Goal: Task Accomplishment & Management: Use online tool/utility

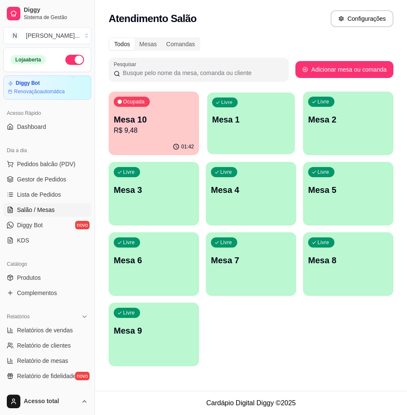
click at [273, 141] on div "Livre Mesa 1" at bounding box center [251, 118] width 88 height 52
click at [228, 132] on div "Livre Mesa 1" at bounding box center [251, 118] width 90 height 53
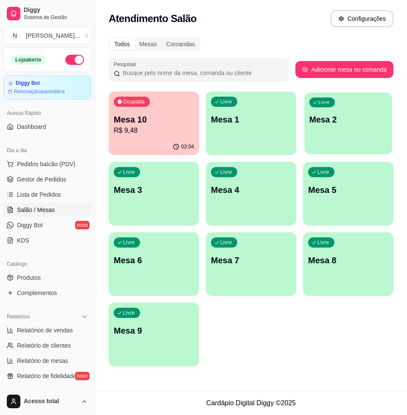
click at [331, 143] on div "Livre Mesa 2" at bounding box center [348, 118] width 88 height 52
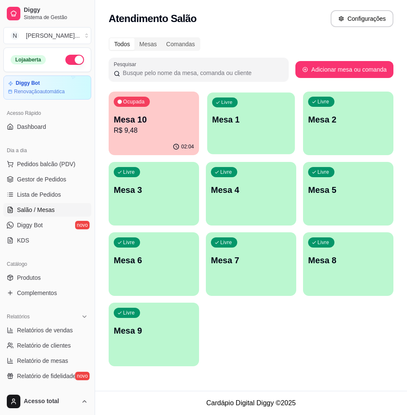
click at [237, 128] on div "Livre Mesa 1" at bounding box center [251, 118] width 88 height 52
click at [314, 119] on p "Mesa 2" at bounding box center [348, 120] width 80 height 12
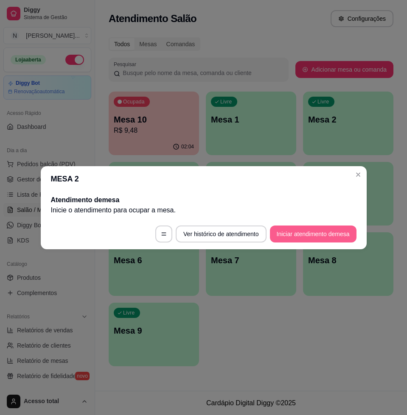
click at [295, 239] on button "Iniciar atendimento de mesa" at bounding box center [313, 234] width 86 height 17
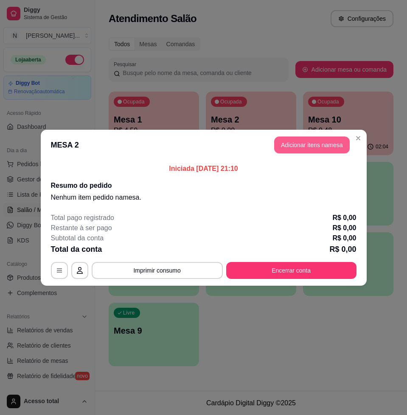
click at [303, 139] on button "Adicionar itens na mesa" at bounding box center [311, 144] width 75 height 17
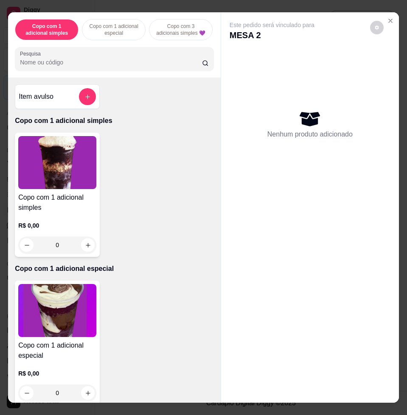
click at [144, 67] on input "Pesquisa" at bounding box center [111, 62] width 182 height 8
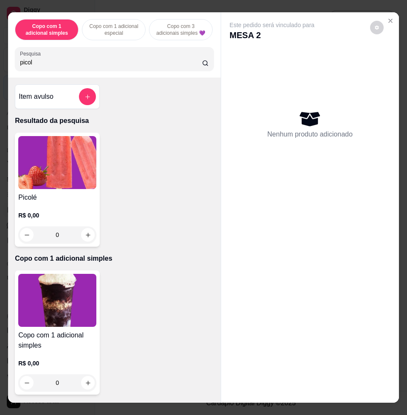
type input "picol"
click at [50, 162] on img at bounding box center [57, 162] width 78 height 53
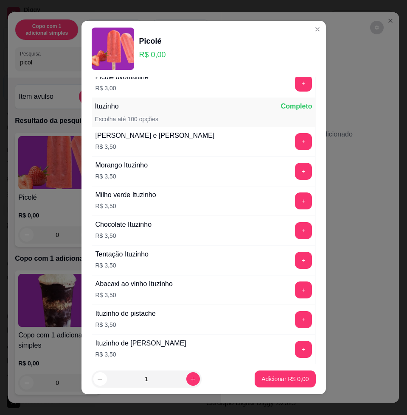
scroll to position [795, 0]
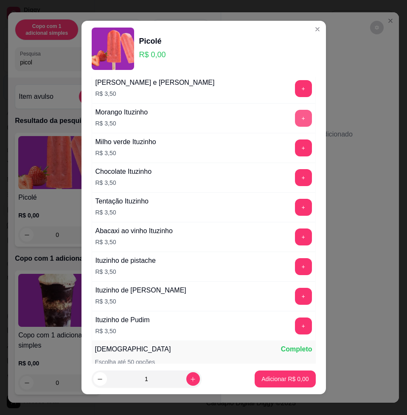
click at [295, 115] on button "+" at bounding box center [303, 118] width 17 height 17
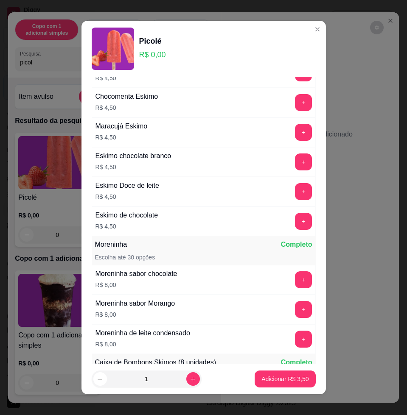
scroll to position [1280, 0]
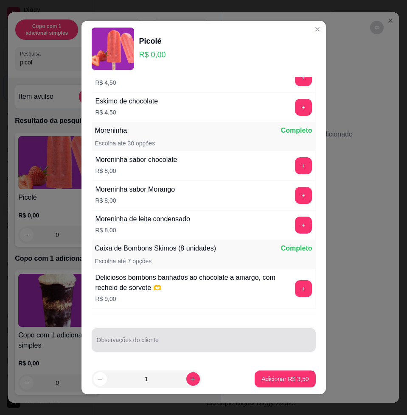
click at [223, 334] on div at bounding box center [204, 339] width 214 height 17
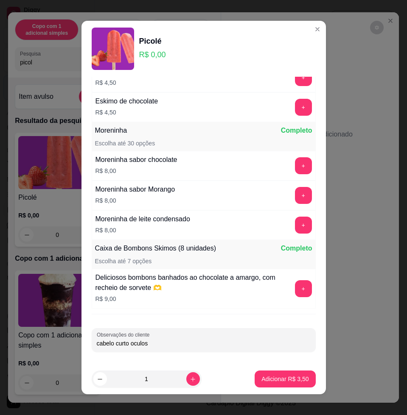
type input "cabelo curto oculos"
drag, startPoint x: 217, startPoint y: 342, endPoint x: 69, endPoint y: 360, distance: 149.5
click at [69, 360] on div "Picolé R$ 0,00 Picolé (água) Completo Escolha até 100 opções Uva R$ 3,00 + Abac…" at bounding box center [203, 207] width 407 height 415
type input "o"
click at [289, 382] on p "Adicionar R$ 3,50" at bounding box center [284, 379] width 47 height 8
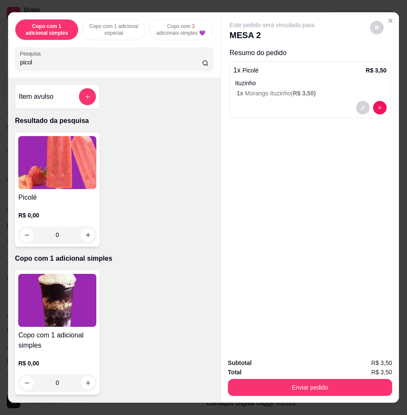
click at [45, 196] on div "Picolé R$ 0,00 0" at bounding box center [57, 190] width 85 height 114
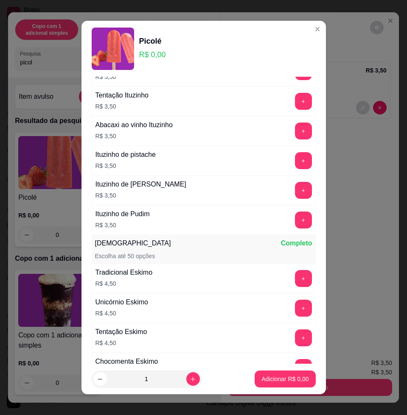
scroll to position [1007, 0]
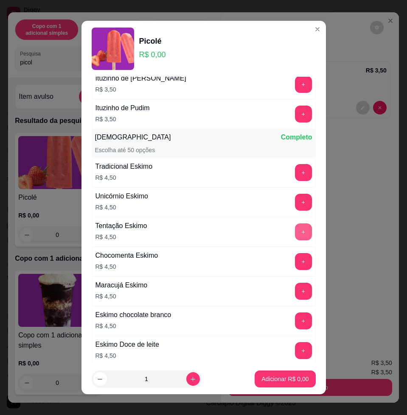
click at [295, 236] on button "+" at bounding box center [303, 231] width 17 height 17
click at [291, 381] on p "Adicionar R$ 4,50" at bounding box center [284, 379] width 47 height 8
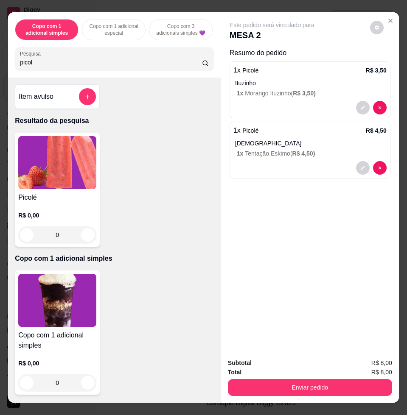
click at [66, 189] on img at bounding box center [57, 162] width 78 height 53
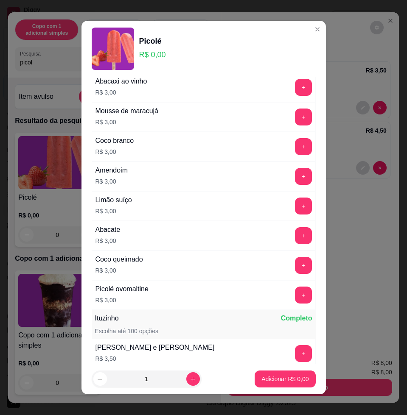
scroll to position [689, 0]
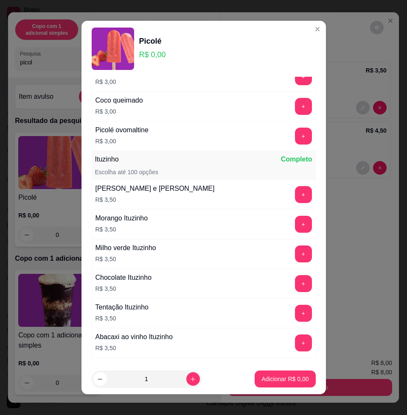
click at [295, 338] on button "+" at bounding box center [303, 342] width 17 height 17
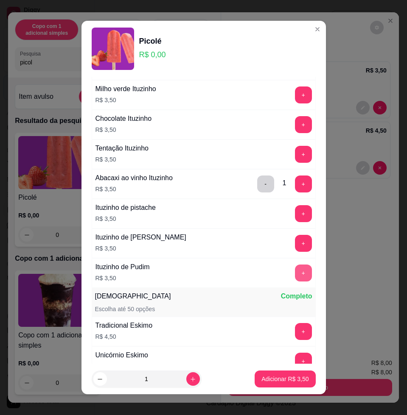
click at [295, 276] on button "+" at bounding box center [303, 273] width 17 height 17
click at [295, 374] on button "Adicionar R$ 7,00" at bounding box center [284, 378] width 61 height 17
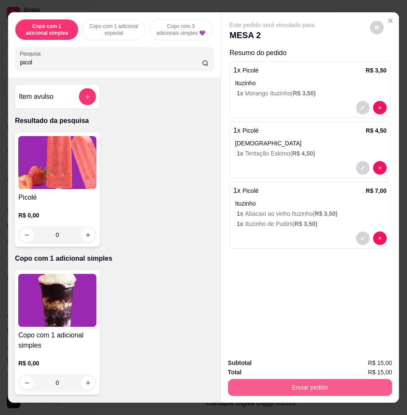
click at [310, 384] on button "Enviar pedido" at bounding box center [310, 387] width 164 height 17
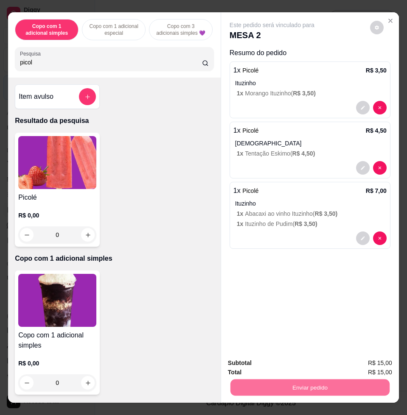
click at [379, 361] on button "Enviar pedido" at bounding box center [368, 362] width 47 height 16
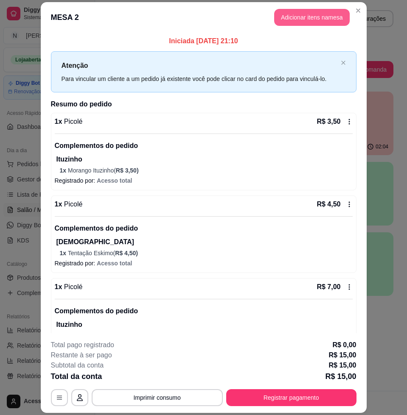
click at [298, 18] on button "Adicionar itens na mesa" at bounding box center [311, 17] width 75 height 17
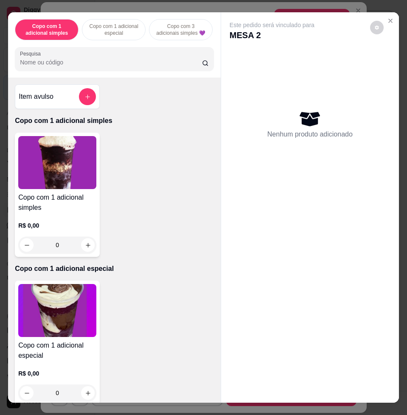
click at [83, 95] on button "add-separate-item" at bounding box center [87, 96] width 17 height 17
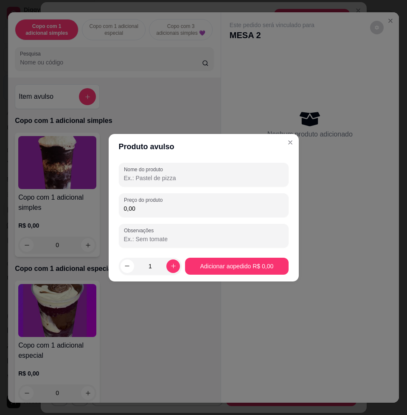
click at [169, 204] on input "0,00" at bounding box center [203, 208] width 159 height 8
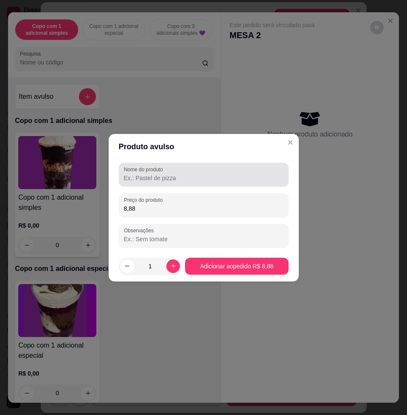
type input "8,88"
click at [169, 182] on div at bounding box center [203, 174] width 159 height 17
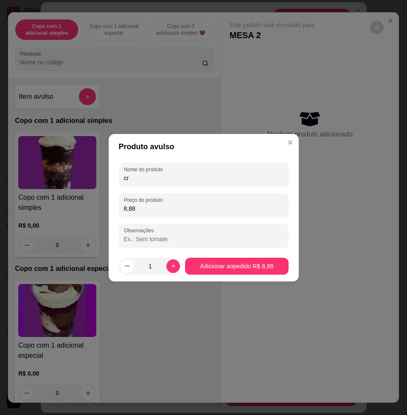
type input "c"
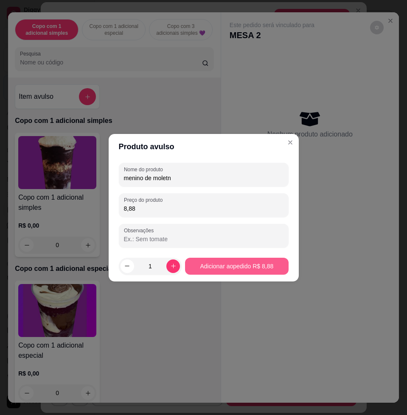
type input "menino de moletn"
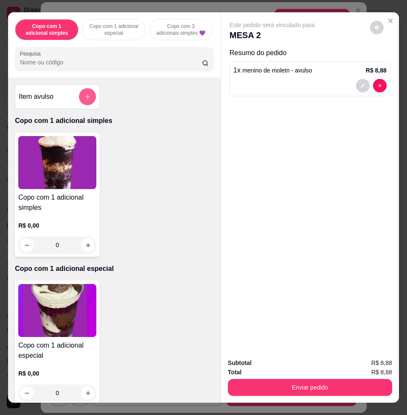
click at [84, 100] on icon "add-separate-item" at bounding box center [87, 97] width 6 height 6
click at [150, 206] on input "0,00" at bounding box center [203, 208] width 160 height 8
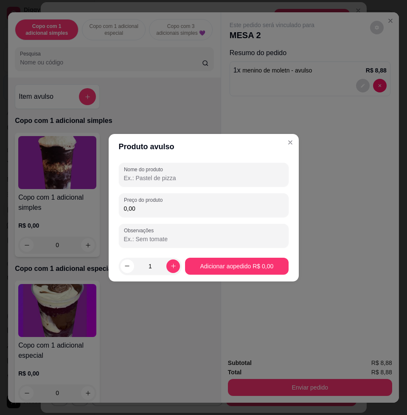
click at [163, 175] on input "Nome do produto" at bounding box center [203, 178] width 159 height 8
type input "valentina"
click at [147, 208] on input "0,00" at bounding box center [203, 208] width 159 height 8
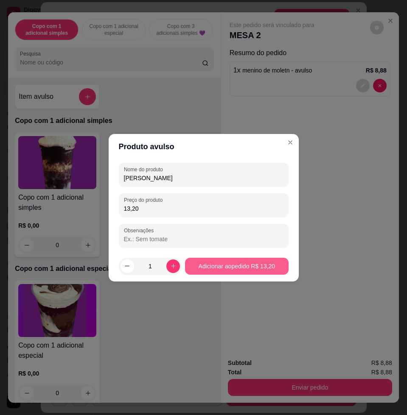
type input "13,20"
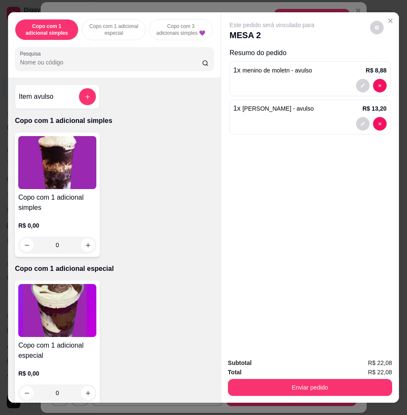
click at [73, 104] on div "Item avulso" at bounding box center [57, 96] width 77 height 17
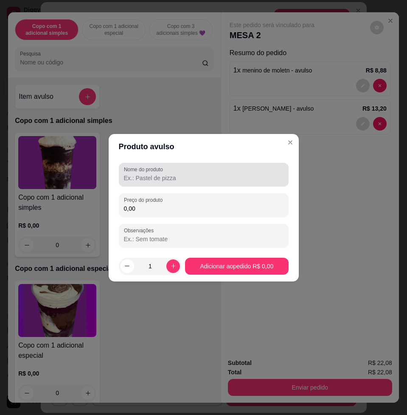
click at [151, 184] on div "Nome do produto" at bounding box center [204, 175] width 170 height 24
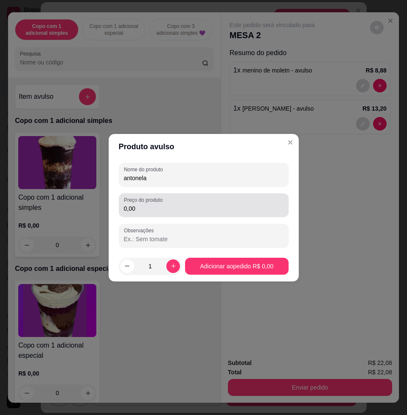
type input "antonela"
click at [169, 209] on input "0,00" at bounding box center [203, 208] width 159 height 8
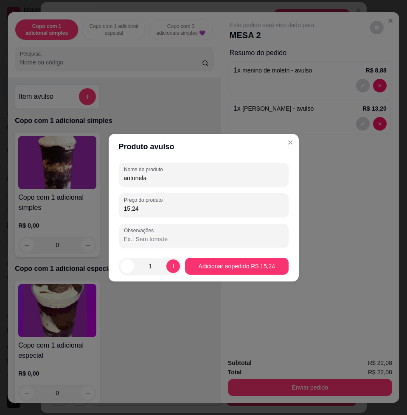
type input "15,24"
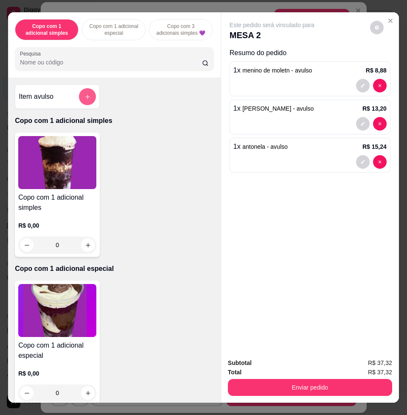
click at [88, 104] on button "add-separate-item" at bounding box center [87, 96] width 17 height 17
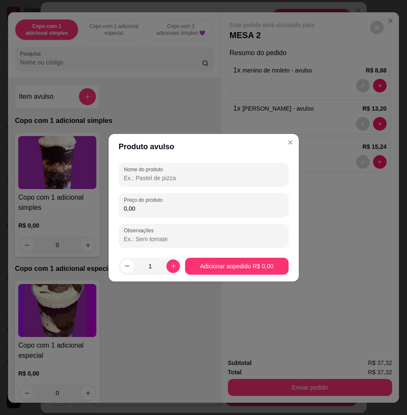
click at [183, 177] on input "Nome do produto" at bounding box center [203, 178] width 159 height 8
click at [164, 211] on input "0,00" at bounding box center [203, 208] width 159 height 8
type input "20,28"
click at [215, 175] on input "Nome do produto" at bounding box center [203, 178] width 159 height 8
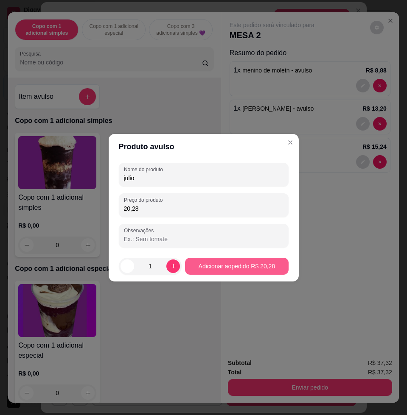
type input "julio"
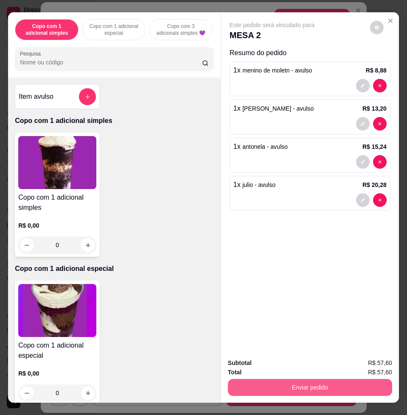
click at [333, 387] on button "Enviar pedido" at bounding box center [310, 387] width 164 height 17
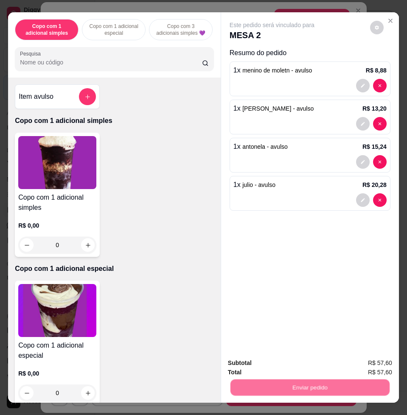
click at [370, 364] on button "Enviar pedido" at bounding box center [369, 362] width 48 height 16
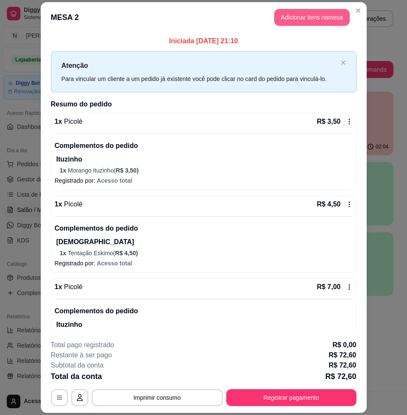
click at [315, 17] on button "Adicionar itens na mesa" at bounding box center [311, 17] width 75 height 17
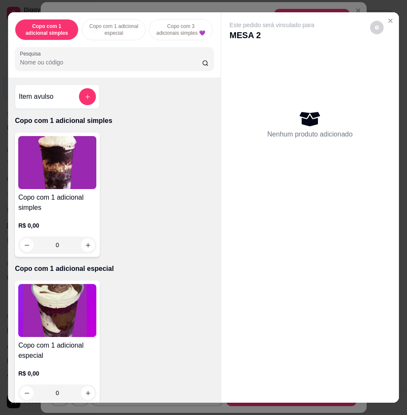
click at [70, 67] on input "Pesquisa" at bounding box center [111, 62] width 182 height 8
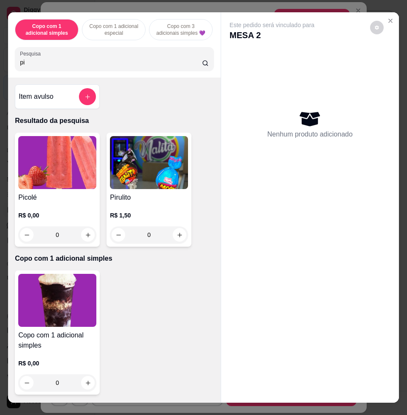
type input "pi"
click at [80, 170] on img at bounding box center [57, 162] width 78 height 53
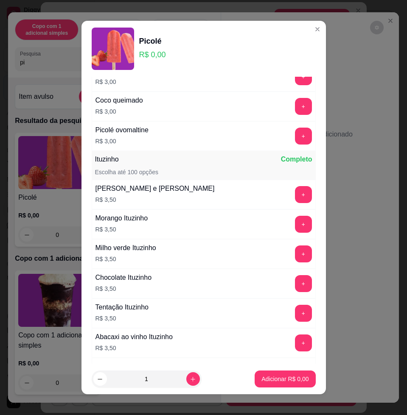
scroll to position [795, 0]
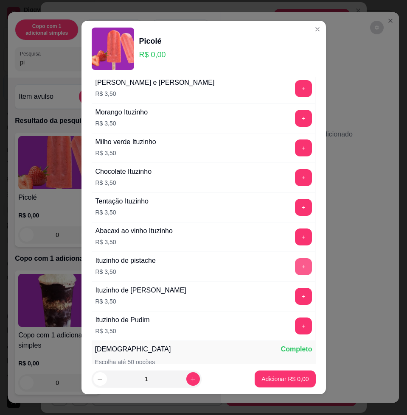
click at [295, 272] on button "+" at bounding box center [303, 266] width 17 height 17
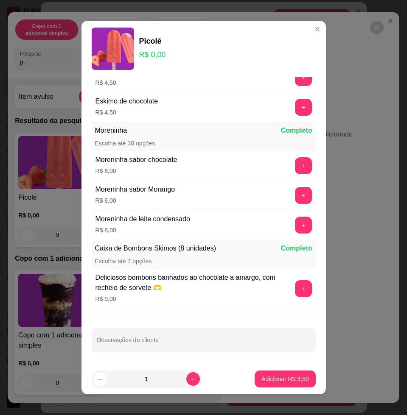
scroll to position [6, 0]
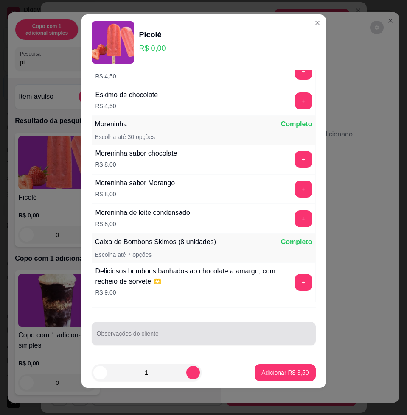
click at [203, 326] on div at bounding box center [204, 333] width 214 height 17
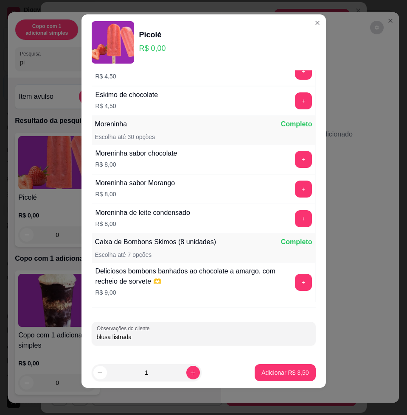
click at [97, 337] on input "blusa listrada" at bounding box center [204, 337] width 214 height 8
type input "mulher blusa listrada"
click at [290, 369] on p "Adicionar R$ 3,50" at bounding box center [284, 372] width 47 height 8
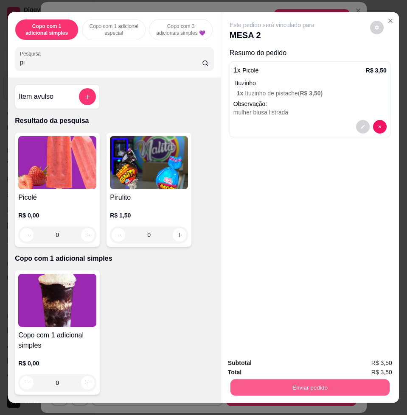
click at [346, 379] on button "Enviar pedido" at bounding box center [309, 387] width 159 height 17
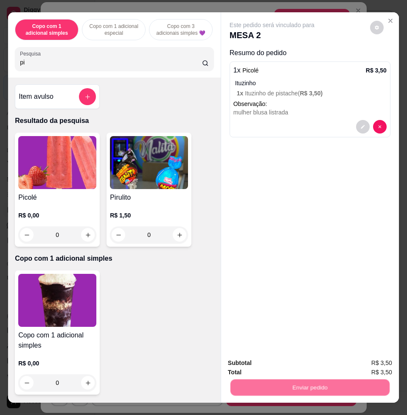
click at [367, 359] on button "Enviar pedido" at bounding box center [368, 362] width 47 height 16
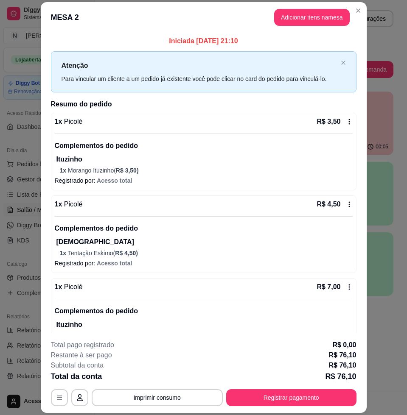
click at [360, 13] on header "MESA 2 Adicionar itens na mesa" at bounding box center [204, 17] width 326 height 31
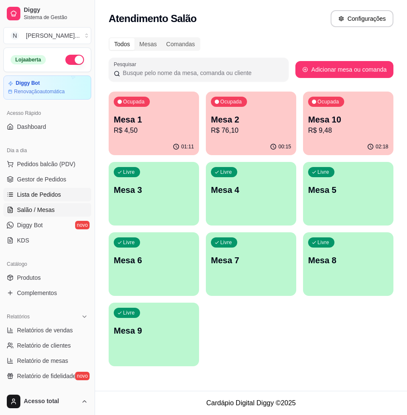
click at [47, 198] on span "Lista de Pedidos" at bounding box center [39, 194] width 44 height 8
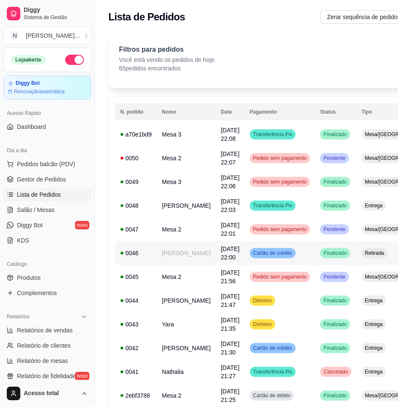
click at [221, 256] on span "03/10/25 às 22:00" at bounding box center [230, 252] width 19 height 15
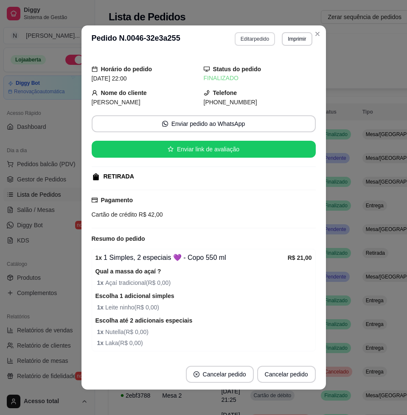
click at [240, 45] on button "Editar pedido" at bounding box center [254, 39] width 40 height 14
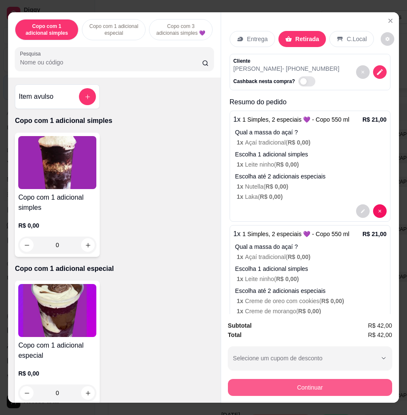
click at [359, 387] on button "Continuar" at bounding box center [310, 387] width 164 height 17
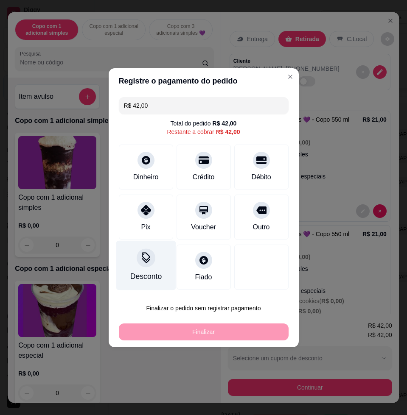
click at [149, 265] on div at bounding box center [145, 257] width 19 height 19
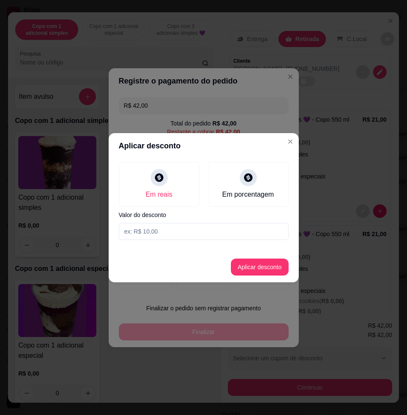
click at [176, 226] on input at bounding box center [204, 231] width 170 height 17
type input "3,01"
click at [273, 274] on button "Aplicar desconto" at bounding box center [259, 267] width 56 height 17
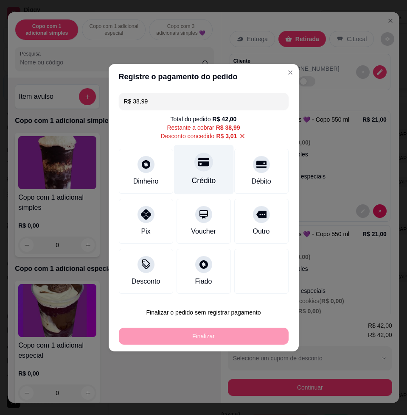
click at [215, 178] on div "Crédito" at bounding box center [203, 170] width 60 height 50
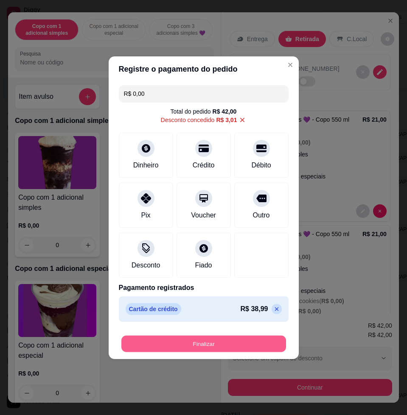
click at [231, 342] on button "Finalizar" at bounding box center [203, 343] width 164 height 17
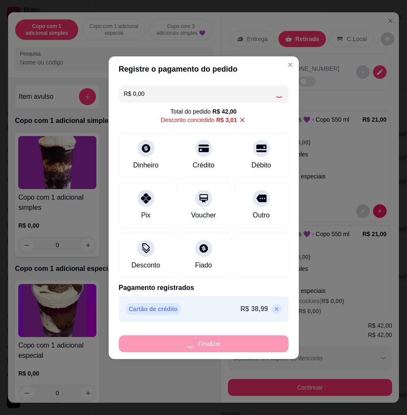
type input "-R$ 42,00"
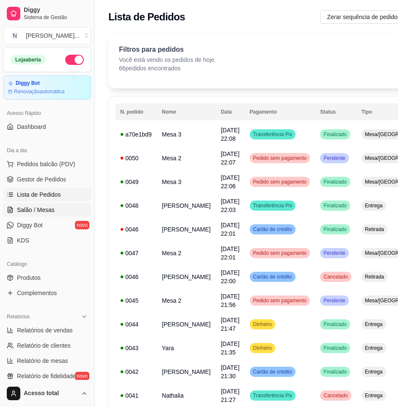
click at [50, 212] on span "Salão / Mesas" at bounding box center [36, 210] width 38 height 8
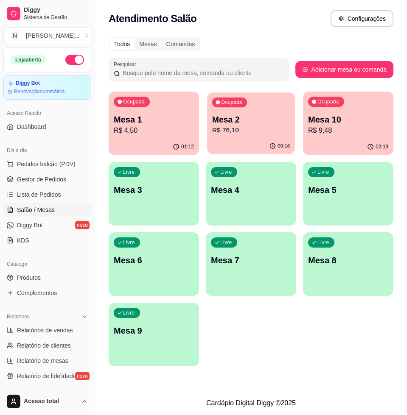
click at [227, 131] on p "R$ 76,10" at bounding box center [251, 130] width 78 height 10
click at [174, 315] on div "Livre Mesa 9" at bounding box center [154, 329] width 90 height 53
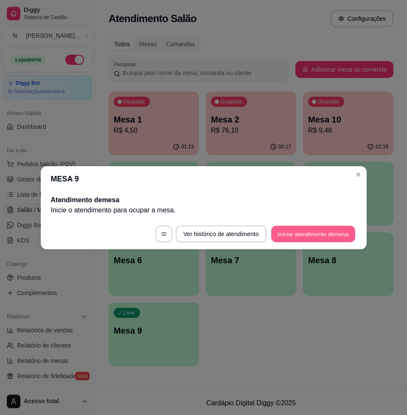
click at [329, 235] on button "Iniciar atendimento de mesa" at bounding box center [313, 234] width 84 height 17
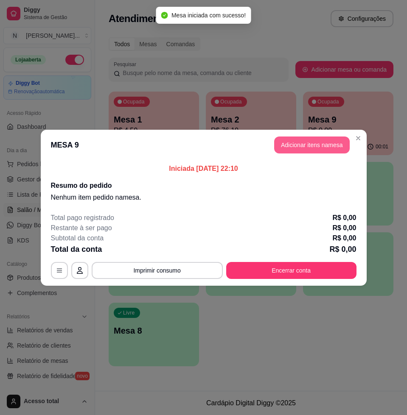
click at [308, 148] on button "Adicionar itens na mesa" at bounding box center [311, 144] width 75 height 17
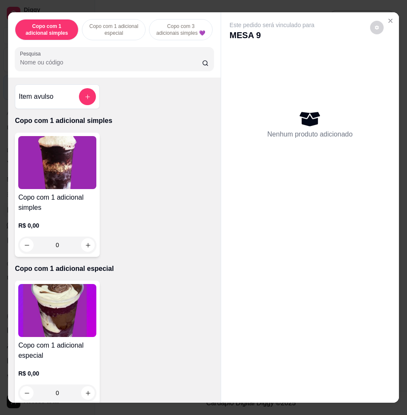
click at [143, 45] on div "Copo com 1 adicional simples Copo com 1 adicional especial Copo com 3 adicionai…" at bounding box center [114, 44] width 212 height 65
click at [146, 65] on input "Pesquisa" at bounding box center [111, 62] width 182 height 8
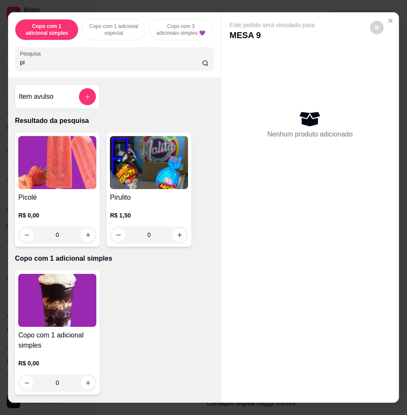
type input "pi"
click at [92, 189] on img at bounding box center [57, 162] width 78 height 53
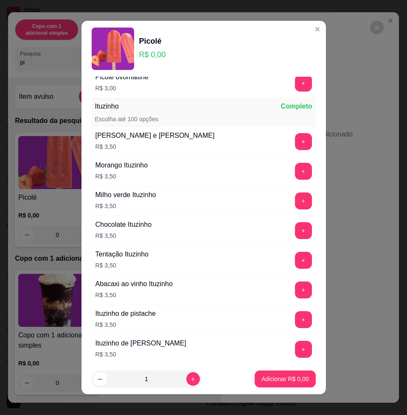
scroll to position [795, 0]
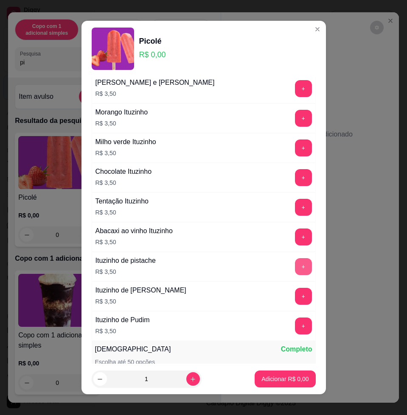
click at [295, 268] on button "+" at bounding box center [303, 266] width 17 height 17
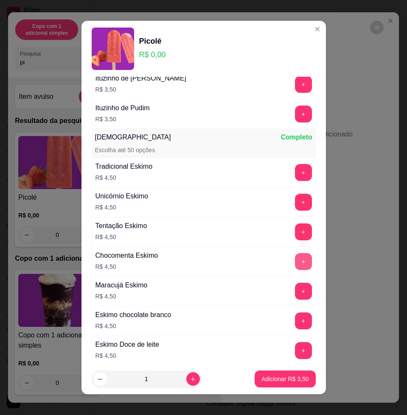
scroll to position [1060, 0]
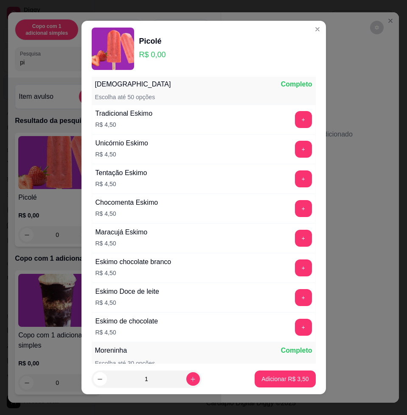
click at [295, 293] on div "Eskimo Doce de leite R$ 4,50 +" at bounding box center [204, 298] width 224 height 30
click at [295, 297] on button "+" at bounding box center [303, 297] width 17 height 17
click at [295, 212] on button "+" at bounding box center [303, 208] width 17 height 17
click at [281, 381] on p "Adicionar R$ 12,50" at bounding box center [283, 379] width 50 height 8
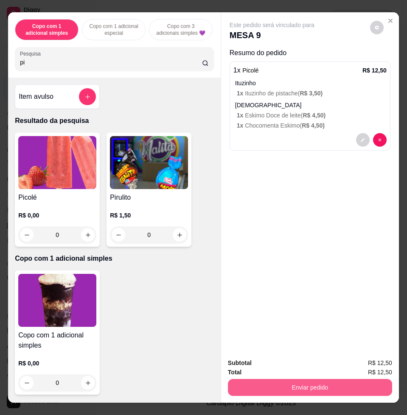
click at [321, 381] on button "Enviar pedido" at bounding box center [310, 387] width 164 height 17
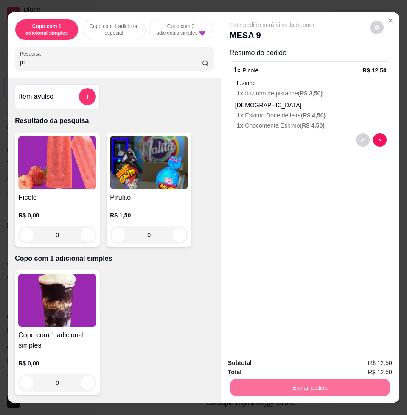
click at [360, 362] on button "Enviar pedido" at bounding box center [368, 362] width 47 height 16
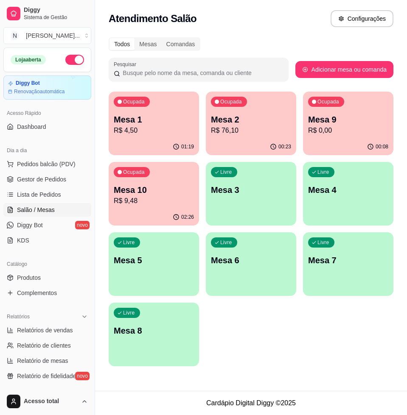
click at [244, 120] on p "Mesa 2" at bounding box center [251, 120] width 80 height 12
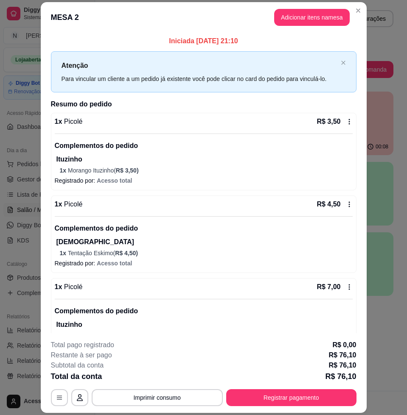
scroll to position [159, 0]
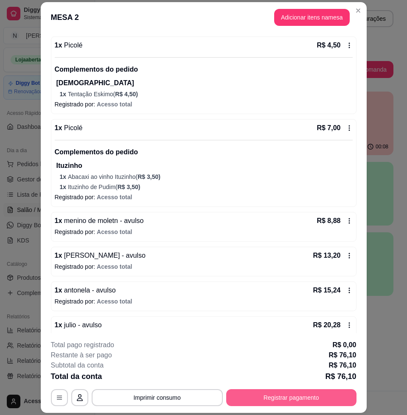
click at [330, 396] on button "Registrar pagamento" at bounding box center [291, 397] width 130 height 17
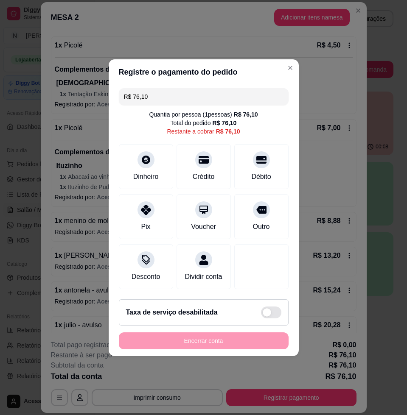
click at [186, 97] on input "R$ 76,10" at bounding box center [203, 96] width 159 height 17
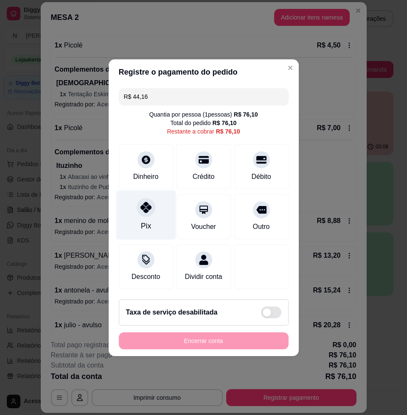
click at [148, 203] on icon at bounding box center [145, 207] width 11 height 11
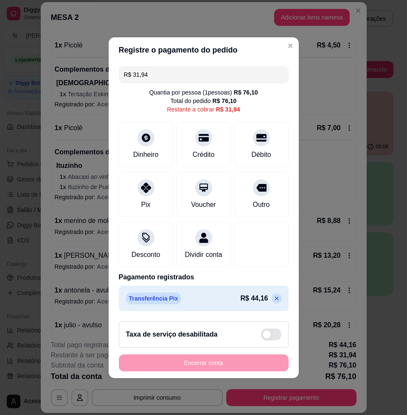
click at [178, 73] on input "R$ 31,94" at bounding box center [203, 74] width 159 height 17
click at [181, 71] on input "R$ 31,94" at bounding box center [203, 74] width 159 height 17
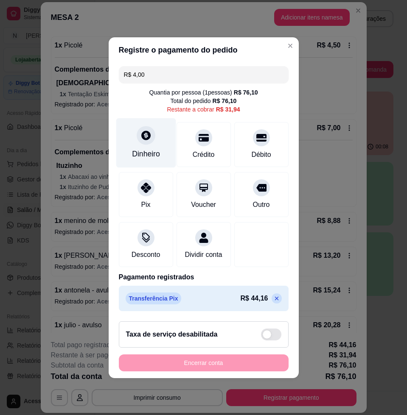
click at [137, 141] on div "Dinheiro" at bounding box center [146, 143] width 60 height 50
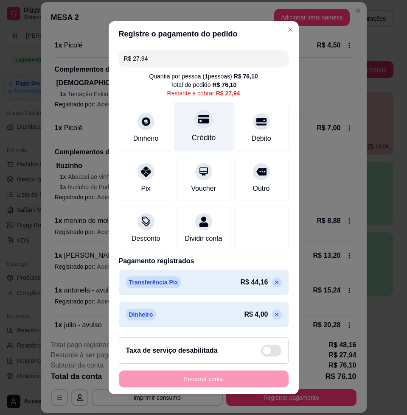
click at [186, 128] on div "Crédito" at bounding box center [203, 127] width 60 height 50
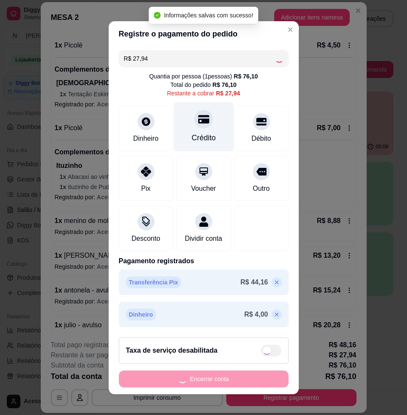
type input "R$ 0,00"
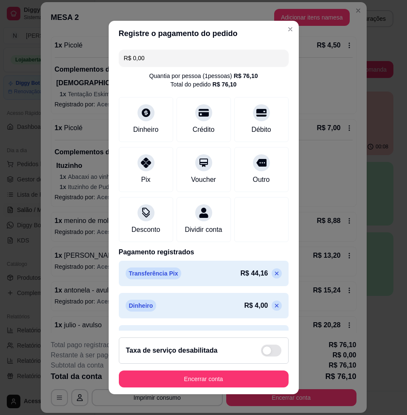
scroll to position [33, 0]
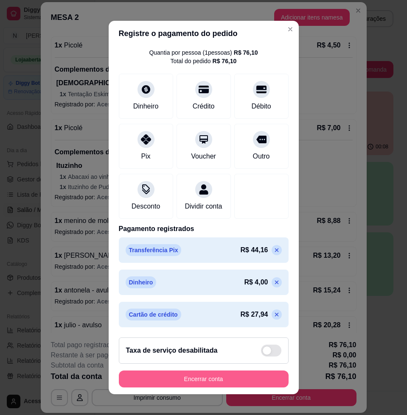
click at [240, 375] on button "Encerrar conta" at bounding box center [204, 378] width 170 height 17
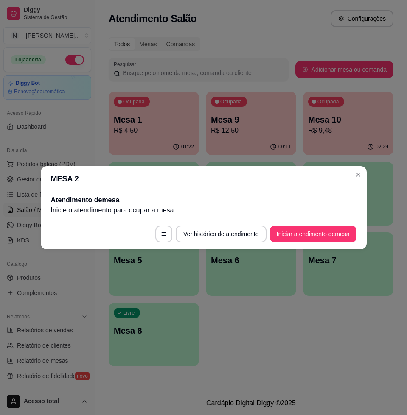
scroll to position [0, 0]
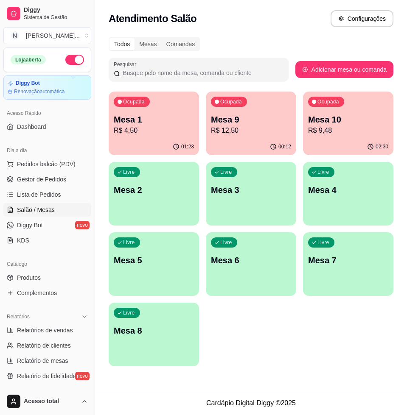
click at [247, 140] on div "00:12" at bounding box center [251, 147] width 90 height 17
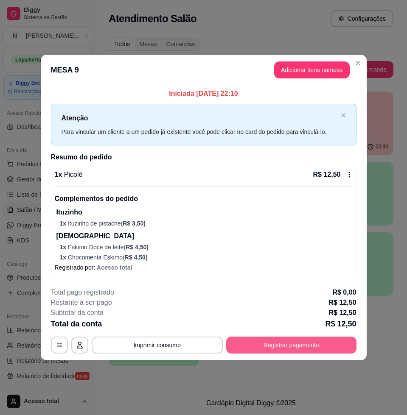
click at [302, 349] on button "Registrar pagamento" at bounding box center [291, 345] width 130 height 17
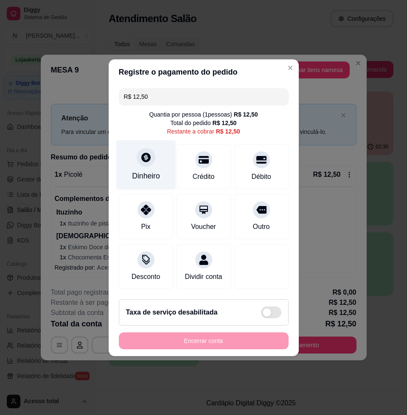
click at [145, 160] on div at bounding box center [145, 157] width 19 height 19
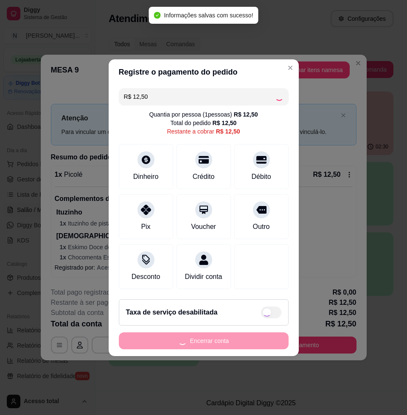
type input "R$ 0,00"
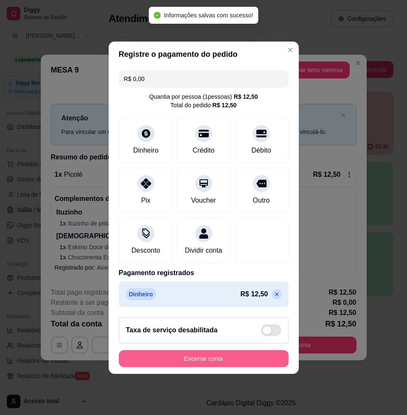
click at [256, 367] on button "Encerrar conta" at bounding box center [204, 358] width 170 height 17
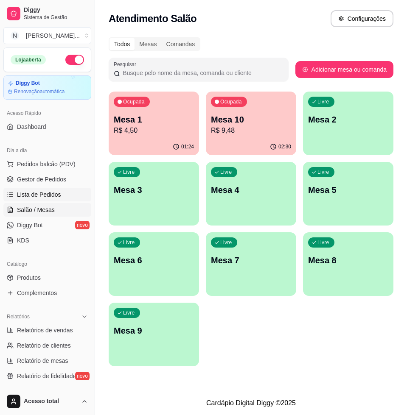
click at [46, 195] on span "Lista de Pedidos" at bounding box center [39, 194] width 44 height 8
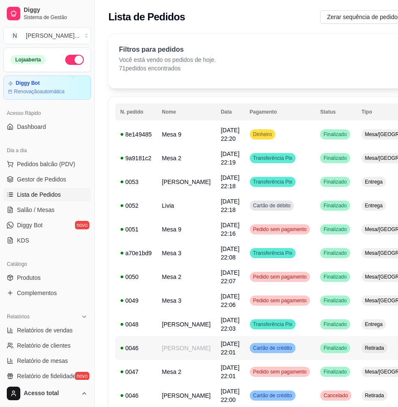
click at [182, 343] on td "Grazieli" at bounding box center [186, 348] width 59 height 24
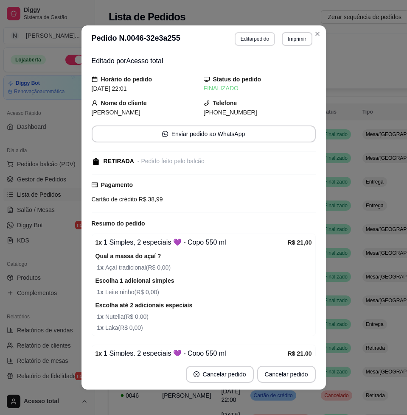
click at [248, 39] on button "Editar pedido" at bounding box center [254, 39] width 40 height 14
click at [297, 379] on button "Continuar" at bounding box center [310, 387] width 164 height 17
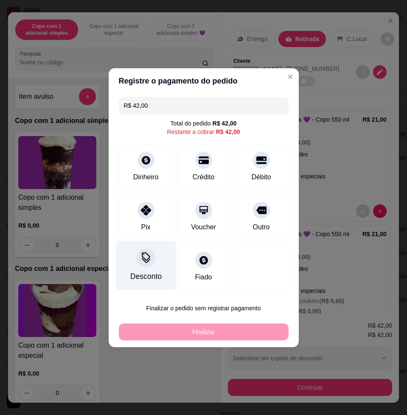
click at [150, 252] on div "Desconto" at bounding box center [146, 265] width 60 height 50
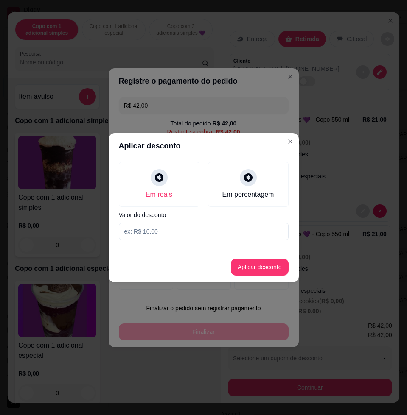
click at [187, 225] on input at bounding box center [204, 231] width 170 height 17
type input "3,01"
click at [278, 273] on button "Aplicar desconto" at bounding box center [259, 267] width 56 height 17
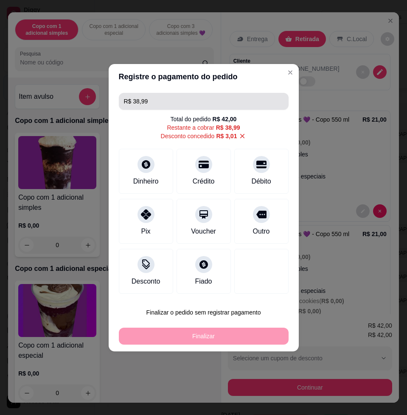
click at [195, 107] on input "R$ 38,99" at bounding box center [203, 101] width 159 height 17
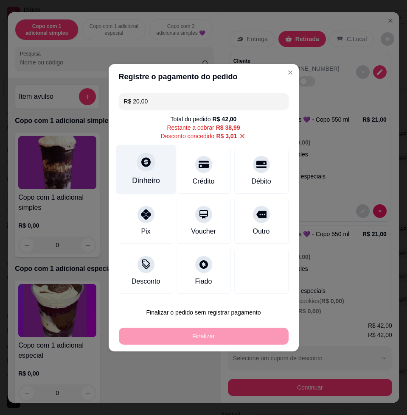
click at [152, 180] on div "Dinheiro" at bounding box center [146, 180] width 28 height 11
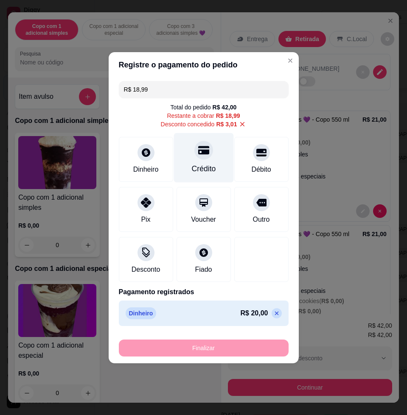
click at [195, 160] on div "Crédito" at bounding box center [203, 158] width 60 height 50
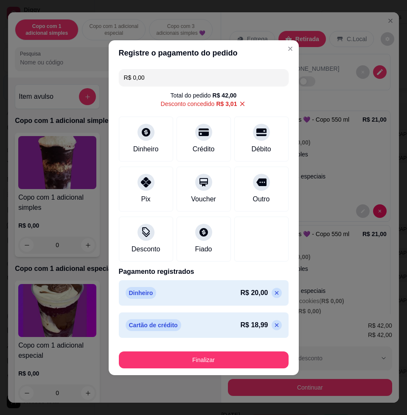
drag, startPoint x: 231, startPoint y: 373, endPoint x: 231, endPoint y: 365, distance: 7.6
click at [231, 373] on footer "Finalizar" at bounding box center [204, 358] width 190 height 34
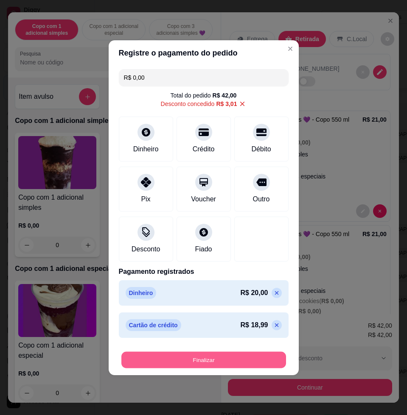
click at [231, 365] on button "Finalizar" at bounding box center [203, 359] width 164 height 17
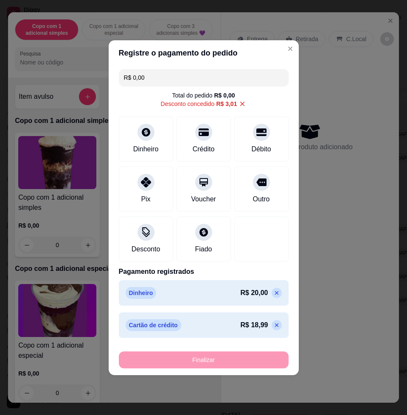
type input "-R$ 42,00"
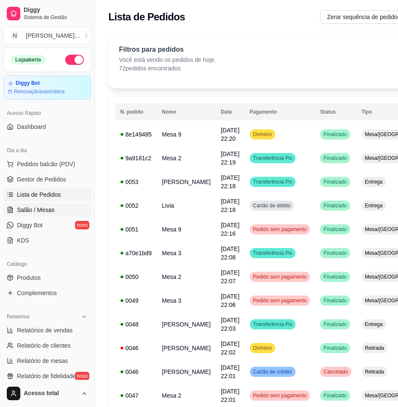
click at [51, 210] on span "Salão / Mesas" at bounding box center [36, 210] width 38 height 8
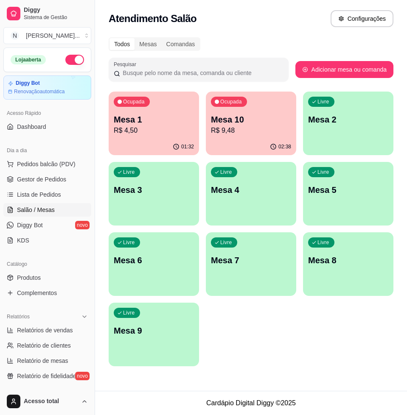
click at [346, 130] on div "Livre Mesa 2" at bounding box center [348, 118] width 90 height 53
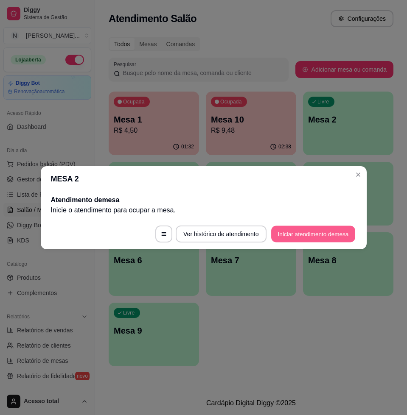
click at [339, 230] on button "Iniciar atendimento de mesa" at bounding box center [313, 234] width 84 height 17
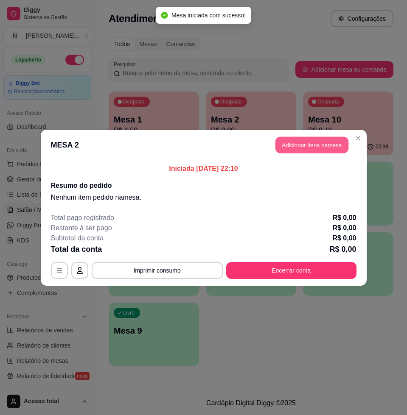
click at [338, 139] on button "Adicionar itens na mesa" at bounding box center [311, 144] width 73 height 17
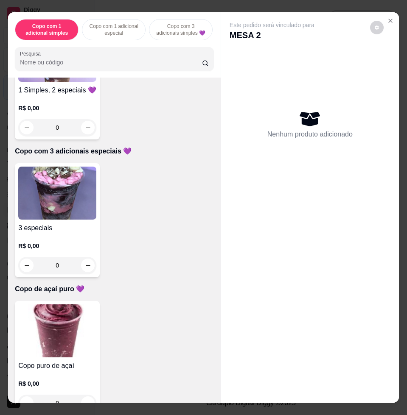
scroll to position [530, 0]
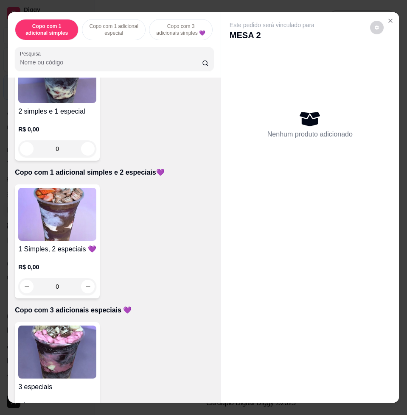
click at [62, 226] on img at bounding box center [57, 214] width 78 height 53
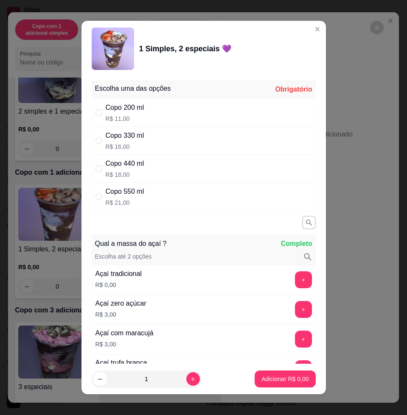
click at [158, 198] on div "Copo 550 ml R$ 21,00" at bounding box center [204, 197] width 224 height 28
radio input "true"
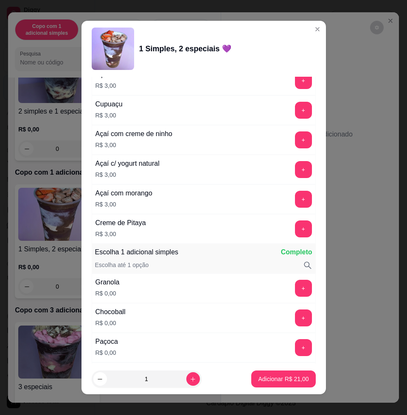
scroll to position [583, 0]
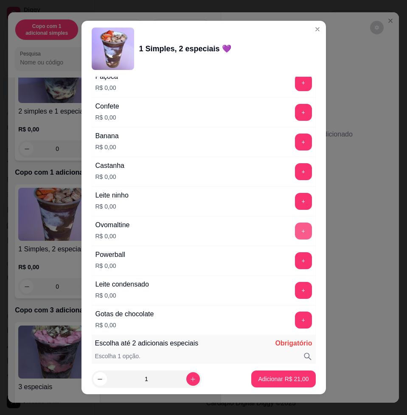
click at [295, 236] on button "+" at bounding box center [303, 231] width 17 height 17
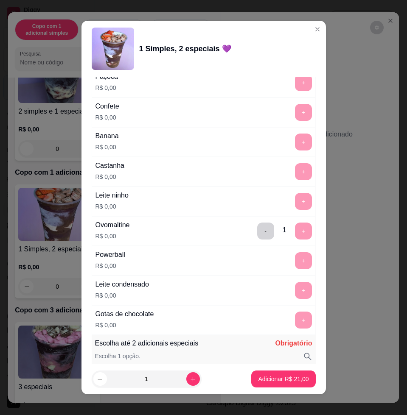
scroll to position [795, 0]
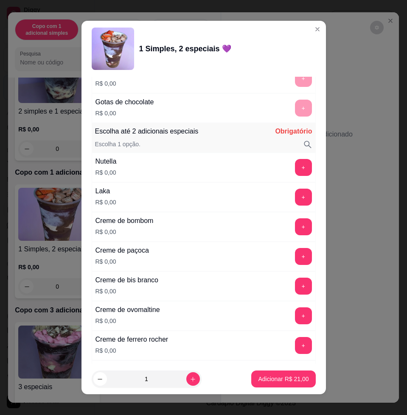
click at [295, 198] on button "+" at bounding box center [303, 197] width 17 height 17
click at [290, 376] on p "Adicionar R$ 21,00" at bounding box center [283, 379] width 49 height 8
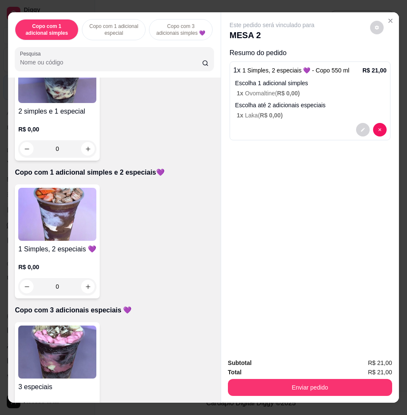
click at [60, 210] on img at bounding box center [57, 214] width 78 height 53
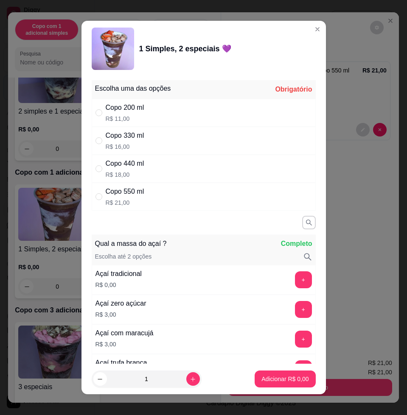
click at [155, 204] on div "Copo 550 ml R$ 21,00" at bounding box center [204, 197] width 224 height 28
radio input "true"
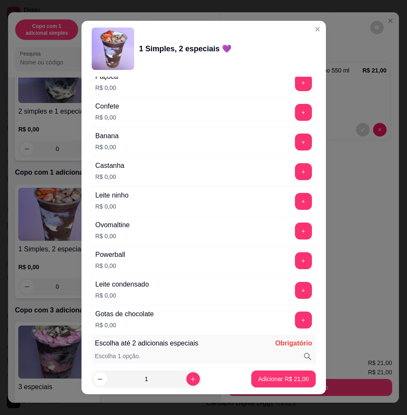
scroll to position [689, 0]
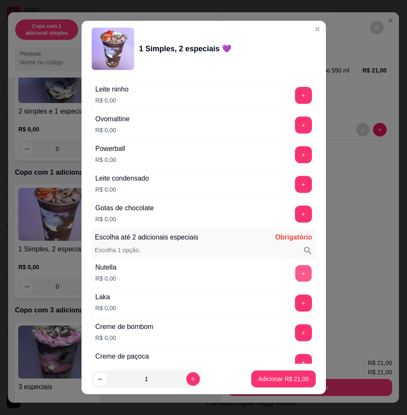
click at [295, 273] on button "+" at bounding box center [303, 273] width 17 height 17
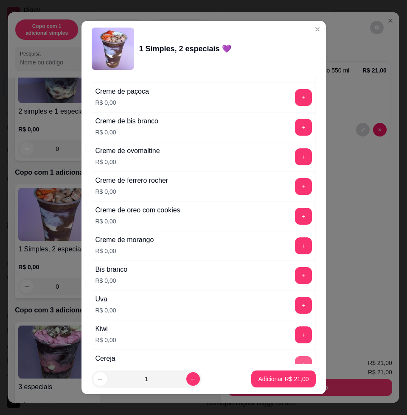
click at [295, 361] on button "+" at bounding box center [303, 364] width 17 height 17
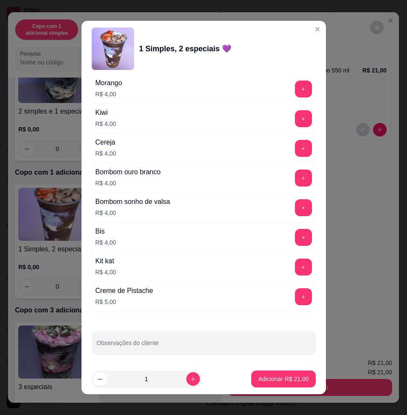
scroll to position [2122, 0]
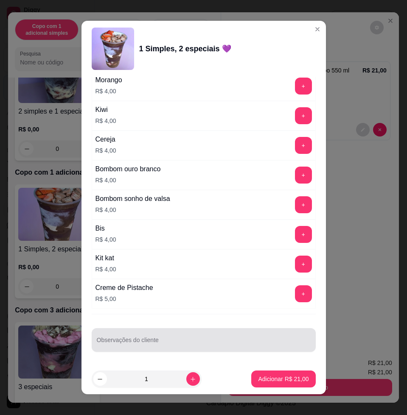
drag, startPoint x: 206, startPoint y: 339, endPoint x: 159, endPoint y: 328, distance: 48.4
click at [200, 340] on input "Observações do cliente" at bounding box center [204, 343] width 214 height 8
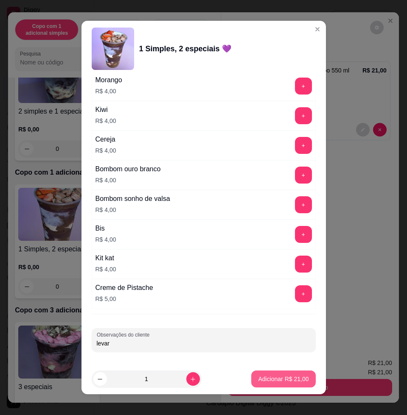
type input "levar"
click at [252, 383] on button "Adicionar R$ 21,00" at bounding box center [283, 379] width 62 height 17
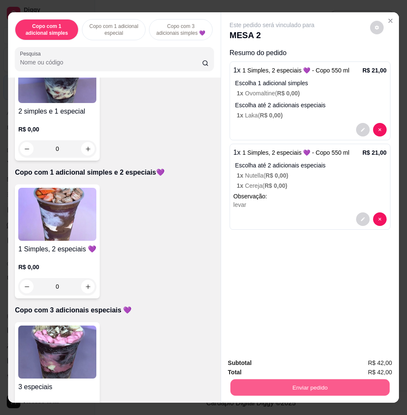
click at [302, 384] on button "Enviar pedido" at bounding box center [309, 387] width 159 height 17
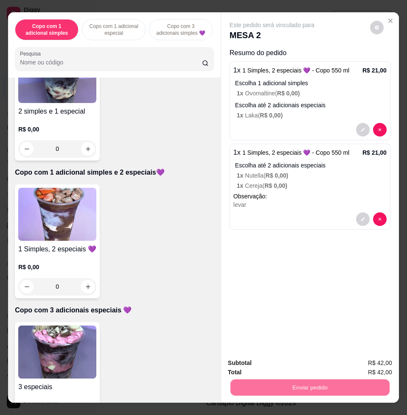
click at [371, 356] on button "Enviar pedido" at bounding box center [368, 362] width 47 height 16
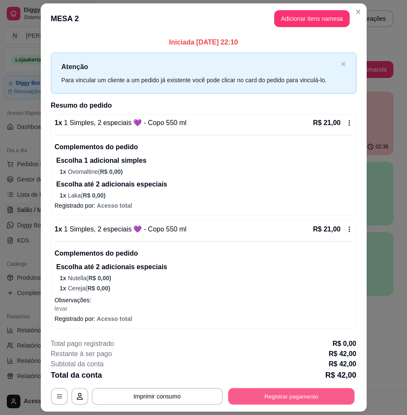
click at [301, 394] on button "Registrar pagamento" at bounding box center [291, 396] width 126 height 17
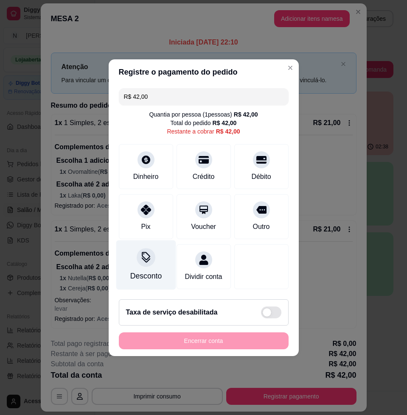
click at [148, 257] on div at bounding box center [145, 257] width 19 height 19
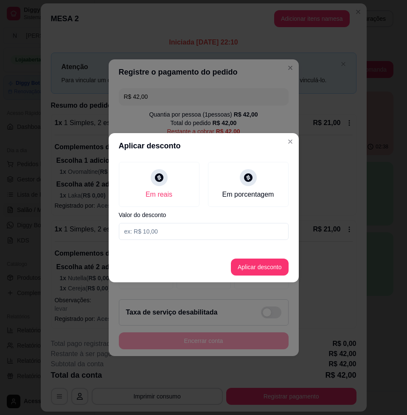
click at [190, 229] on input at bounding box center [204, 231] width 170 height 17
type input "3,01"
click at [259, 273] on button "Aplicar desconto" at bounding box center [260, 267] width 58 height 17
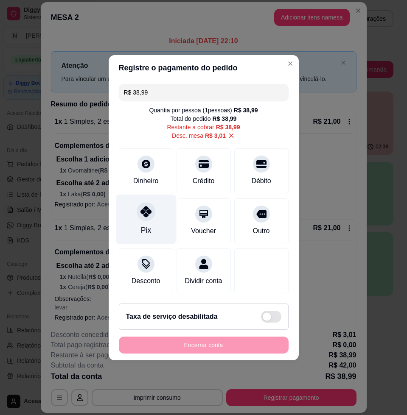
click at [143, 225] on div "Pix" at bounding box center [145, 230] width 10 height 11
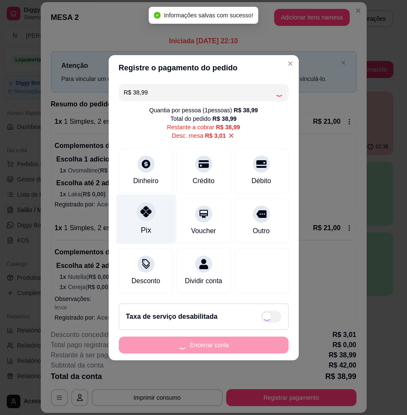
type input "R$ 0,00"
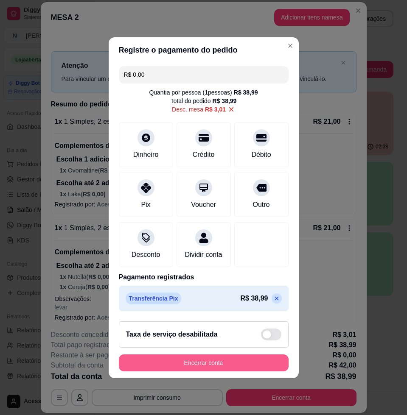
click at [234, 368] on button "Encerrar conta" at bounding box center [204, 362] width 170 height 17
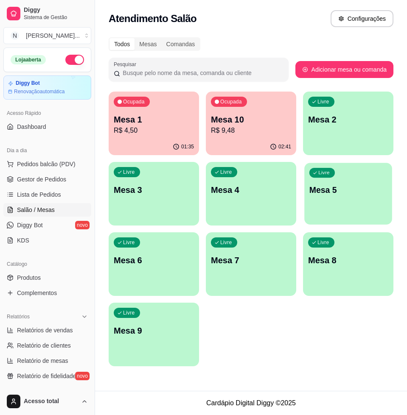
click at [365, 175] on div "Livre Mesa 5" at bounding box center [348, 189] width 88 height 52
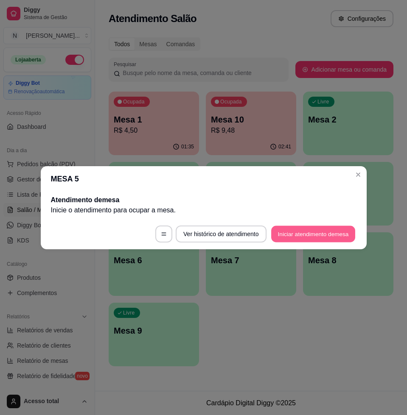
click at [341, 232] on button "Iniciar atendimento de mesa" at bounding box center [313, 234] width 84 height 17
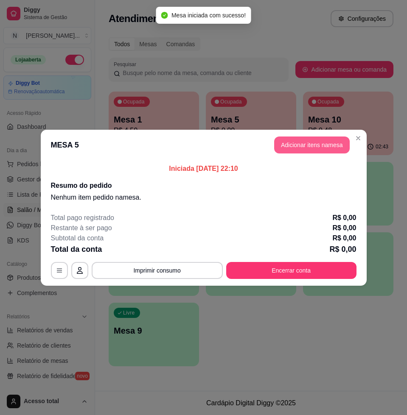
click at [290, 145] on button "Adicionar itens na mesa" at bounding box center [311, 144] width 75 height 17
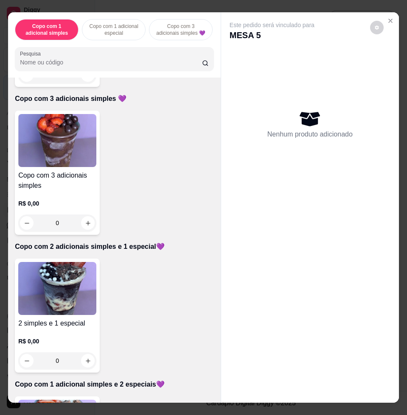
scroll to position [583, 0]
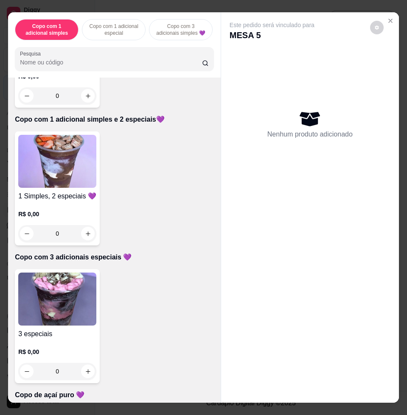
click at [23, 178] on img at bounding box center [57, 161] width 78 height 53
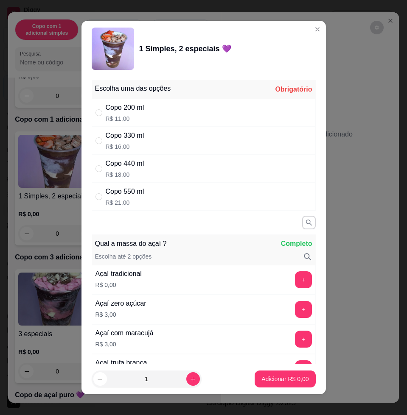
click at [217, 179] on div "Copo 440 ml R$ 18,00" at bounding box center [204, 169] width 224 height 28
radio input "true"
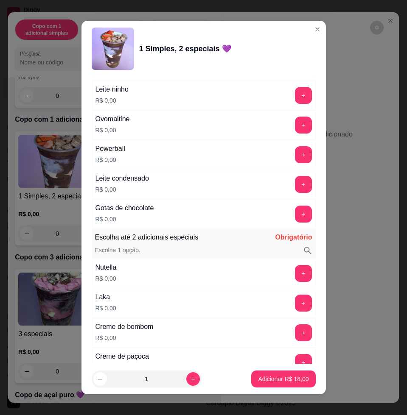
scroll to position [795, 0]
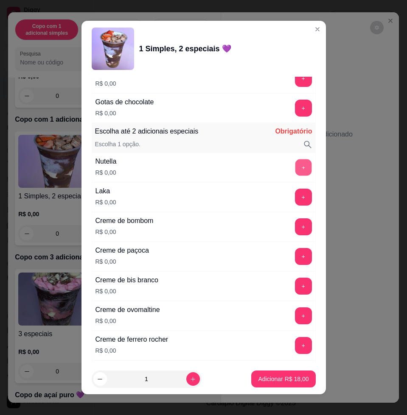
click at [295, 167] on button "+" at bounding box center [303, 167] width 17 height 17
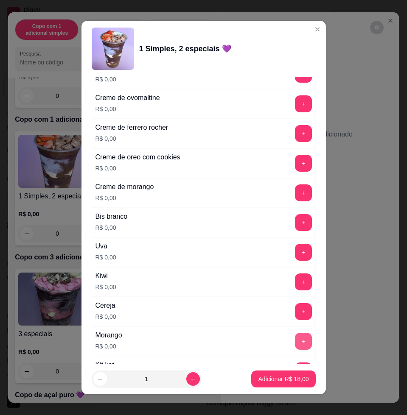
click at [295, 340] on button "+" at bounding box center [303, 341] width 17 height 17
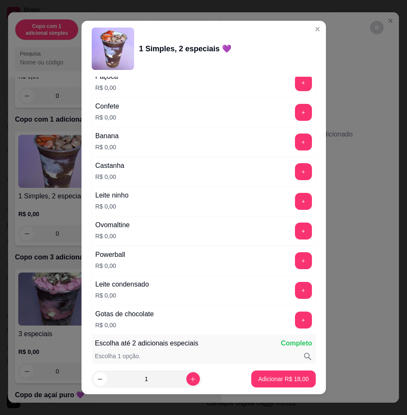
scroll to position [530, 0]
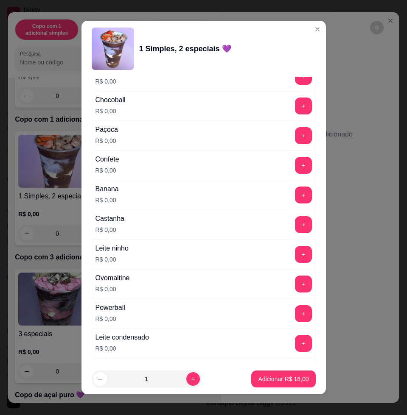
click at [278, 203] on div "Banana R$ 0,00 +" at bounding box center [204, 195] width 224 height 30
click at [295, 196] on button "+" at bounding box center [303, 195] width 17 height 17
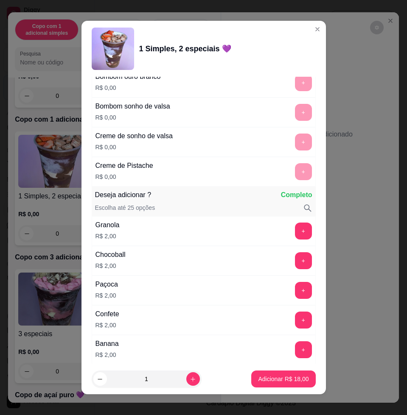
scroll to position [1537, 0]
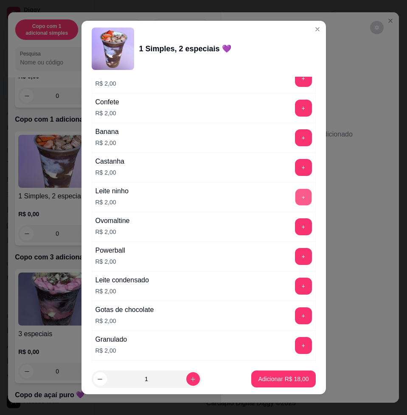
click at [295, 195] on button "+" at bounding box center [303, 197] width 17 height 17
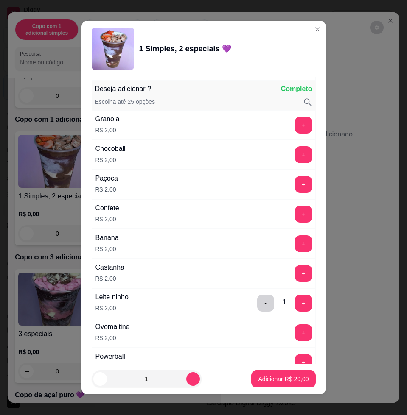
drag, startPoint x: 272, startPoint y: 135, endPoint x: 280, endPoint y: 126, distance: 12.0
click at [272, 135] on div "Granola R$ 2,00 +" at bounding box center [204, 125] width 224 height 30
click at [295, 126] on button "+" at bounding box center [303, 125] width 17 height 17
click at [295, 182] on button "+" at bounding box center [303, 184] width 17 height 17
click at [266, 377] on p "Adicionar R$ 24,00" at bounding box center [283, 379] width 50 height 8
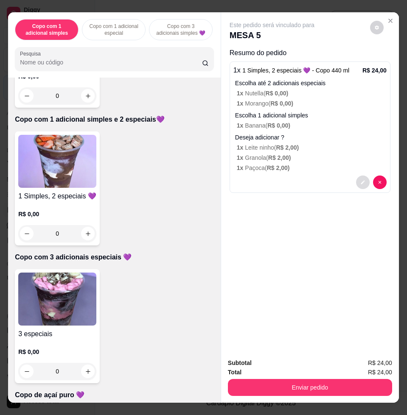
click at [356, 181] on button "decrease-product-quantity" at bounding box center [363, 182] width 14 height 14
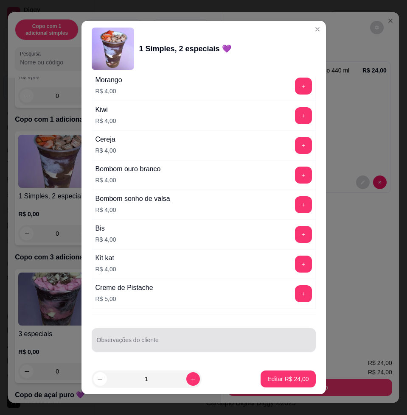
scroll to position [6, 0]
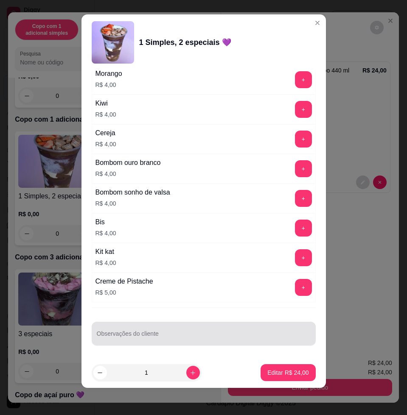
click at [141, 341] on div at bounding box center [204, 333] width 214 height 17
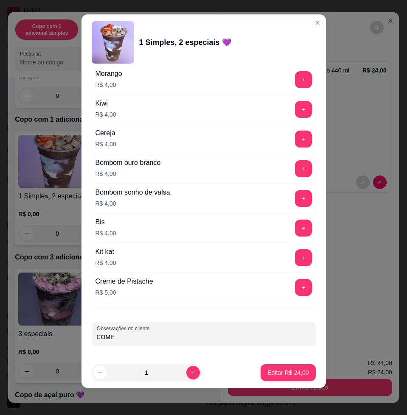
type input "COMER"
click at [260, 374] on button "Editar R$ 24,00" at bounding box center [287, 372] width 55 height 17
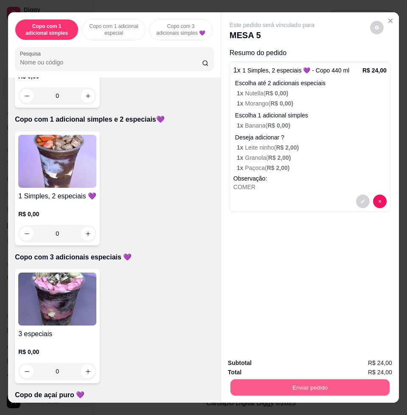
click at [316, 382] on button "Enviar pedido" at bounding box center [309, 387] width 159 height 17
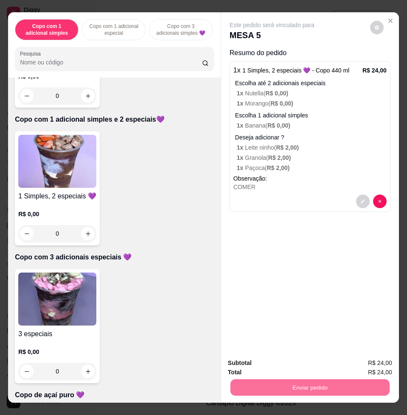
click at [389, 359] on button "Enviar pedido" at bounding box center [368, 362] width 47 height 16
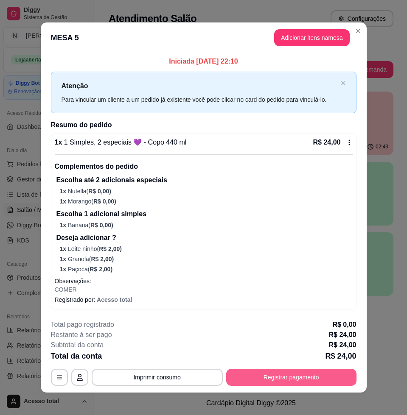
click at [313, 379] on button "Registrar pagamento" at bounding box center [291, 377] width 130 height 17
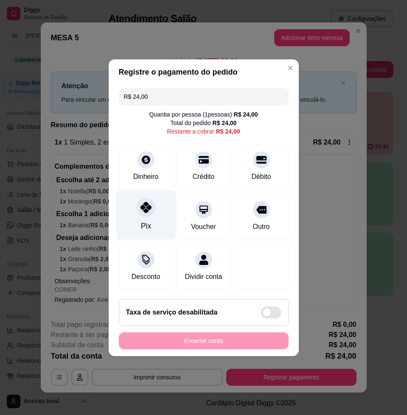
drag, startPoint x: 140, startPoint y: 203, endPoint x: 147, endPoint y: 212, distance: 11.2
click at [144, 209] on div at bounding box center [145, 207] width 19 height 19
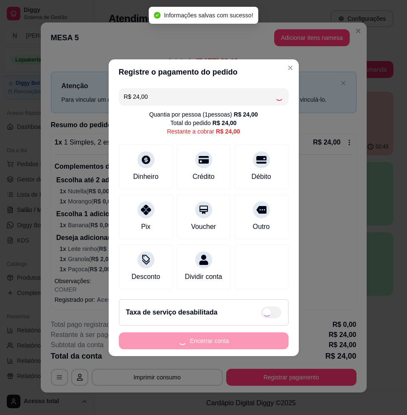
type input "R$ 0,00"
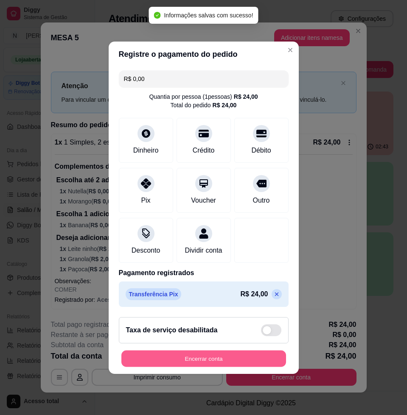
click at [262, 364] on button "Encerrar conta" at bounding box center [203, 358] width 164 height 17
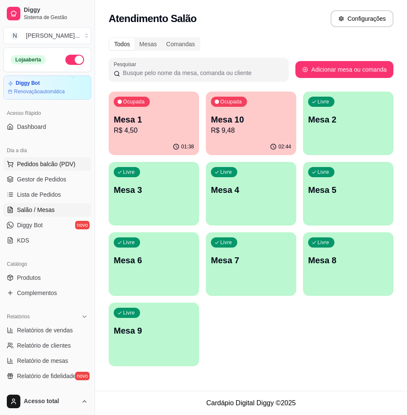
click at [39, 164] on span "Pedidos balcão (PDV)" at bounding box center [46, 164] width 58 height 8
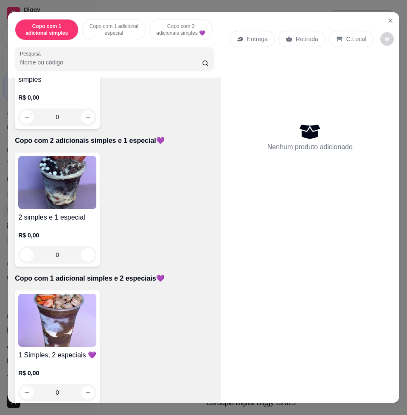
scroll to position [265, 0]
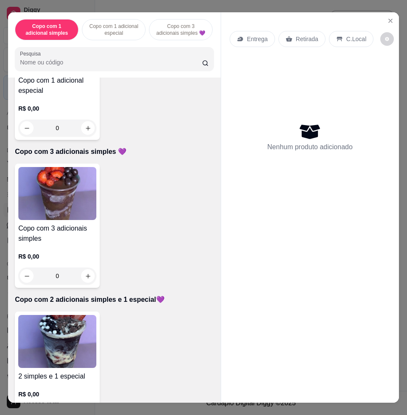
click at [75, 198] on img at bounding box center [57, 193] width 78 height 53
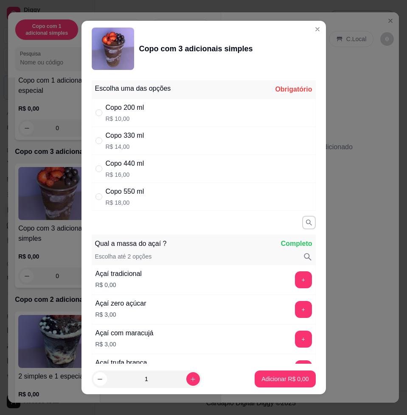
click at [174, 164] on div "Copo 440 ml R$ 16,00" at bounding box center [204, 169] width 224 height 28
radio input "true"
click at [178, 142] on div "Copo 330 ml R$ 14,00" at bounding box center [204, 141] width 224 height 28
radio input "true"
radio input "false"
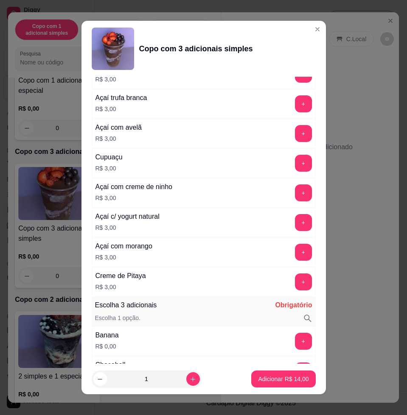
scroll to position [318, 0]
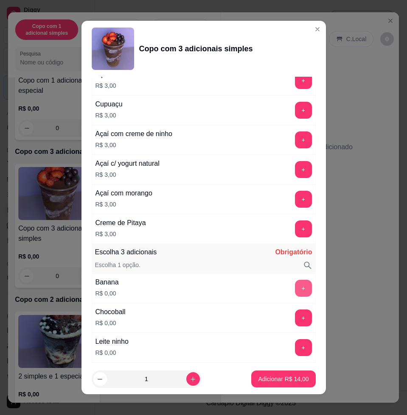
click at [295, 285] on button "+" at bounding box center [303, 288] width 17 height 17
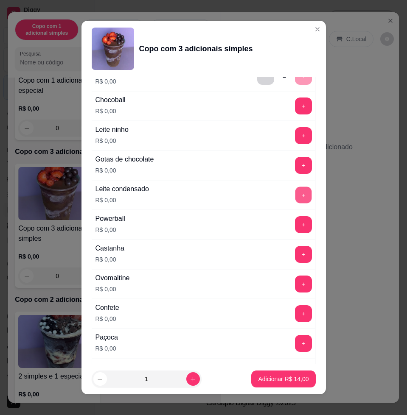
click at [295, 200] on button "+" at bounding box center [303, 195] width 17 height 17
click at [283, 146] on div "Leite ninho R$ 0,00 +" at bounding box center [204, 136] width 224 height 30
click at [295, 142] on button "+" at bounding box center [303, 135] width 17 height 17
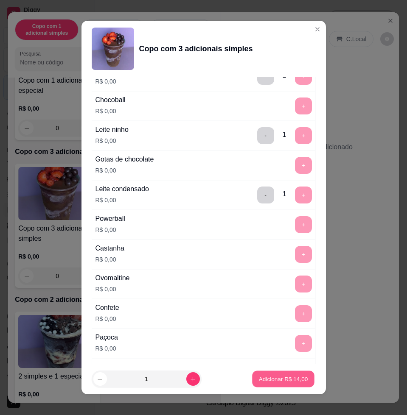
click at [296, 385] on button "Adicionar R$ 14,00" at bounding box center [283, 379] width 62 height 17
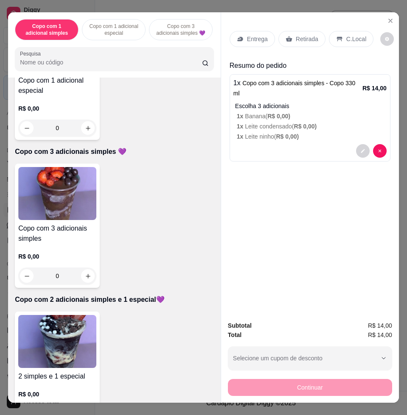
click at [70, 339] on img at bounding box center [57, 341] width 78 height 53
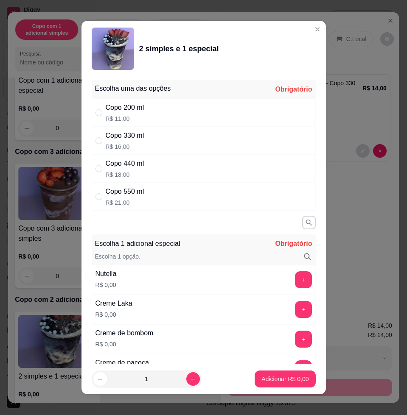
click at [191, 152] on div "Copo 330 ml R$ 16,00" at bounding box center [204, 141] width 224 height 28
radio input "true"
click at [295, 277] on button "+" at bounding box center [303, 280] width 17 height 17
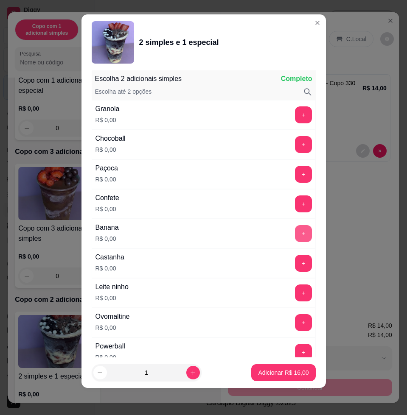
click at [295, 233] on button "+" at bounding box center [303, 233] width 17 height 17
click at [295, 297] on div "Leite ninho R$ 0,00 +" at bounding box center [204, 293] width 224 height 30
click at [295, 295] on button "+" at bounding box center [303, 293] width 17 height 17
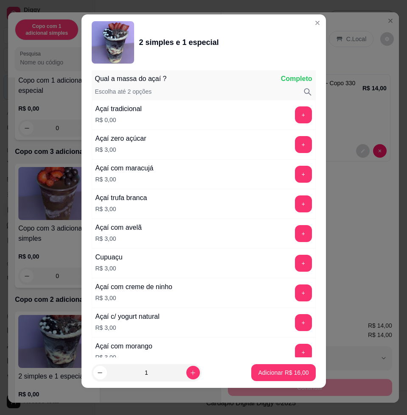
click at [281, 365] on button "Adicionar R$ 16,00" at bounding box center [283, 372] width 64 height 17
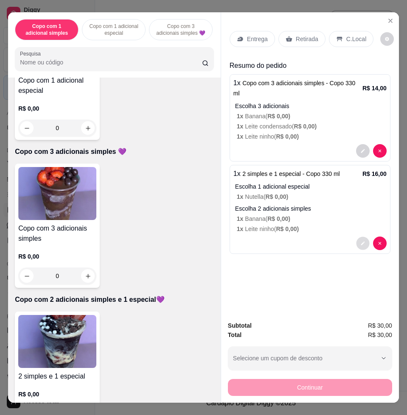
click at [360, 241] on icon "decrease-product-quantity" at bounding box center [362, 243] width 5 height 5
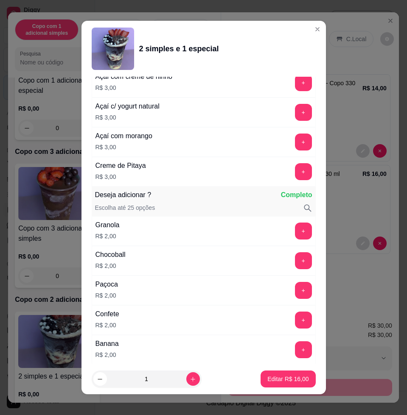
scroll to position [1590, 0]
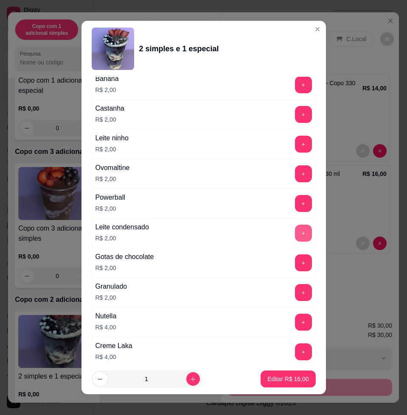
click at [295, 238] on button "+" at bounding box center [303, 233] width 17 height 17
click at [280, 383] on button "Editar R$ 18,00" at bounding box center [287, 378] width 55 height 17
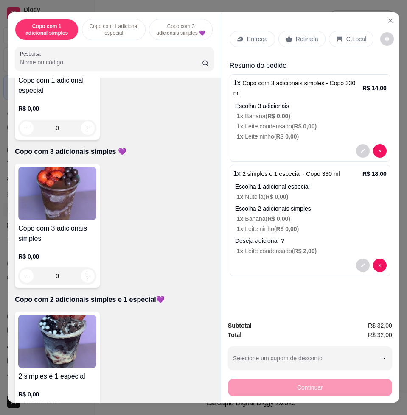
click at [75, 348] on img at bounding box center [57, 341] width 78 height 53
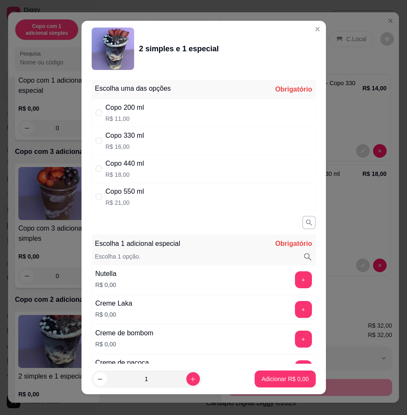
drag, startPoint x: 158, startPoint y: 136, endPoint x: 161, endPoint y: 153, distance: 16.7
click at [156, 133] on div "Copo 330 ml R$ 16,00" at bounding box center [204, 141] width 224 height 28
radio input "true"
click at [295, 281] on button "+" at bounding box center [303, 279] width 17 height 17
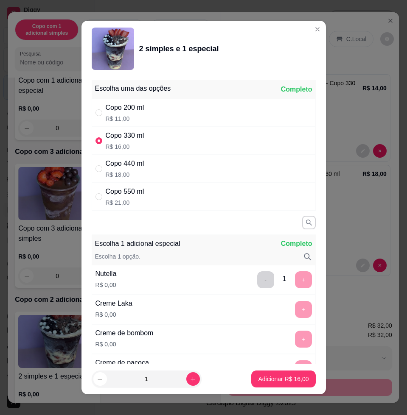
scroll to position [6, 0]
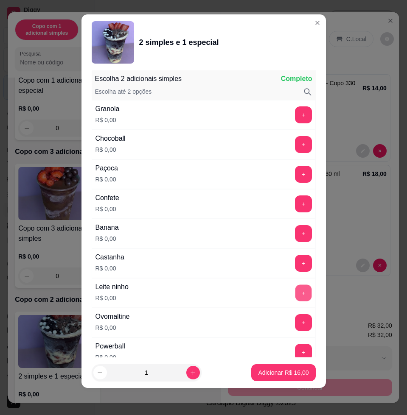
click at [295, 296] on button "+" at bounding box center [303, 293] width 17 height 17
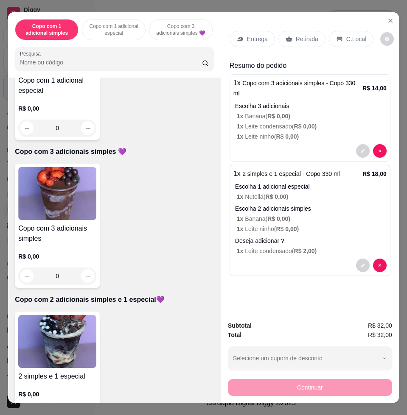
scroll to position [424, 0]
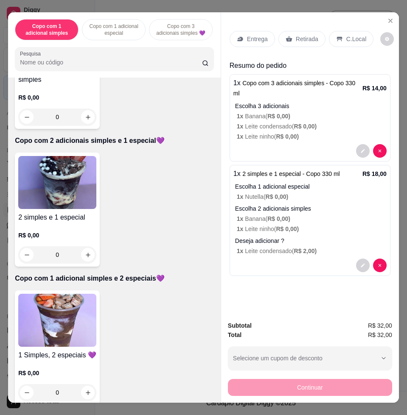
click at [62, 296] on div "1 Simples, 2 especiais 💜 R$ 0,00 0" at bounding box center [57, 347] width 85 height 114
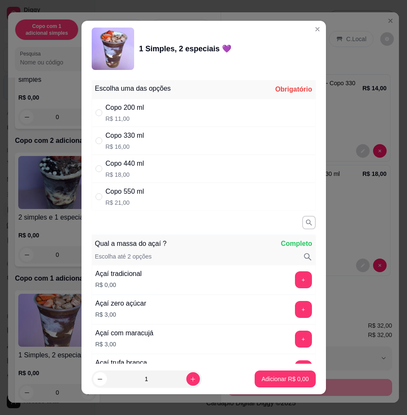
drag, startPoint x: 154, startPoint y: 132, endPoint x: 160, endPoint y: 156, distance: 25.0
click at [154, 132] on div "Copo 330 ml R$ 16,00" at bounding box center [204, 141] width 224 height 28
radio input "true"
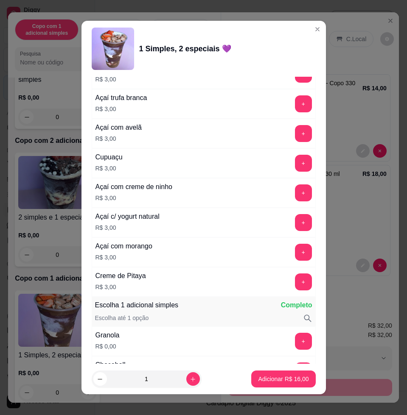
scroll to position [477, 0]
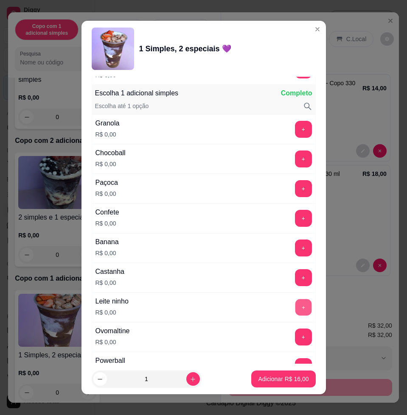
click at [295, 307] on button "+" at bounding box center [303, 307] width 17 height 17
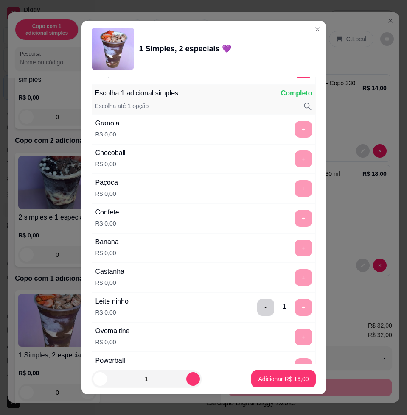
scroll to position [795, 0]
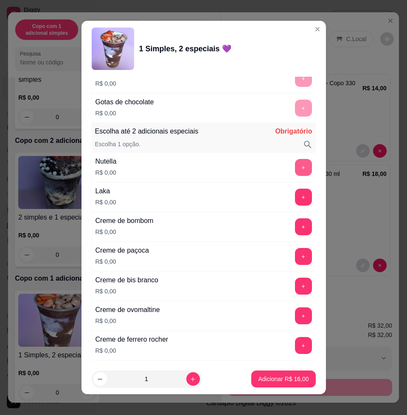
click at [295, 169] on button "+" at bounding box center [303, 167] width 17 height 17
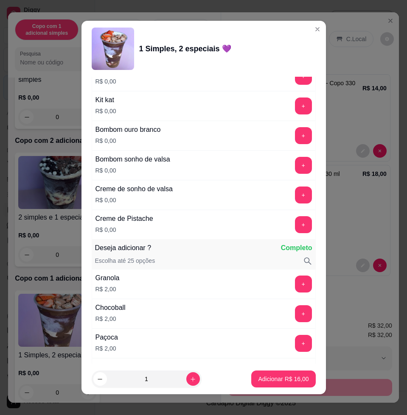
scroll to position [1166, 0]
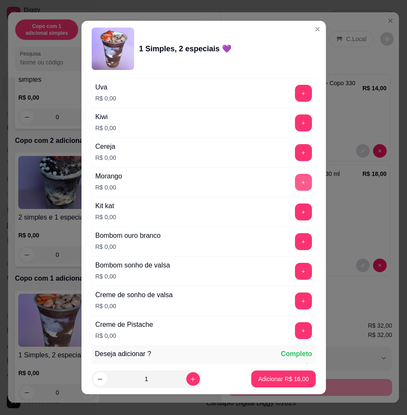
click at [291, 183] on div "+" at bounding box center [303, 182] width 24 height 17
click at [295, 185] on button "+" at bounding box center [303, 182] width 17 height 17
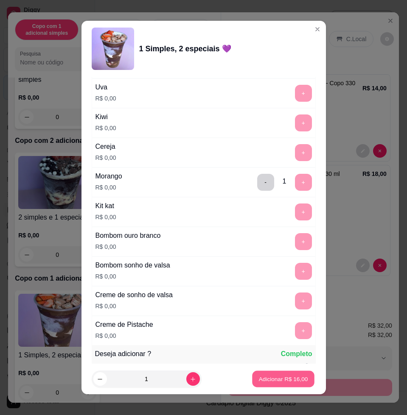
click at [270, 383] on button "Adicionar R$ 16,00" at bounding box center [283, 379] width 62 height 17
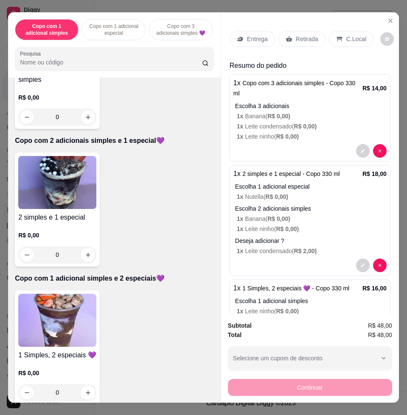
click at [237, 37] on icon at bounding box center [240, 39] width 6 height 5
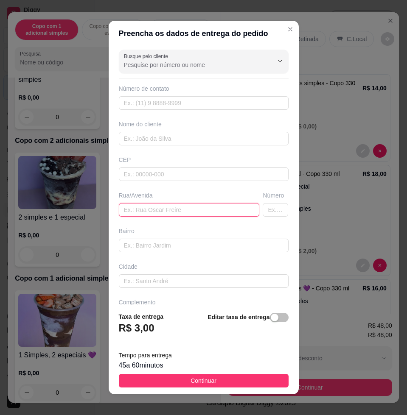
click at [158, 214] on input "text" at bounding box center [189, 210] width 141 height 14
type input "M"
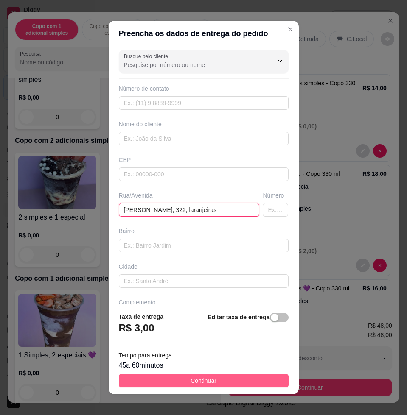
type input "manoel ribeiro, 322, laranjeiras"
click at [218, 375] on button "Continuar" at bounding box center [204, 381] width 170 height 14
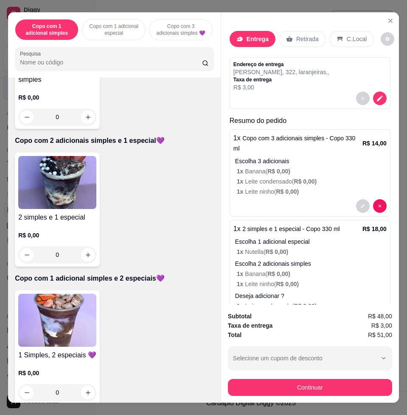
click at [335, 396] on div "Subtotal R$ 48,00 Taxa de entrega R$ 3,00 Total R$ 51,00 Selecione um cupom de …" at bounding box center [310, 354] width 178 height 98
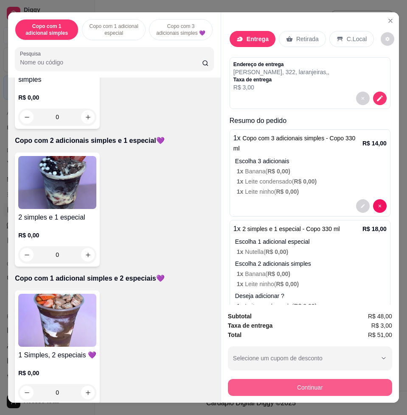
click at [341, 387] on button "Continuar" at bounding box center [310, 387] width 164 height 17
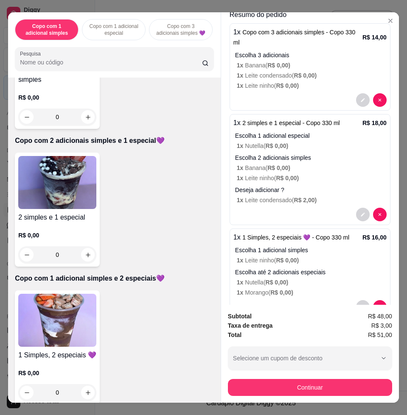
scroll to position [53, 0]
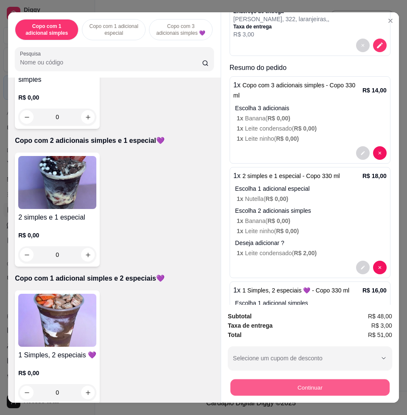
click at [346, 380] on button "Continuar" at bounding box center [309, 387] width 159 height 17
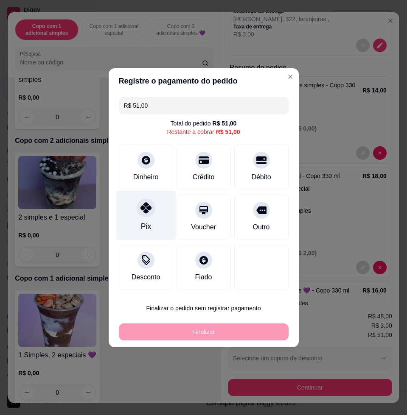
drag, startPoint x: 148, startPoint y: 198, endPoint x: 150, endPoint y: 220, distance: 23.0
click at [144, 201] on div "Pix" at bounding box center [146, 215] width 60 height 50
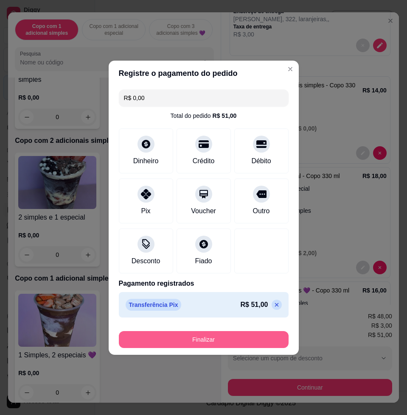
click at [224, 345] on button "Finalizar" at bounding box center [204, 339] width 170 height 17
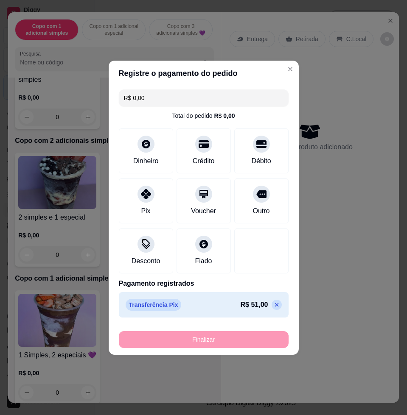
type input "-R$ 51,00"
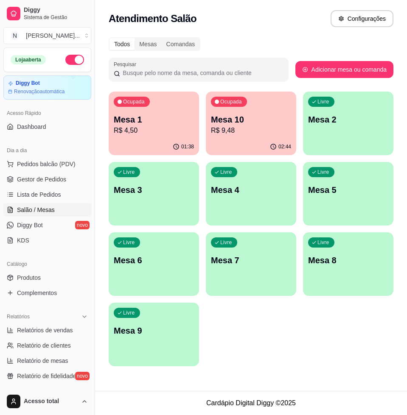
click at [343, 117] on p "Mesa 2" at bounding box center [348, 120] width 80 height 12
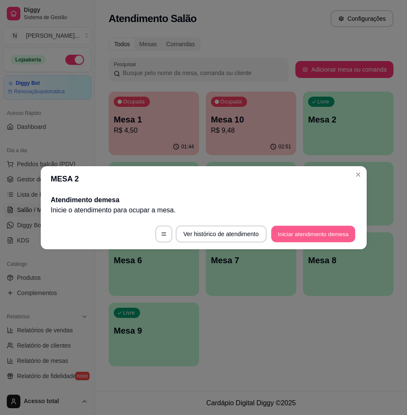
click at [329, 228] on button "Iniciar atendimento de mesa" at bounding box center [313, 234] width 84 height 17
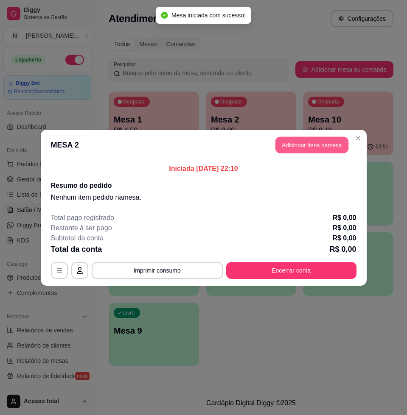
click at [293, 145] on button "Adicionar itens na mesa" at bounding box center [311, 144] width 73 height 17
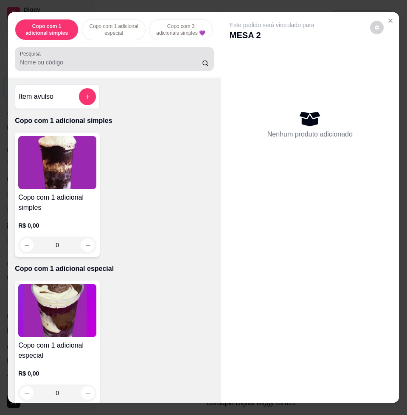
click at [54, 67] on input "Pesquisa" at bounding box center [111, 62] width 182 height 8
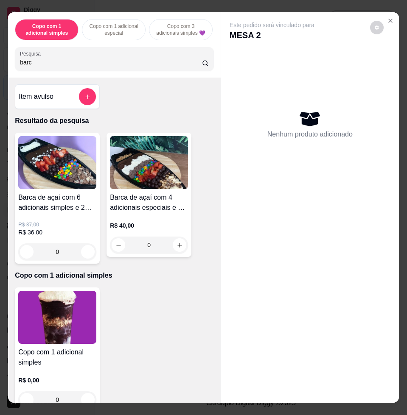
type input "barc"
click at [74, 176] on img at bounding box center [57, 162] width 78 height 53
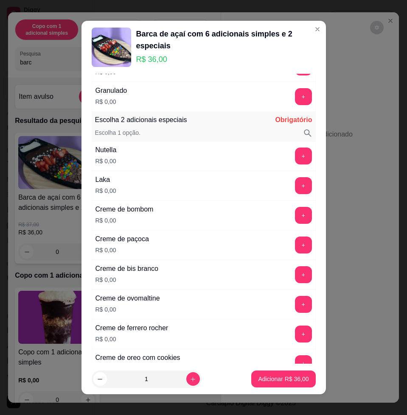
scroll to position [530, 0]
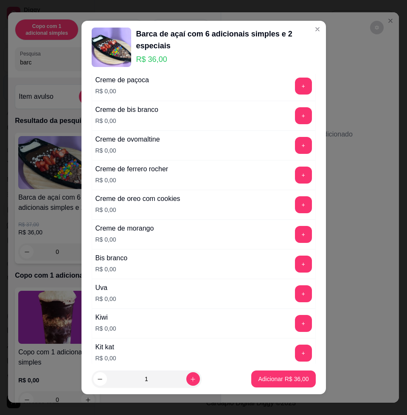
click at [291, 209] on div "+" at bounding box center [303, 204] width 24 height 17
click at [295, 207] on button "+" at bounding box center [303, 204] width 17 height 17
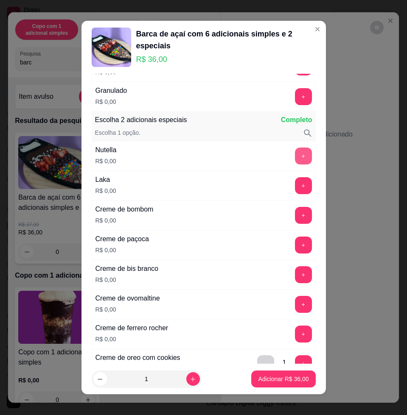
click at [295, 159] on button "+" at bounding box center [303, 156] width 17 height 17
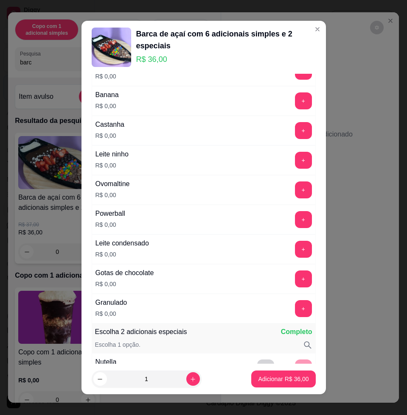
scroll to position [0, 0]
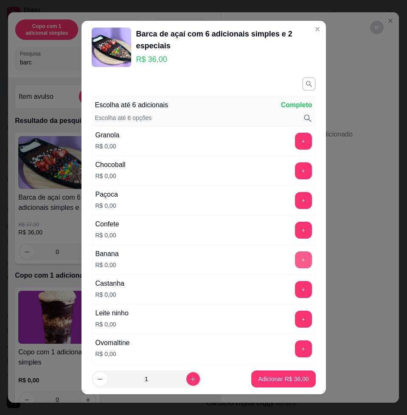
click at [295, 260] on button "+" at bounding box center [303, 259] width 17 height 17
click at [295, 171] on button "+" at bounding box center [303, 170] width 17 height 17
click at [257, 170] on button "-" at bounding box center [265, 171] width 17 height 17
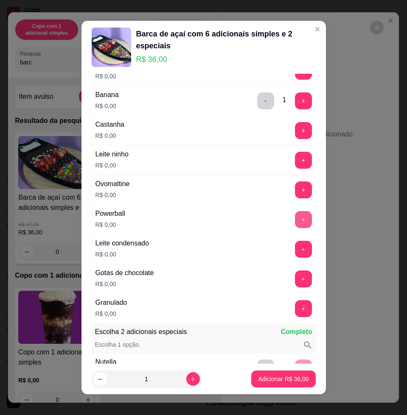
click at [295, 220] on button "+" at bounding box center [303, 219] width 17 height 17
click at [295, 161] on button "+" at bounding box center [303, 160] width 17 height 17
click at [295, 256] on button "+" at bounding box center [303, 249] width 17 height 17
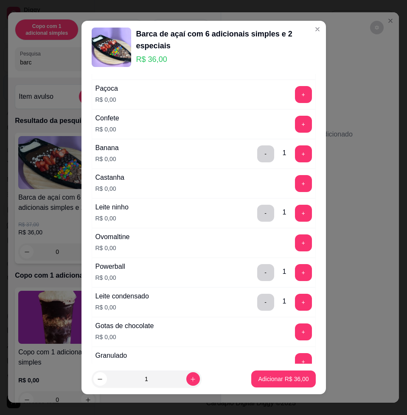
scroll to position [212, 0]
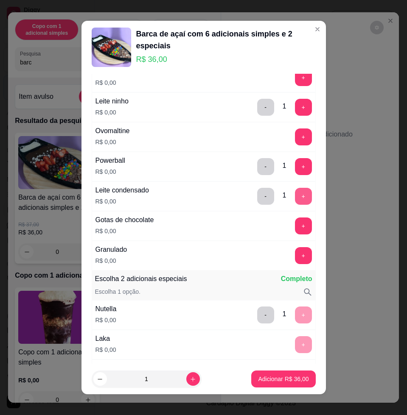
click at [295, 194] on button "+" at bounding box center [303, 196] width 17 height 17
click at [295, 109] on button "+" at bounding box center [303, 107] width 17 height 17
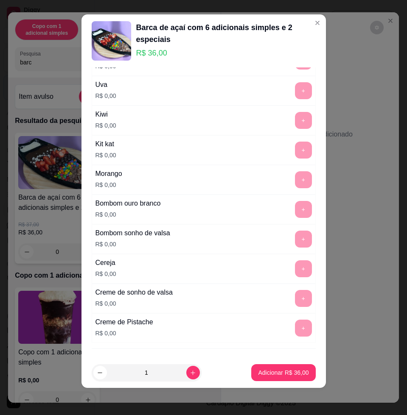
scroll to position [768, 0]
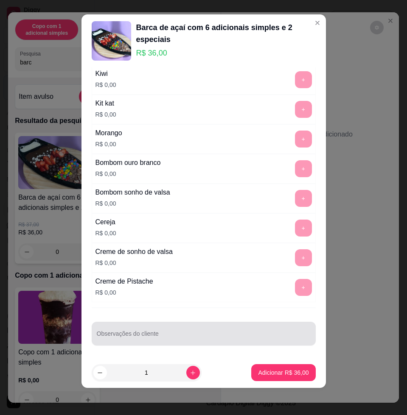
click at [145, 345] on div "Observações do cliente" at bounding box center [204, 334] width 224 height 24
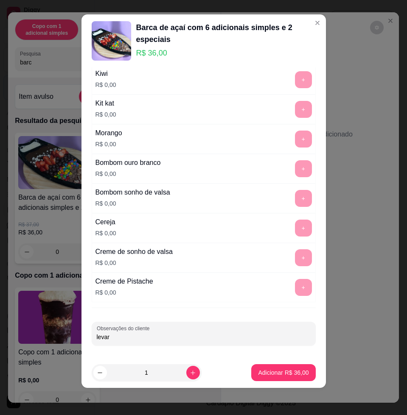
type input "levar"
click at [274, 370] on p "Adicionar R$ 36,00" at bounding box center [283, 372] width 49 height 8
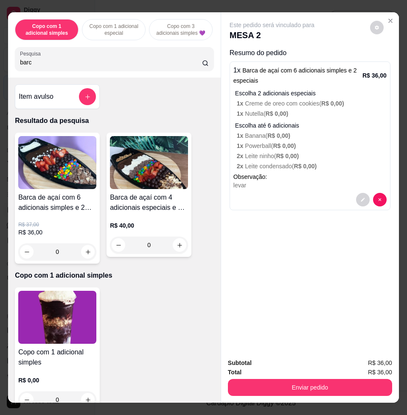
click at [372, 361] on span "R$ 36,00" at bounding box center [380, 362] width 24 height 9
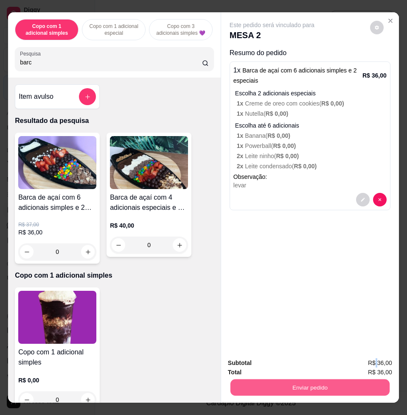
click at [366, 380] on button "Enviar pedido" at bounding box center [309, 387] width 159 height 17
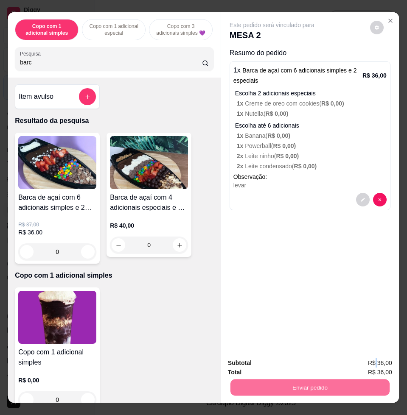
click at [376, 360] on button "Enviar pedido" at bounding box center [369, 362] width 48 height 16
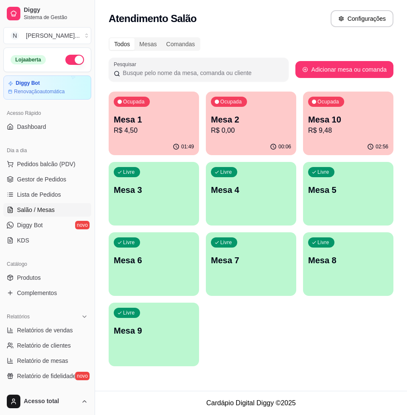
click at [154, 207] on div "Livre Mesa 3" at bounding box center [154, 188] width 90 height 53
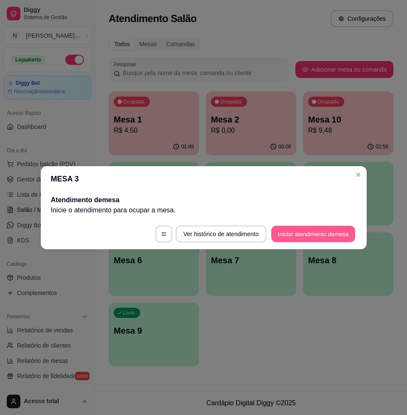
click at [323, 235] on button "Iniciar atendimento de mesa" at bounding box center [313, 234] width 84 height 17
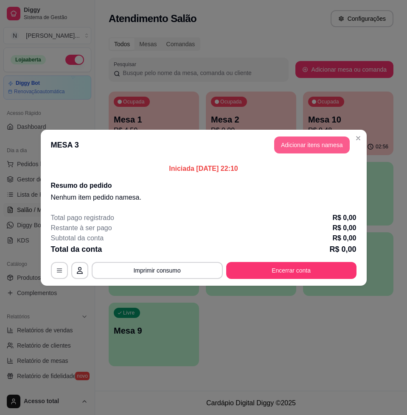
click at [319, 139] on button "Adicionar itens na mesa" at bounding box center [311, 144] width 75 height 17
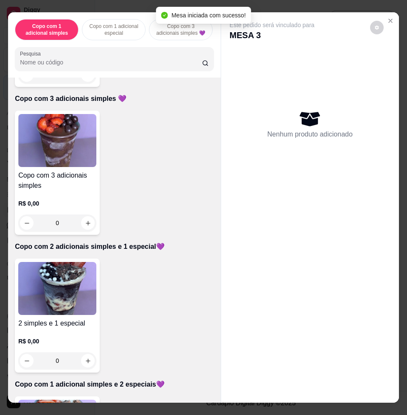
scroll to position [424, 0]
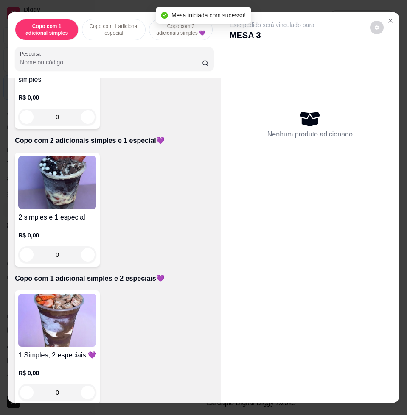
click at [50, 307] on img at bounding box center [57, 320] width 78 height 53
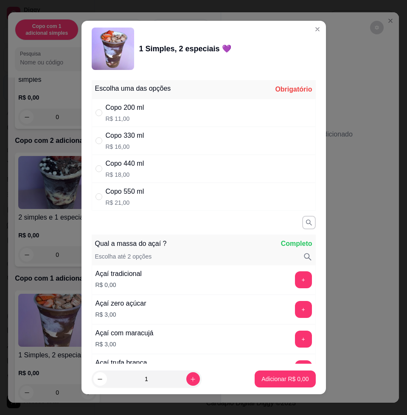
click at [165, 145] on div "Copo 330 ml R$ 16,00" at bounding box center [204, 141] width 224 height 28
radio input "true"
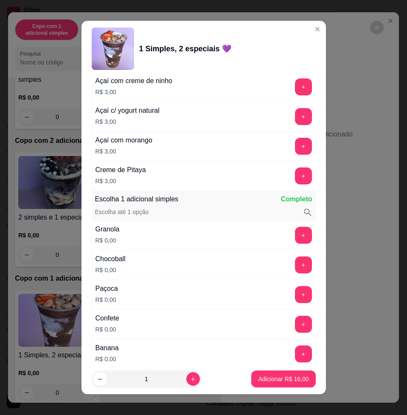
scroll to position [636, 0]
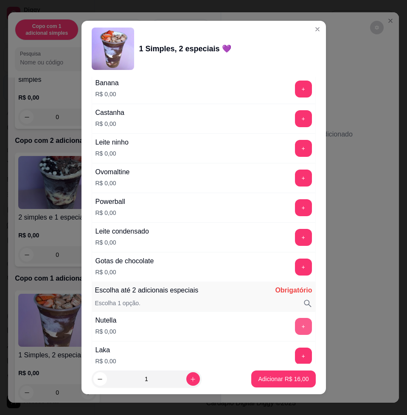
click at [295, 352] on button "+" at bounding box center [303, 356] width 17 height 17
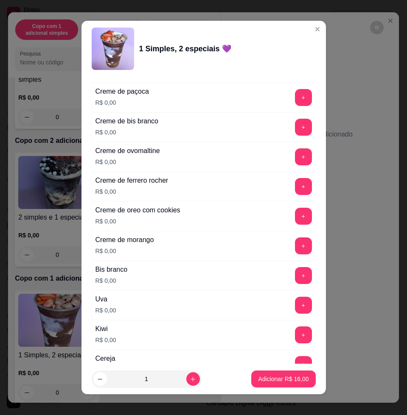
scroll to position [1113, 0]
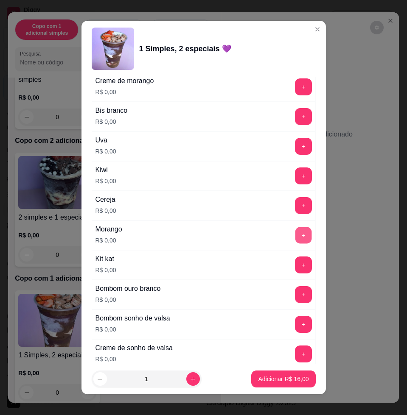
click at [295, 234] on button "+" at bounding box center [303, 235] width 17 height 17
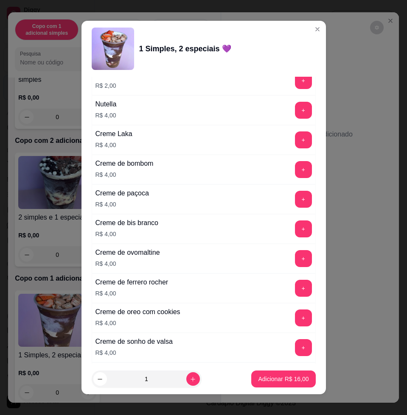
scroll to position [2120, 0]
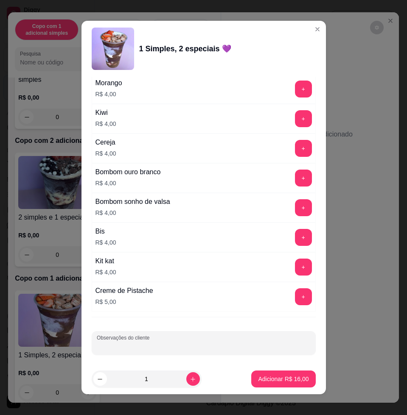
click at [216, 344] on input "Observações do cliente" at bounding box center [204, 346] width 214 height 8
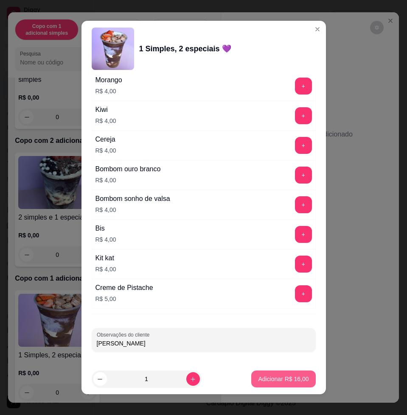
type input "rafaela comer"
click at [277, 377] on p "Adicionar R$ 16,00" at bounding box center [283, 379] width 50 height 8
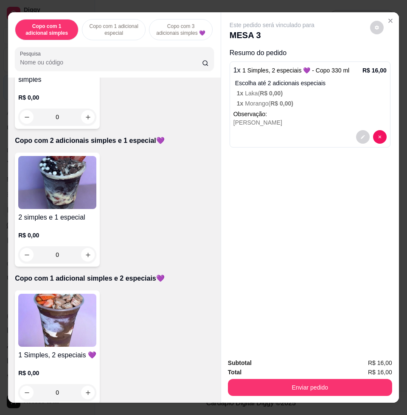
scroll to position [477, 0]
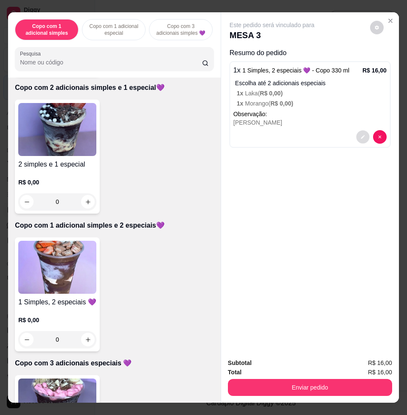
click at [360, 135] on icon "decrease-product-quantity" at bounding box center [362, 137] width 5 height 5
click at [28, 263] on img at bounding box center [57, 267] width 78 height 53
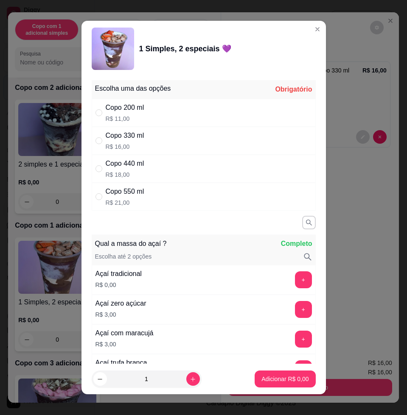
click at [143, 137] on div "Copo 330 ml R$ 16,00" at bounding box center [204, 141] width 224 height 28
radio input "true"
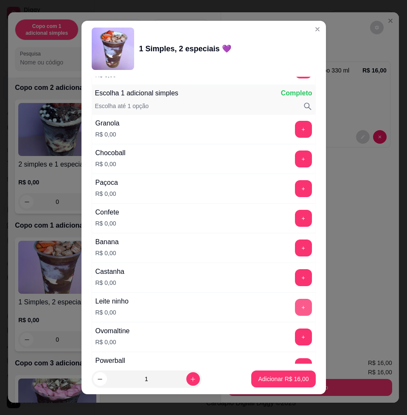
click at [295, 311] on button "+" at bounding box center [303, 307] width 17 height 17
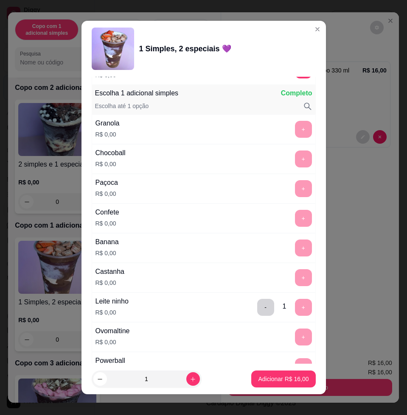
scroll to position [689, 0]
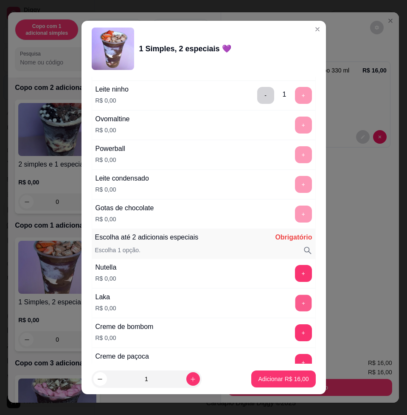
click at [295, 297] on button "+" at bounding box center [303, 303] width 17 height 17
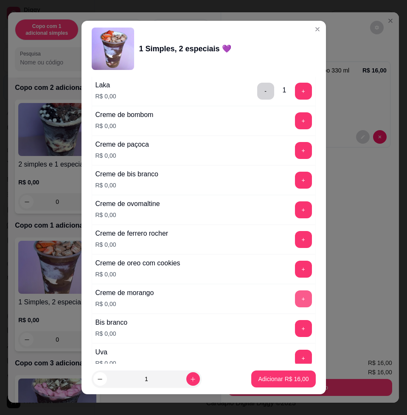
scroll to position [1060, 0]
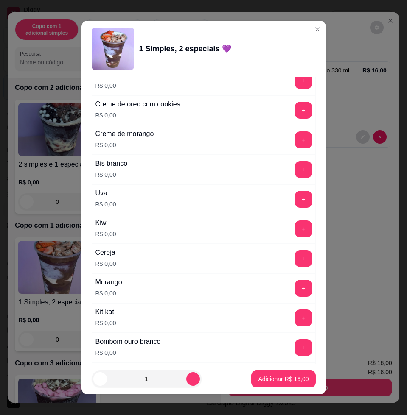
drag, startPoint x: 288, startPoint y: 298, endPoint x: 282, endPoint y: 291, distance: 9.3
click at [288, 298] on div "Morango R$ 0,00 +" at bounding box center [204, 288] width 224 height 30
click at [295, 291] on button "+" at bounding box center [303, 288] width 17 height 17
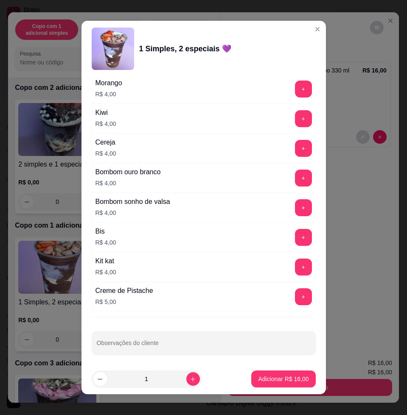
scroll to position [2122, 0]
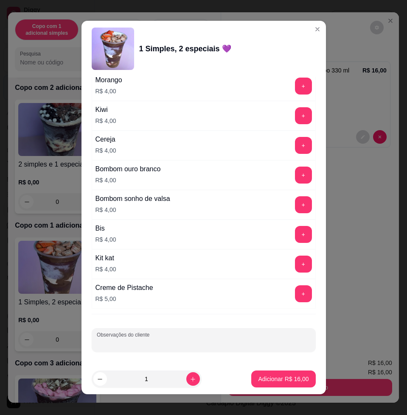
click at [255, 346] on input "Observações do cliente" at bounding box center [204, 343] width 214 height 8
type input "catarina"
click at [268, 376] on p "Adicionar R$ 16,00" at bounding box center [283, 379] width 50 height 8
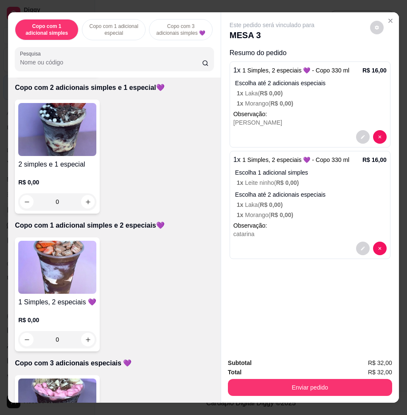
click at [348, 390] on button "Enviar pedido" at bounding box center [310, 387] width 164 height 17
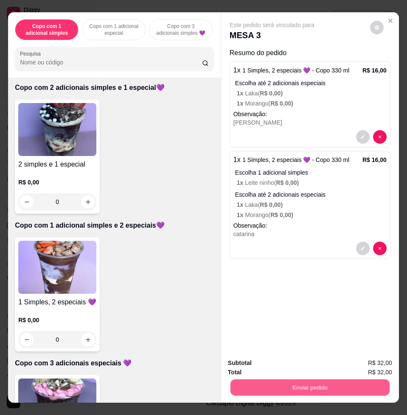
click at [393, 365] on button "Enviar pedido" at bounding box center [369, 362] width 48 height 16
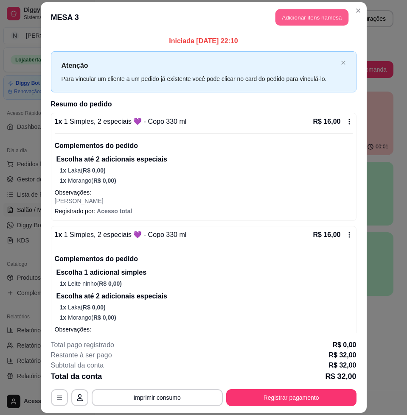
click at [296, 16] on button "Adicionar itens na mesa" at bounding box center [311, 17] width 73 height 17
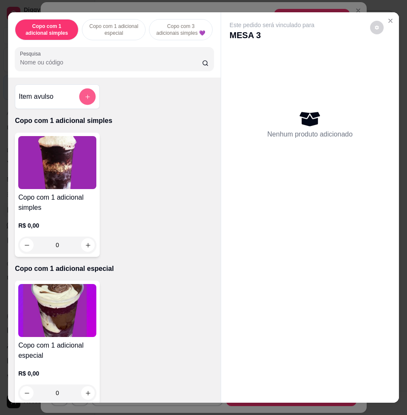
click at [84, 99] on icon "add-separate-item" at bounding box center [87, 97] width 6 height 6
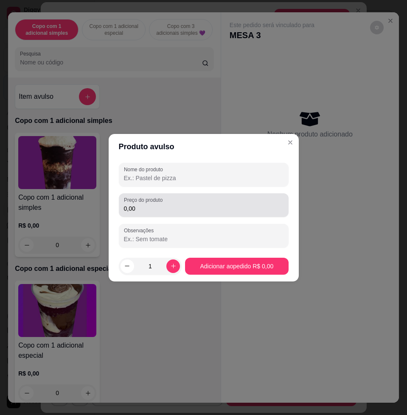
click at [198, 183] on div "Nome do produto" at bounding box center [204, 175] width 170 height 24
type input "rafaela"
click at [211, 214] on div "Preço do produto 0,00" at bounding box center [204, 205] width 170 height 24
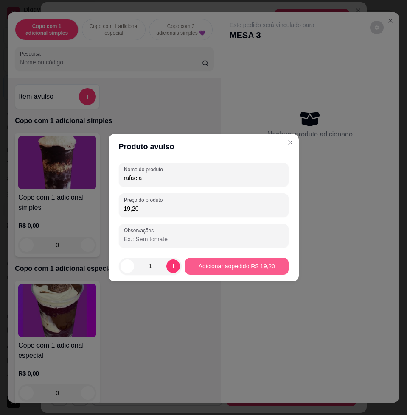
type input "19,20"
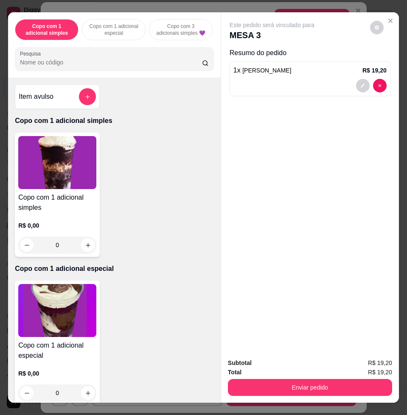
click at [305, 397] on div "Subtotal R$ 19,20 Total R$ 19,20 Enviar pedido" at bounding box center [310, 376] width 178 height 51
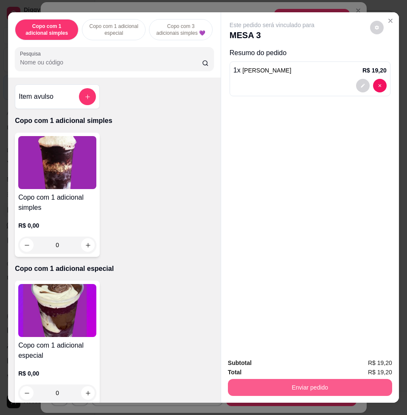
click at [305, 384] on button "Enviar pedido" at bounding box center [310, 387] width 164 height 17
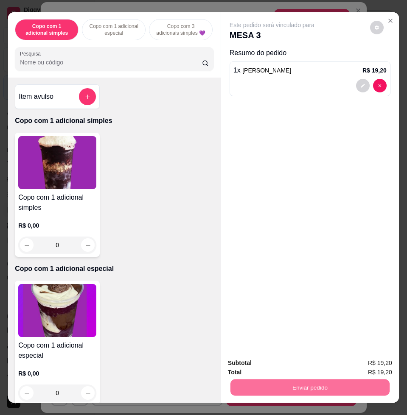
click at [388, 362] on button "Enviar pedido" at bounding box center [368, 362] width 47 height 16
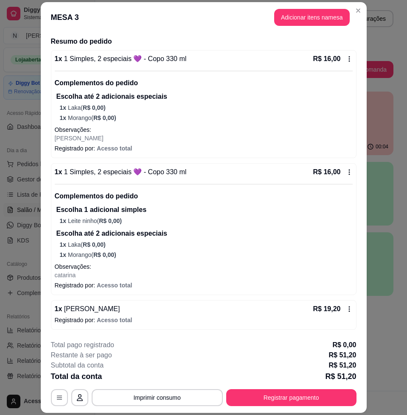
scroll to position [25, 0]
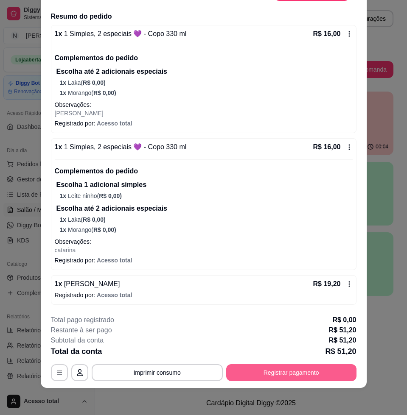
click at [260, 370] on button "Registrar pagamento" at bounding box center [291, 372] width 130 height 17
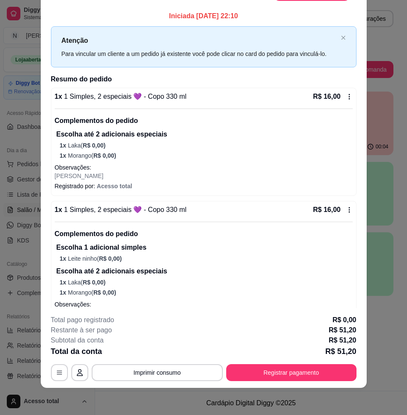
scroll to position [0, 0]
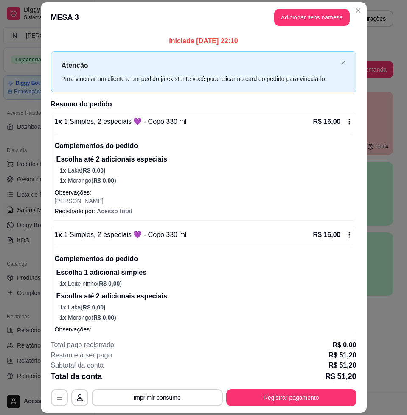
click at [309, 17] on button "Adicionar itens na mesa" at bounding box center [311, 17] width 75 height 17
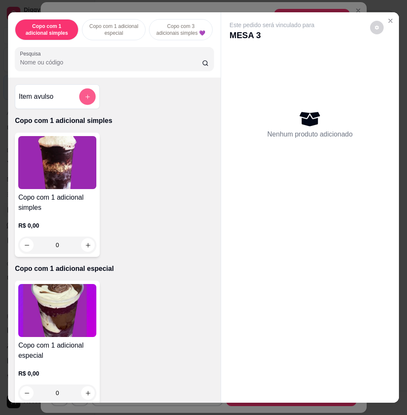
click at [84, 104] on button "add-separate-item" at bounding box center [87, 97] width 17 height 17
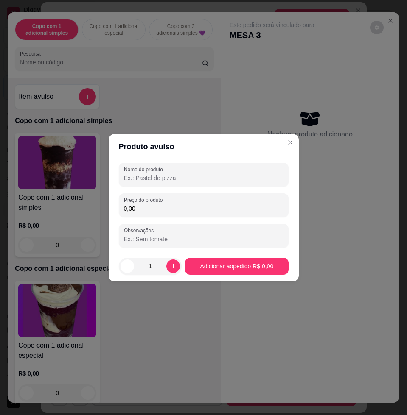
click at [157, 175] on input "Nome do produto" at bounding box center [203, 178] width 159 height 8
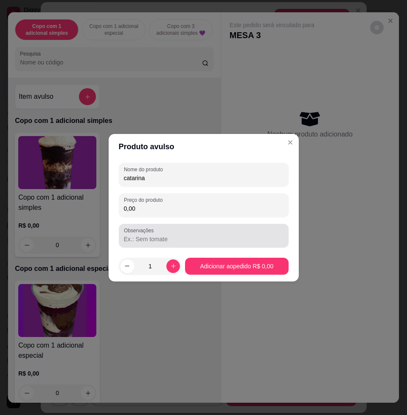
type input "catarina"
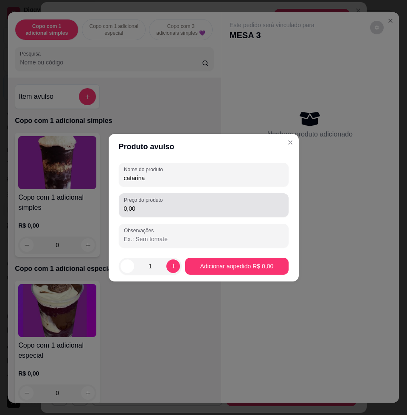
click at [214, 198] on div "0,00" at bounding box center [203, 205] width 159 height 17
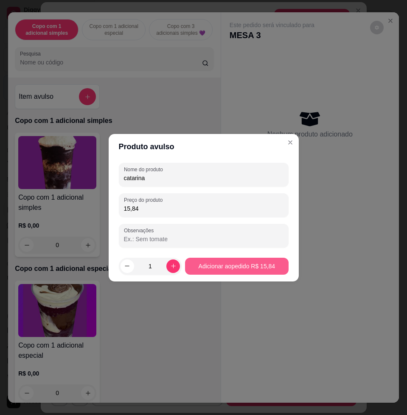
type input "15,84"
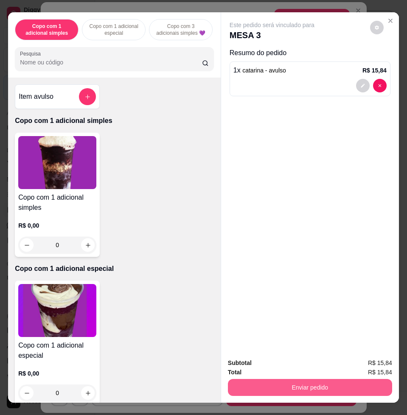
click at [347, 387] on button "Enviar pedido" at bounding box center [310, 387] width 164 height 17
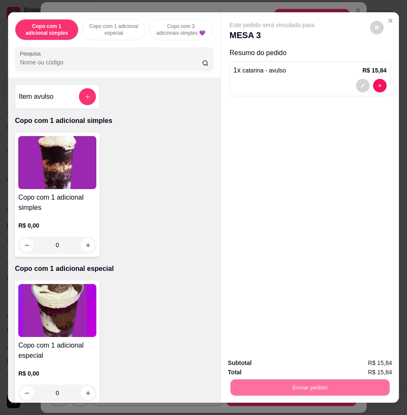
click at [356, 362] on button "Enviar pedido" at bounding box center [369, 362] width 48 height 16
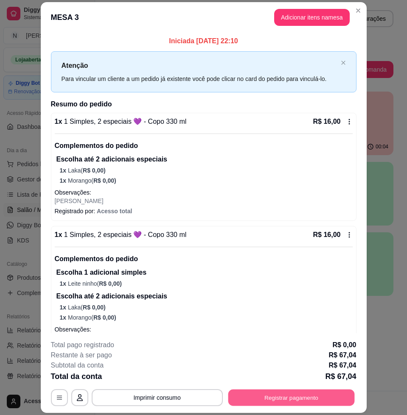
click at [282, 398] on button "Registrar pagamento" at bounding box center [291, 398] width 126 height 17
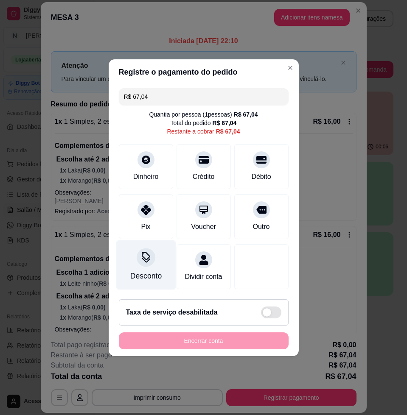
click at [159, 244] on div "Desconto" at bounding box center [146, 265] width 60 height 50
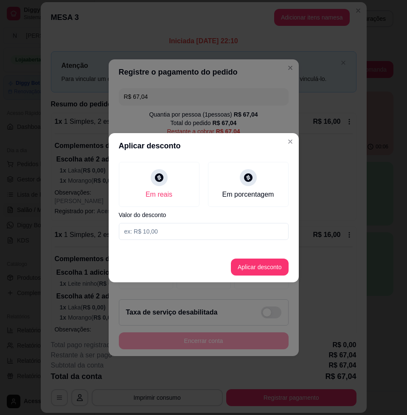
click at [194, 233] on input at bounding box center [204, 231] width 170 height 17
type input "0,04"
click at [271, 270] on button "Aplicar desconto" at bounding box center [260, 267] width 58 height 17
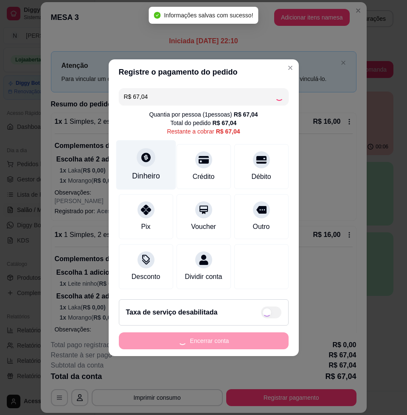
type input "R$ 67,00"
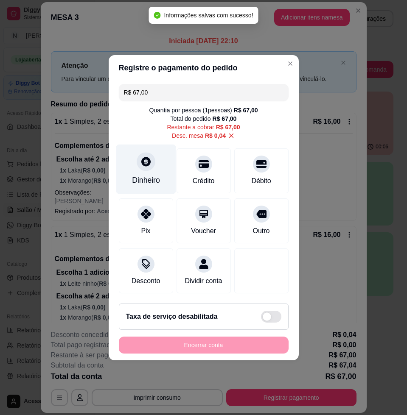
click at [149, 168] on div "Dinheiro" at bounding box center [146, 169] width 60 height 50
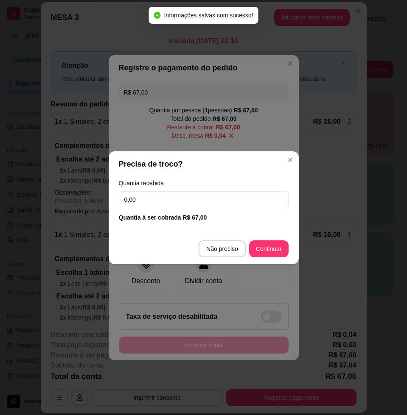
click at [173, 192] on input "0,00" at bounding box center [204, 199] width 170 height 17
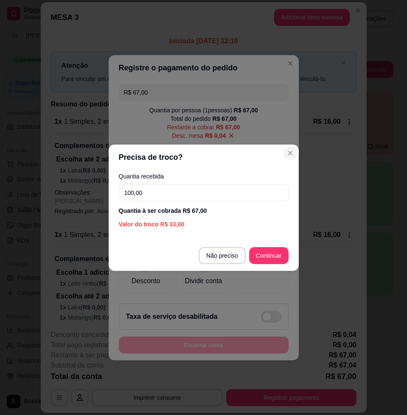
type input "100,00"
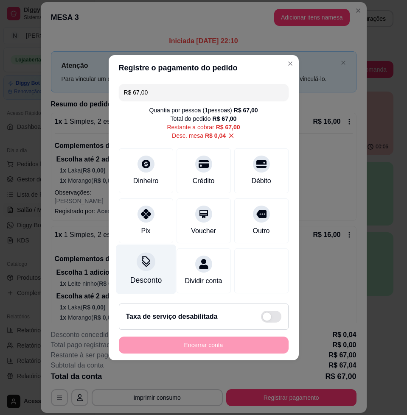
click at [127, 270] on div "Desconto" at bounding box center [146, 269] width 60 height 50
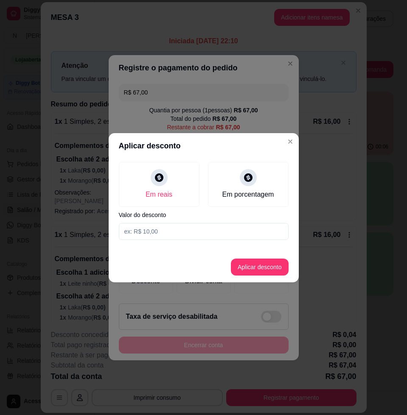
drag, startPoint x: 182, startPoint y: 238, endPoint x: 187, endPoint y: 228, distance: 10.8
click at [183, 237] on input at bounding box center [204, 231] width 170 height 17
type input "3,04"
click at [262, 267] on button "Aplicar desconto" at bounding box center [260, 267] width 58 height 17
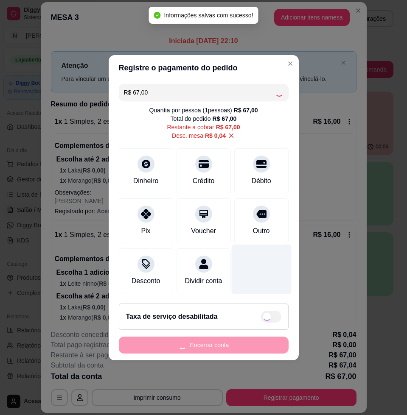
type input "R$ 64,00"
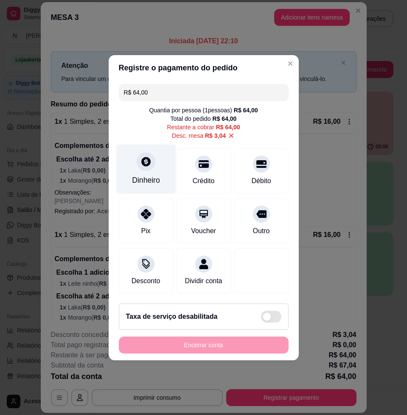
click at [139, 165] on div "Dinheiro" at bounding box center [146, 169] width 60 height 50
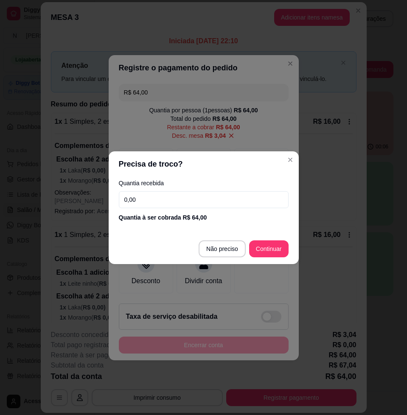
click at [168, 193] on input "0,00" at bounding box center [204, 199] width 170 height 17
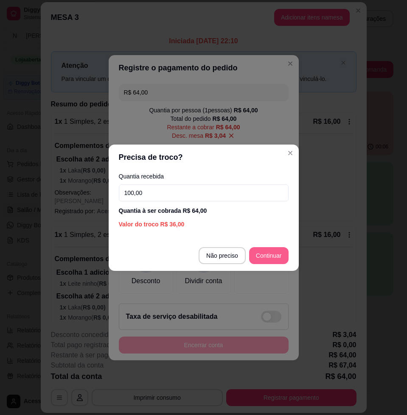
type input "100,00"
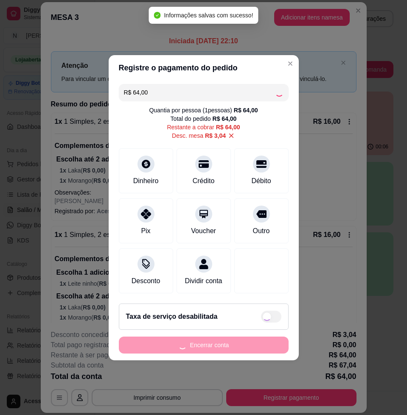
type input "R$ 0,00"
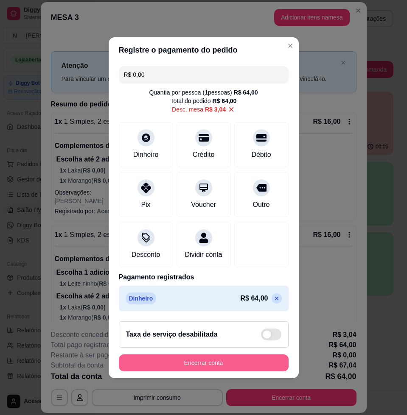
click at [172, 371] on button "Encerrar conta" at bounding box center [204, 362] width 170 height 17
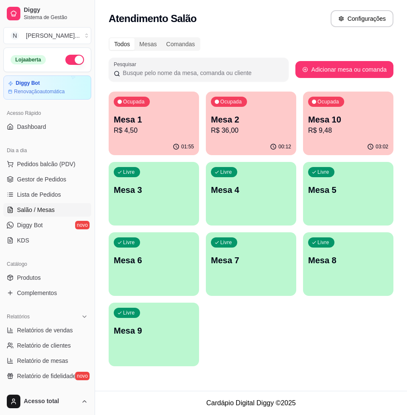
click at [224, 138] on div "Ocupada Mesa 2 R$ 36,00" at bounding box center [251, 115] width 90 height 47
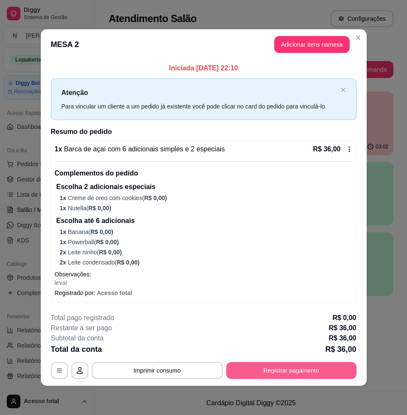
click at [317, 362] on button "Registrar pagamento" at bounding box center [291, 370] width 130 height 17
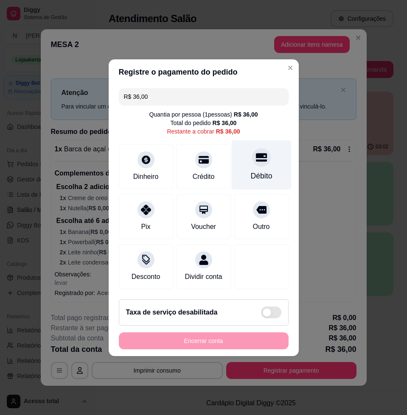
click at [253, 161] on div at bounding box center [261, 157] width 19 height 19
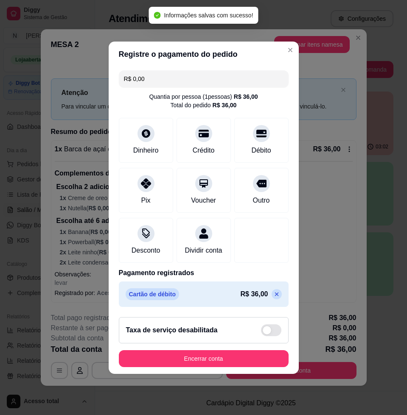
type input "R$ 0,00"
click at [227, 354] on footer "Taxa de serviço desabilitada Encerrar conta" at bounding box center [204, 342] width 190 height 64
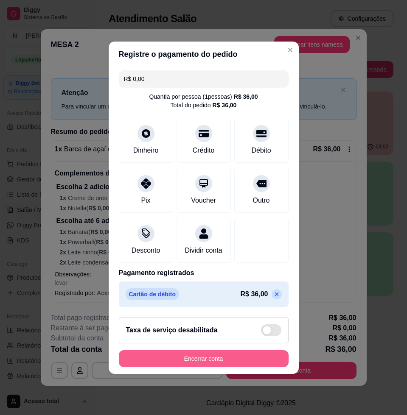
click at [231, 361] on button "Encerrar conta" at bounding box center [204, 358] width 170 height 17
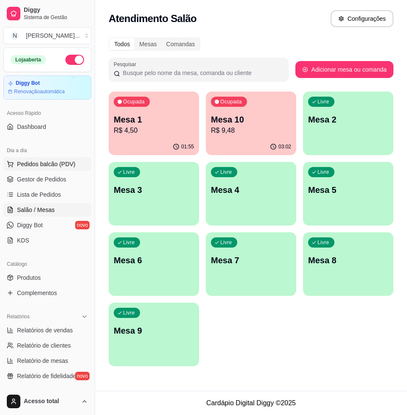
click at [37, 167] on span "Pedidos balcão (PDV)" at bounding box center [46, 164] width 58 height 8
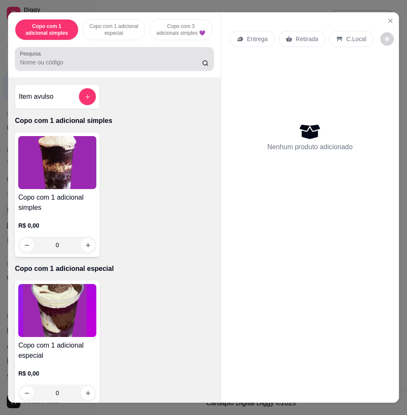
click at [158, 67] on input "Pesquisa" at bounding box center [111, 62] width 182 height 8
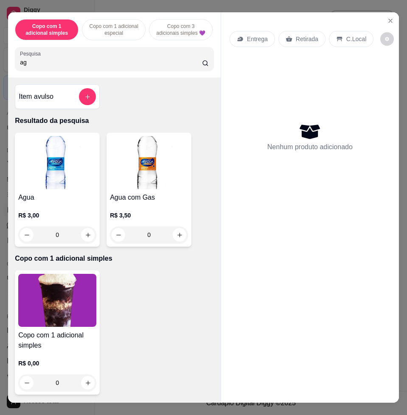
type input "ag"
click at [173, 238] on button "increase-product-quantity" at bounding box center [180, 235] width 14 height 14
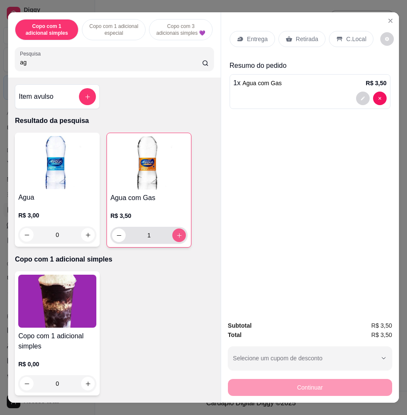
type input "1"
click at [142, 67] on input "ag" at bounding box center [111, 62] width 182 height 8
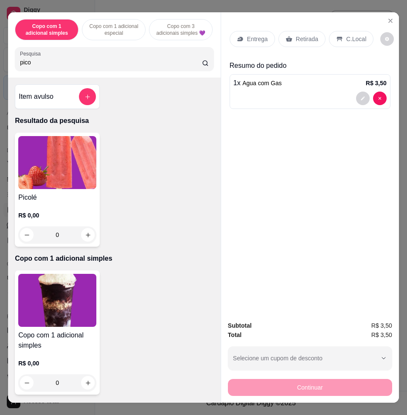
type input "pico"
drag, startPoint x: 56, startPoint y: 128, endPoint x: 53, endPoint y: 137, distance: 10.1
click at [56, 126] on p "Resultado da pesquisa" at bounding box center [114, 121] width 199 height 10
click at [55, 162] on img at bounding box center [57, 162] width 78 height 53
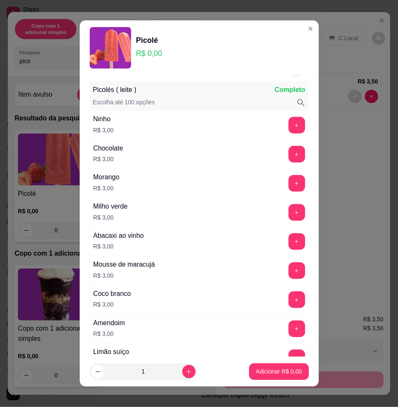
scroll to position [636, 0]
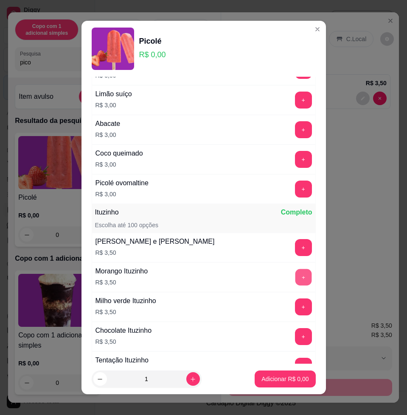
click at [295, 279] on button "+" at bounding box center [303, 277] width 17 height 17
click at [291, 382] on p "Adicionar R$ 3,50" at bounding box center [285, 379] width 46 height 8
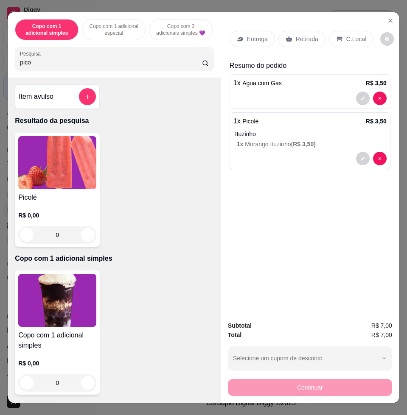
click at [329, 377] on div "Continuar" at bounding box center [310, 386] width 164 height 19
click at [331, 25] on div "Entrega Retirada C.Local" at bounding box center [309, 39] width 161 height 30
click at [336, 37] on icon at bounding box center [339, 39] width 6 height 5
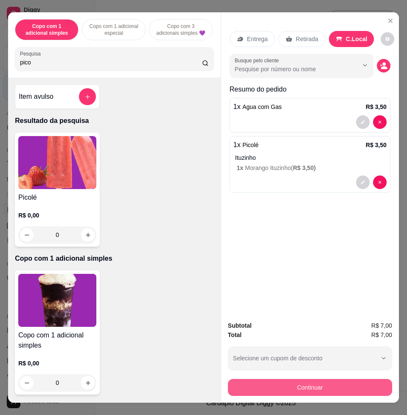
click at [355, 386] on button "Continuar" at bounding box center [310, 387] width 164 height 17
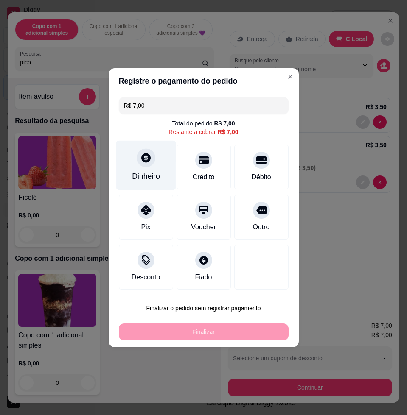
click at [150, 168] on div "Dinheiro" at bounding box center [146, 165] width 60 height 50
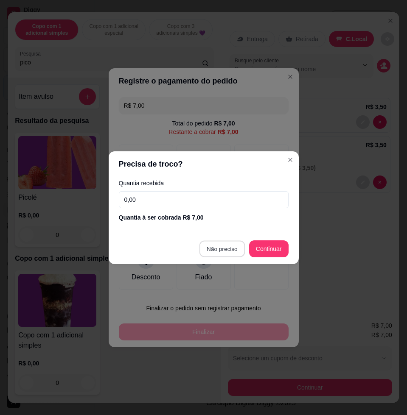
type input "R$ 0,00"
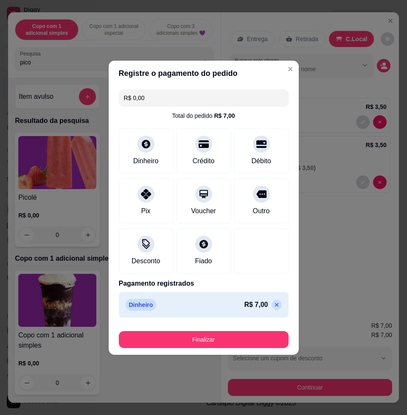
click at [254, 348] on footer "Finalizar" at bounding box center [204, 338] width 190 height 34
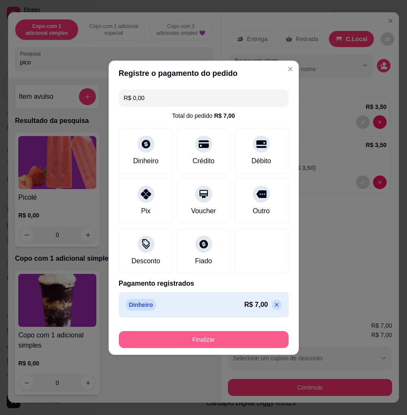
click at [254, 343] on button "Finalizar" at bounding box center [204, 339] width 170 height 17
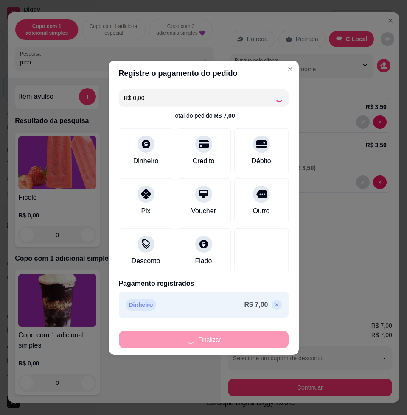
type input "0"
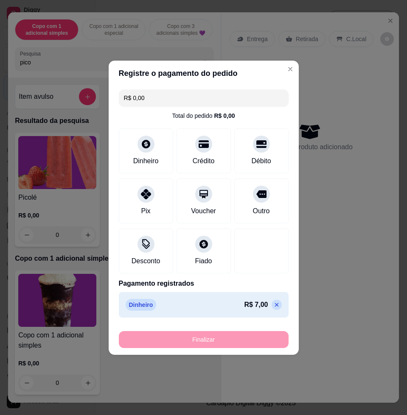
type input "-R$ 7,00"
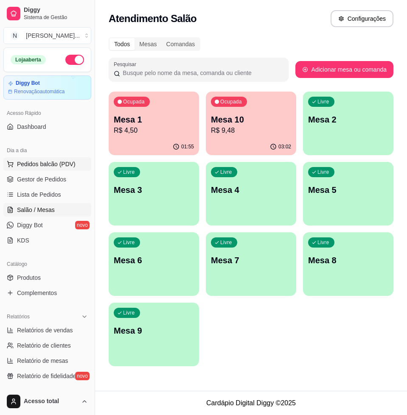
drag, startPoint x: 29, startPoint y: 180, endPoint x: 29, endPoint y: 169, distance: 10.6
click at [29, 180] on span "Gestor de Pedidos" at bounding box center [41, 179] width 49 height 8
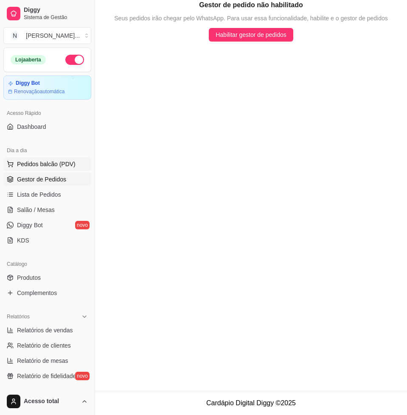
click at [30, 166] on span "Pedidos balcão (PDV)" at bounding box center [46, 164] width 58 height 8
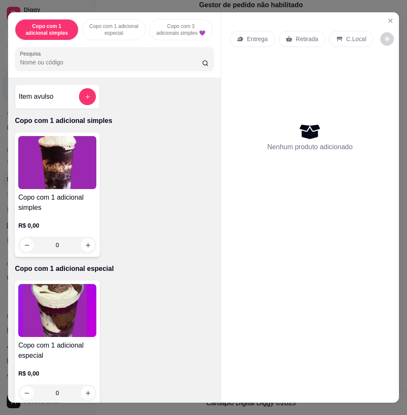
click at [94, 75] on div "Copo com 1 adicional simples Copo com 1 adicional especial Copo com 3 adicionai…" at bounding box center [114, 44] width 212 height 65
click at [106, 66] on input "Pesquisa" at bounding box center [111, 62] width 182 height 8
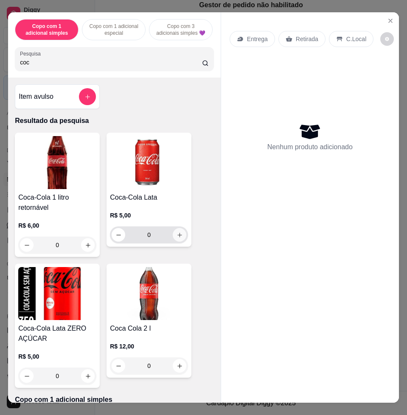
type input "coc"
click at [176, 238] on icon "increase-product-quantity" at bounding box center [179, 235] width 6 height 6
type input "1"
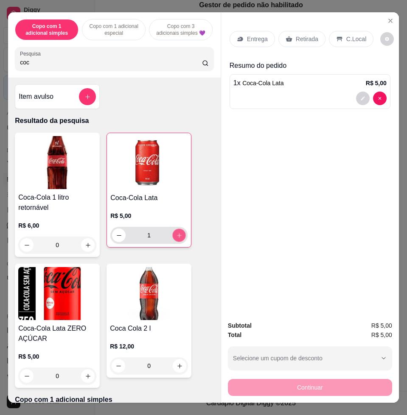
click at [176, 238] on icon "increase-product-quantity" at bounding box center [179, 235] width 6 height 6
type input "2"
click at [259, 37] on p "Entrega" at bounding box center [257, 39] width 21 height 8
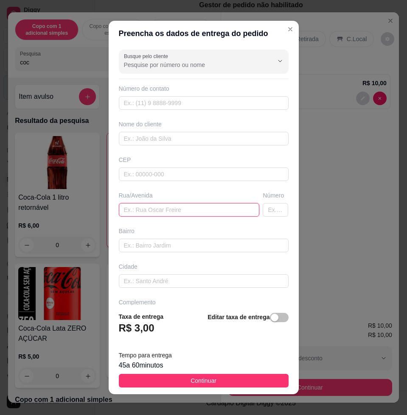
click at [229, 209] on input "text" at bounding box center [189, 210] width 141 height 14
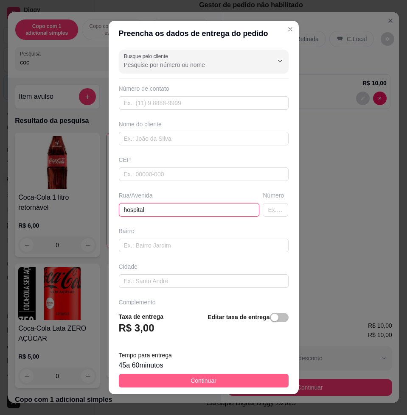
type input "hospital"
click at [249, 383] on button "Continuar" at bounding box center [204, 381] width 170 height 14
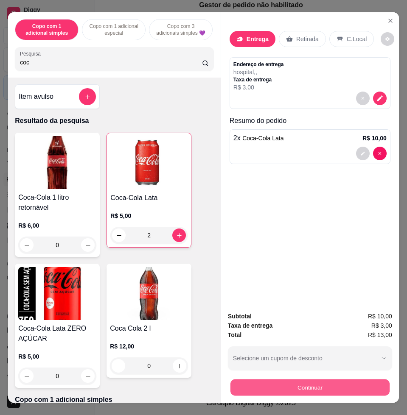
click at [290, 381] on button "Continuar" at bounding box center [309, 387] width 159 height 17
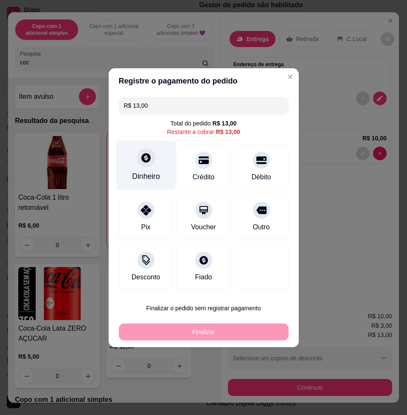
click at [145, 151] on div at bounding box center [145, 157] width 19 height 19
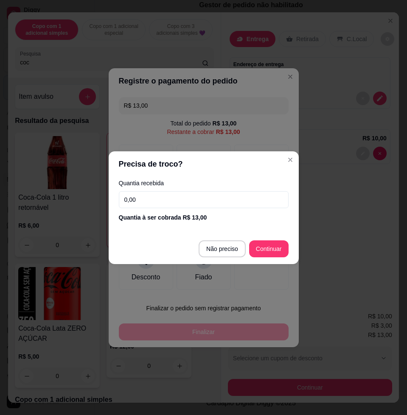
click at [146, 195] on input "0,00" at bounding box center [204, 199] width 170 height 17
drag, startPoint x: 251, startPoint y: 202, endPoint x: 219, endPoint y: 232, distance: 44.4
click at [251, 201] on input "0,00" at bounding box center [204, 199] width 170 height 17
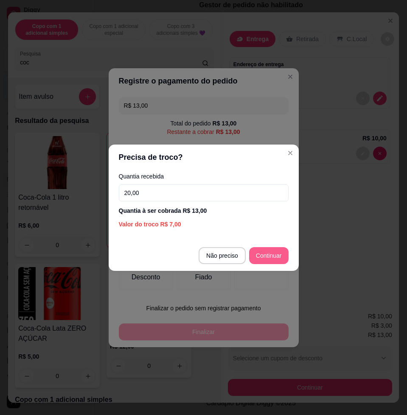
type input "20,00"
type input "R$ 0,00"
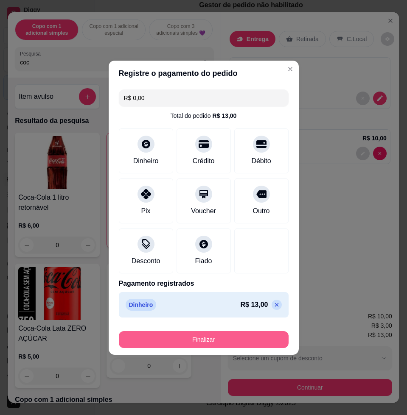
click at [246, 335] on button "Finalizar" at bounding box center [204, 339] width 170 height 17
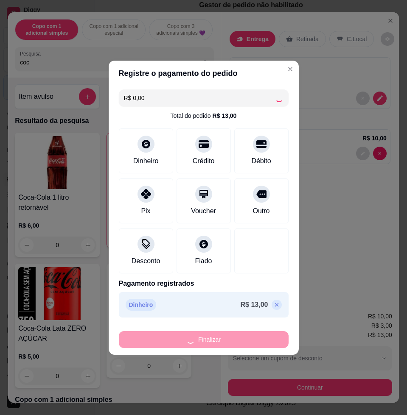
type input "0"
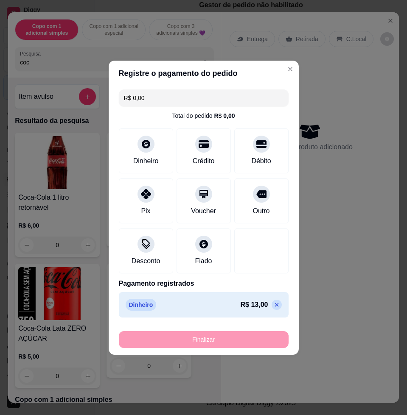
type input "-R$ 13,00"
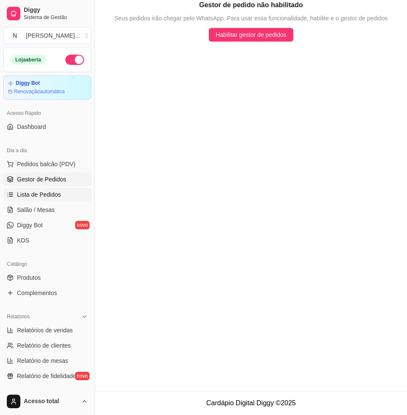
click at [28, 192] on span "Lista de Pedidos" at bounding box center [39, 194] width 44 height 8
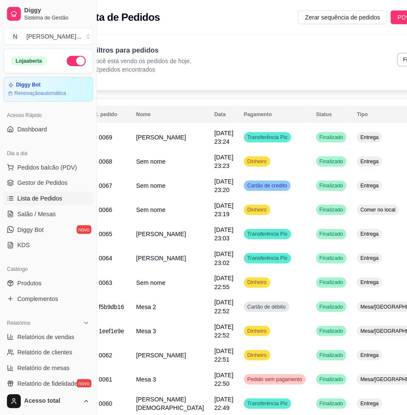
scroll to position [0, 39]
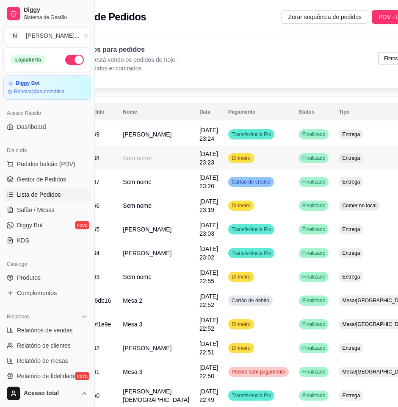
click at [223, 170] on td "Dinheiro" at bounding box center [258, 158] width 71 height 24
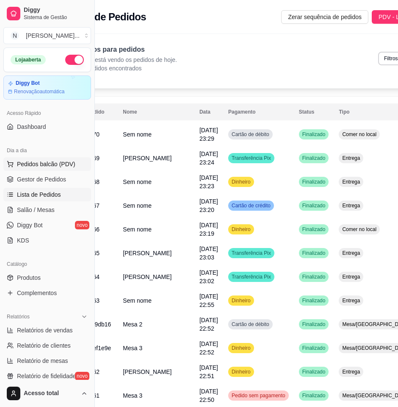
click at [71, 161] on span "Pedidos balcão (PDV)" at bounding box center [46, 164] width 58 height 8
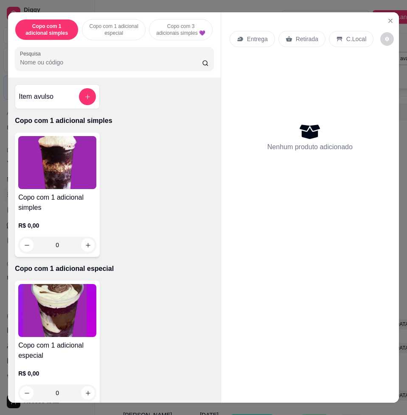
drag, startPoint x: 175, startPoint y: 79, endPoint x: 154, endPoint y: 68, distance: 23.9
click at [154, 67] on input "Pesquisa" at bounding box center [111, 62] width 182 height 8
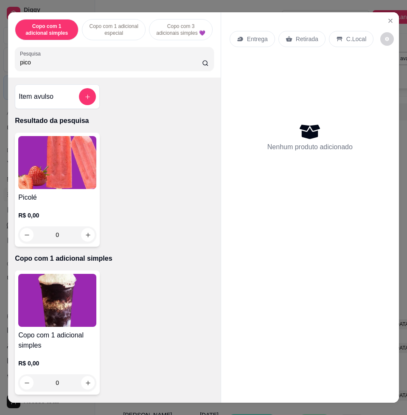
type input "pico"
click at [93, 163] on div "Picolé R$ 0,00 0" at bounding box center [57, 190] width 85 height 114
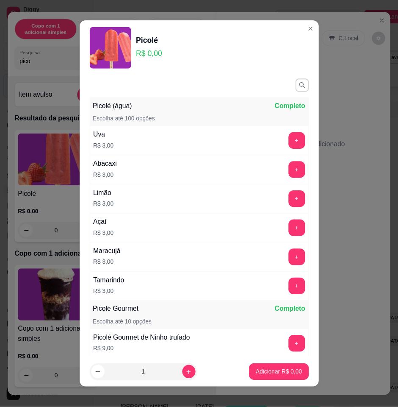
scroll to position [265, 0]
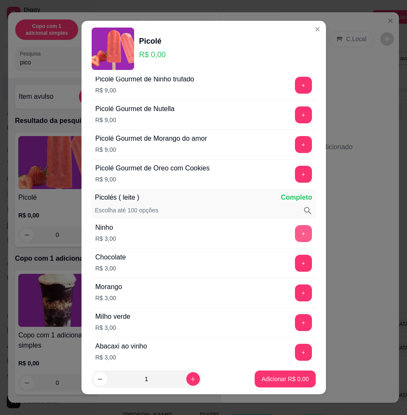
click at [295, 233] on button "+" at bounding box center [303, 233] width 17 height 17
click at [280, 383] on button "Adicionar R$ 3,00" at bounding box center [284, 379] width 59 height 17
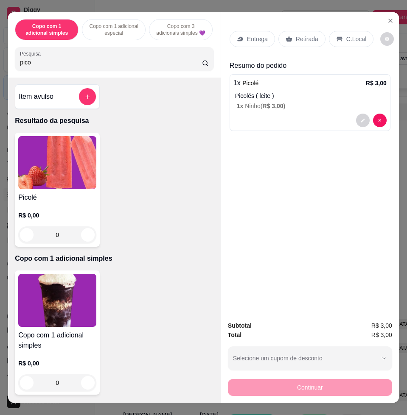
click at [79, 109] on div "Item avulso" at bounding box center [57, 96] width 85 height 25
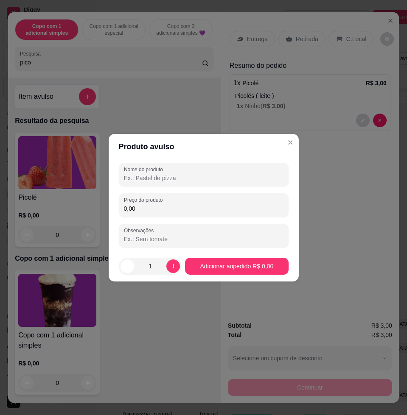
click at [159, 212] on input "0,00" at bounding box center [203, 208] width 159 height 8
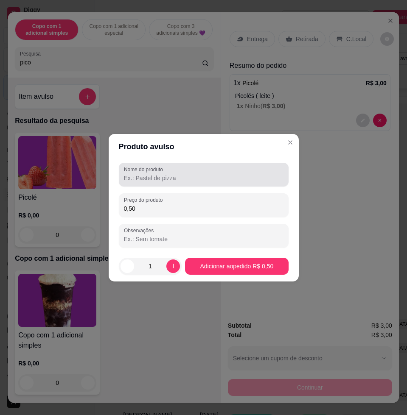
type input "0,50"
click at [143, 163] on div "Nome do produto" at bounding box center [204, 175] width 170 height 24
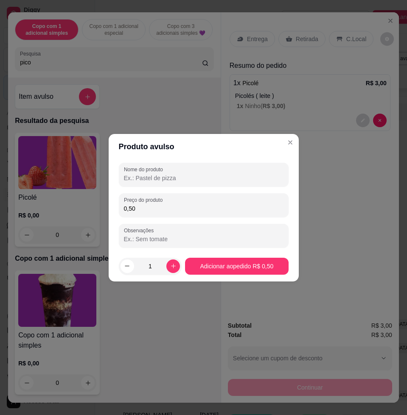
drag, startPoint x: 142, startPoint y: 166, endPoint x: 140, endPoint y: 178, distance: 12.6
click at [140, 178] on input "Nome do produto" at bounding box center [203, 178] width 159 height 8
type input "bala"
click at [234, 256] on footer "1 Adicionar ao pedido R$ 0,50" at bounding box center [204, 266] width 190 height 31
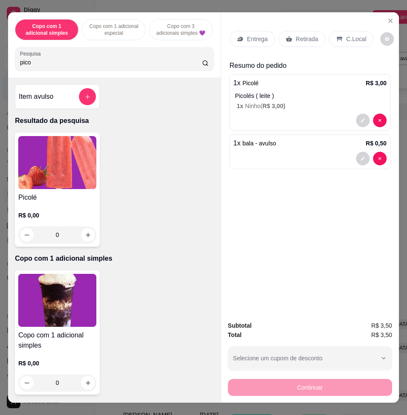
click at [260, 35] on p "Entrega" at bounding box center [257, 39] width 21 height 8
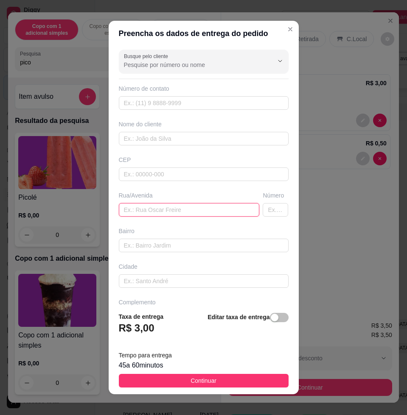
click at [206, 203] on input "text" at bounding box center [189, 210] width 141 height 14
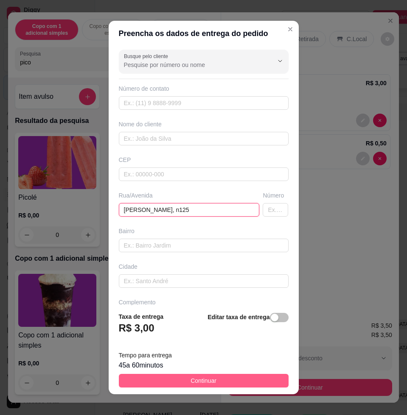
type input "joao da silva pontes, n125"
click at [213, 374] on button "Continuar" at bounding box center [204, 381] width 170 height 14
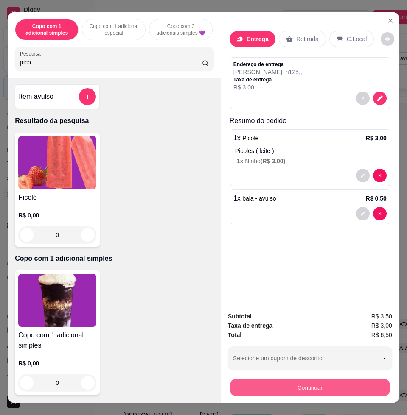
click at [259, 386] on button "Continuar" at bounding box center [309, 387] width 159 height 17
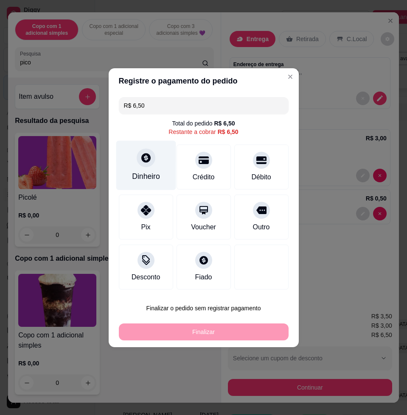
click at [153, 150] on div "Dinheiro" at bounding box center [146, 165] width 60 height 50
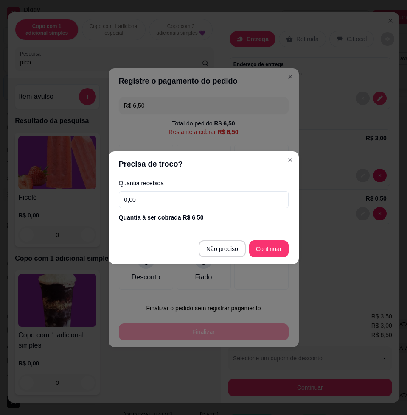
click at [176, 193] on input "0,00" at bounding box center [204, 199] width 170 height 17
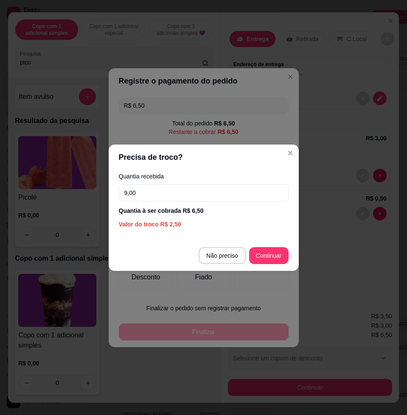
click at [210, 188] on input "9,00" at bounding box center [204, 192] width 170 height 17
type input "7,00"
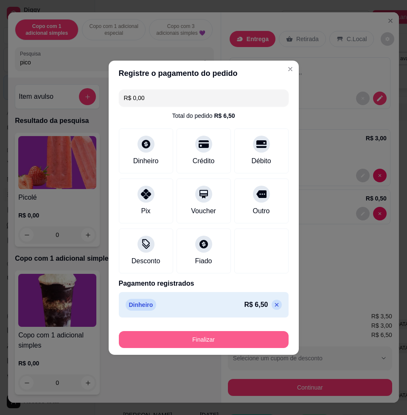
click at [259, 337] on button "Finalizar" at bounding box center [204, 339] width 170 height 17
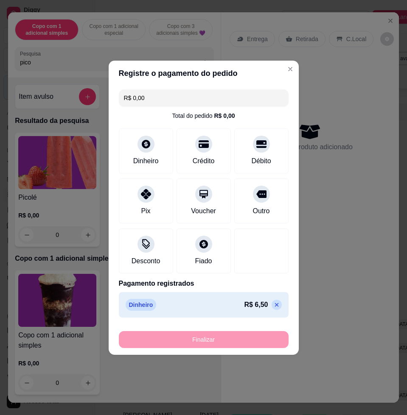
type input "-R$ 6,50"
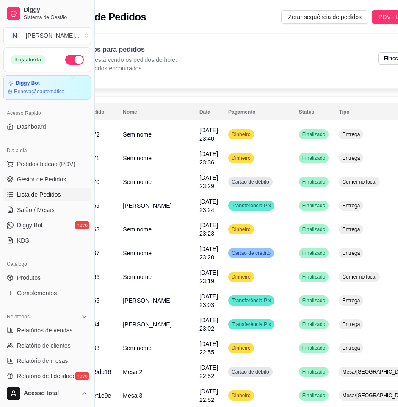
scroll to position [106, 0]
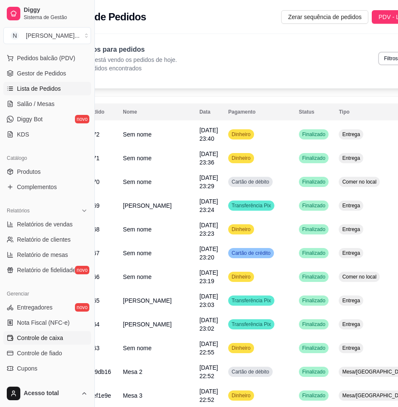
click at [41, 333] on link "Controle de caixa" at bounding box center [47, 338] width 88 height 14
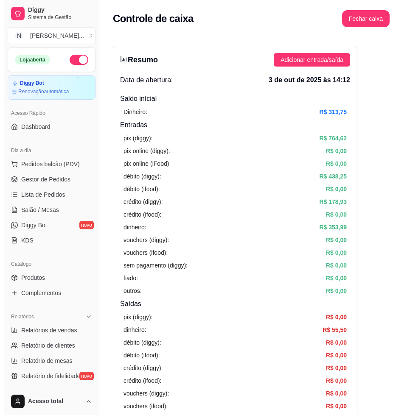
scroll to position [265, 0]
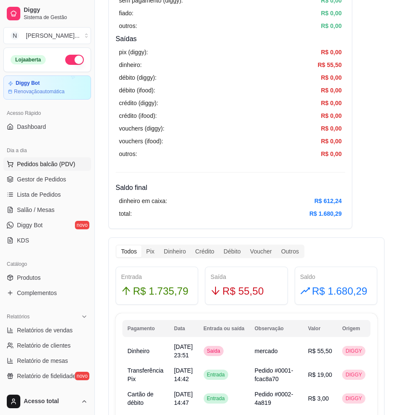
click at [55, 162] on span "Pedidos balcão (PDV)" at bounding box center [46, 164] width 58 height 8
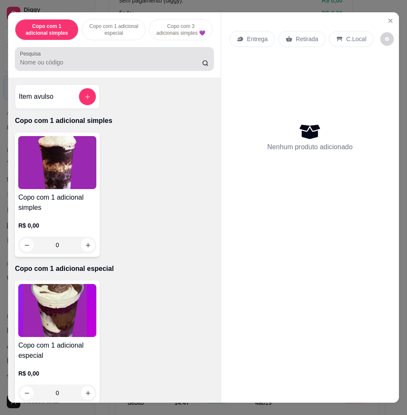
click at [136, 67] on input "Pesquisa" at bounding box center [111, 62] width 182 height 8
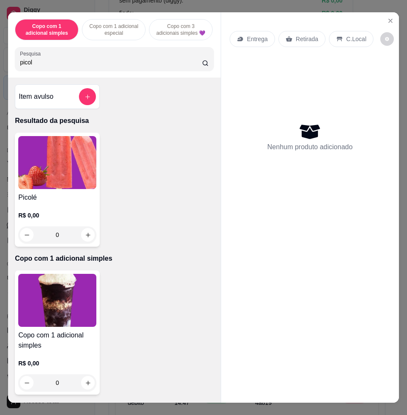
type input "picol"
click at [45, 144] on img at bounding box center [57, 162] width 78 height 53
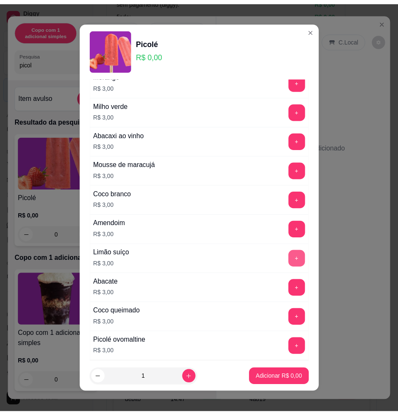
scroll to position [636, 0]
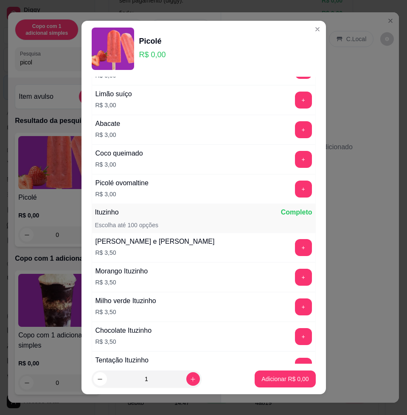
click at [280, 287] on div "Morango Ituzinho R$ 3,50 +" at bounding box center [204, 277] width 224 height 30
click at [295, 282] on button "+" at bounding box center [303, 277] width 17 height 17
click at [273, 382] on p "Adicionar R$ 3,50" at bounding box center [284, 379] width 47 height 8
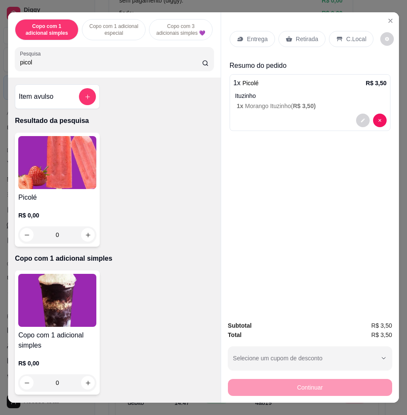
click at [356, 42] on div "C.Local" at bounding box center [351, 39] width 45 height 16
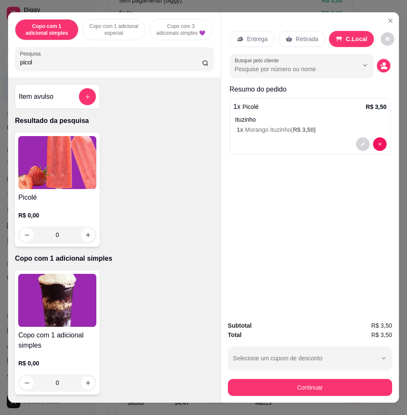
click at [339, 392] on div "Subtotal R$ 3,50 Total R$ 3,50 Selecione um cupom de desconto COMBO Selecione u…" at bounding box center [310, 358] width 178 height 89
click at [339, 391] on button "Continuar" at bounding box center [310, 387] width 164 height 17
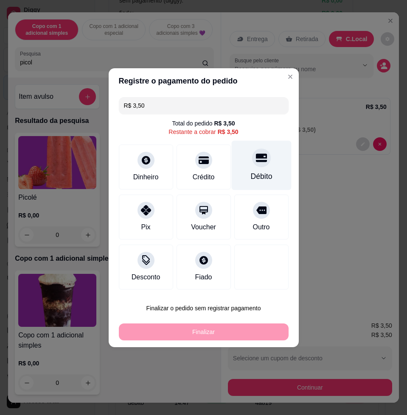
click at [261, 174] on div "Débito" at bounding box center [261, 176] width 22 height 11
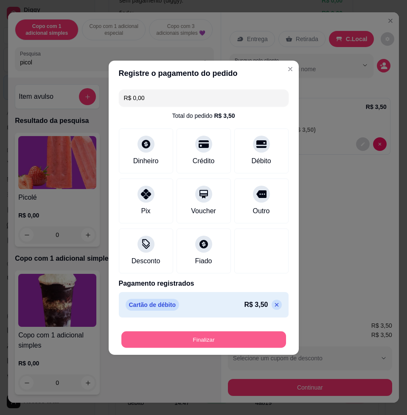
click at [239, 346] on button "Finalizar" at bounding box center [203, 339] width 164 height 17
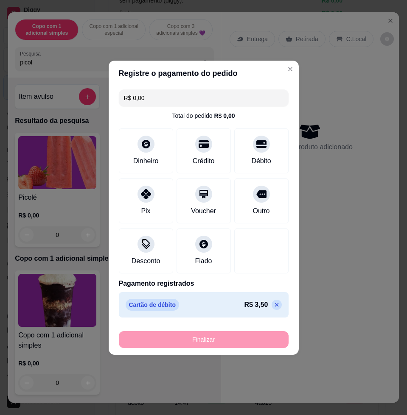
type input "-R$ 3,50"
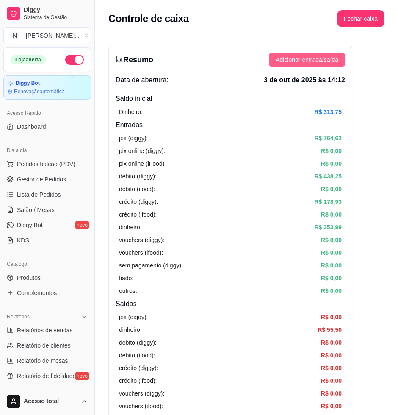
click at [328, 55] on button "Adicionar entrada/saída" at bounding box center [307, 60] width 76 height 14
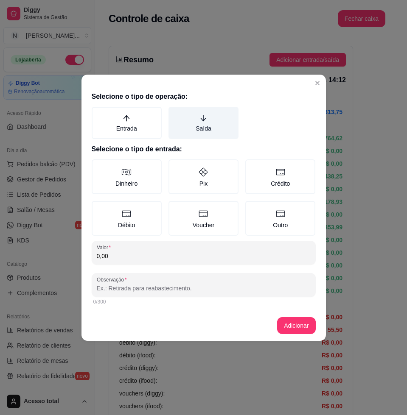
click at [215, 127] on label "Saída" at bounding box center [203, 123] width 70 height 32
click at [175, 113] on button "Saída" at bounding box center [171, 109] width 7 height 7
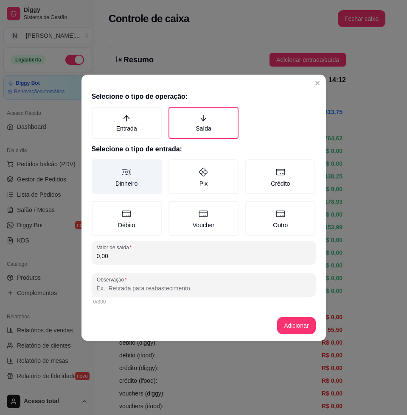
click at [151, 183] on label "Dinheiro" at bounding box center [127, 176] width 70 height 35
click at [98, 166] on button "Dinheiro" at bounding box center [94, 162] width 7 height 7
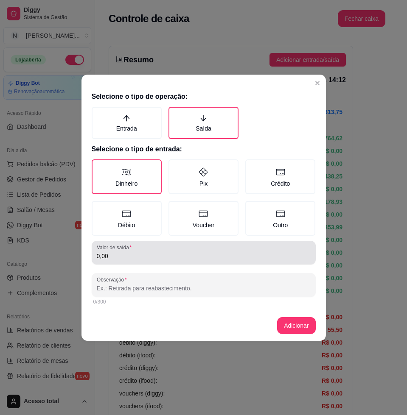
click at [168, 259] on input "0,00" at bounding box center [204, 256] width 214 height 8
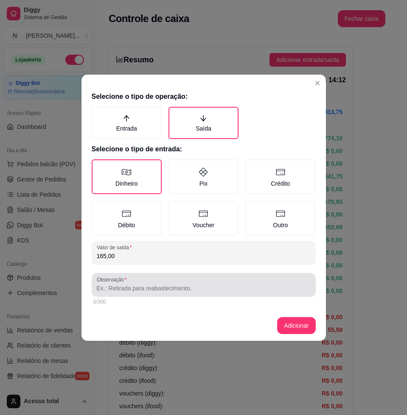
type input "165,00"
click at [207, 282] on div at bounding box center [204, 284] width 214 height 17
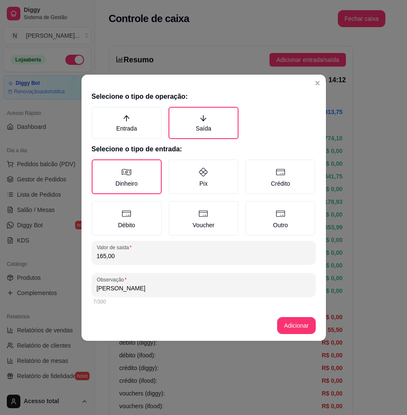
type input "[PERSON_NAME]"
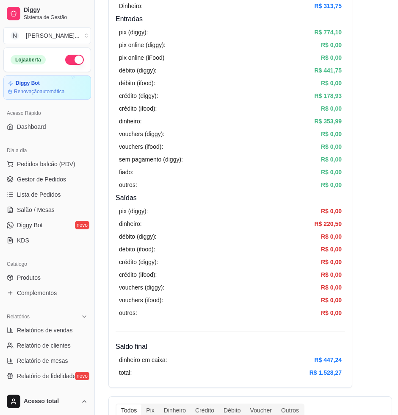
scroll to position [159, 0]
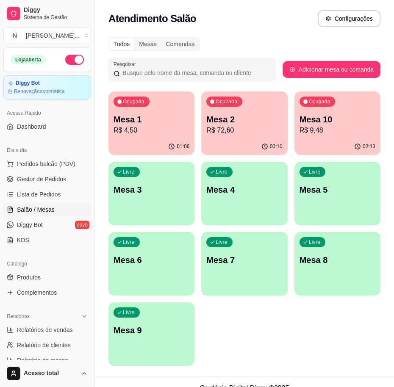
click at [149, 196] on div "Livre Mesa 3" at bounding box center [152, 188] width 86 height 53
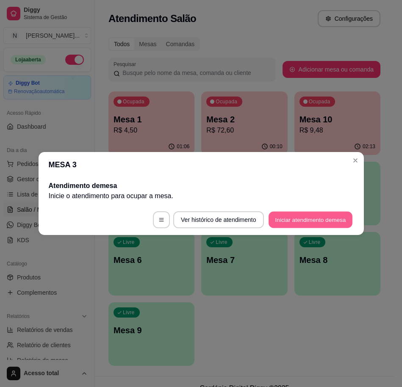
click at [312, 223] on button "Iniciar atendimento de mesa" at bounding box center [311, 220] width 84 height 17
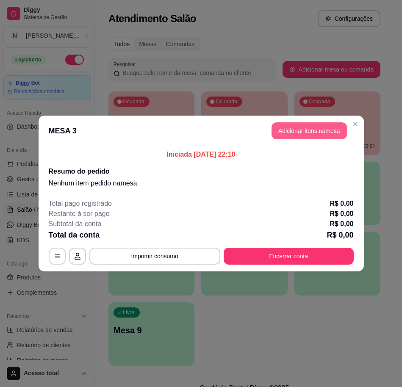
click at [337, 125] on button "Adicionar itens na mesa" at bounding box center [309, 131] width 75 height 17
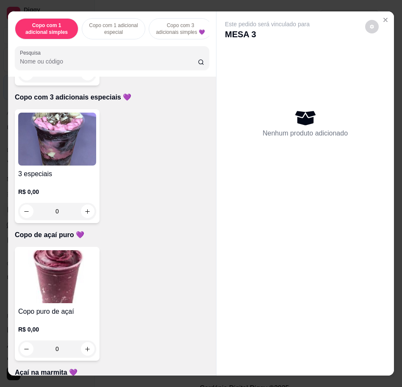
scroll to position [530, 0]
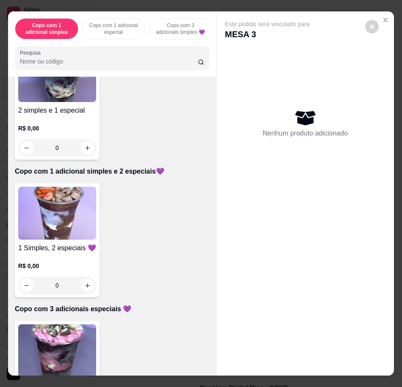
click at [39, 207] on img at bounding box center [57, 213] width 78 height 53
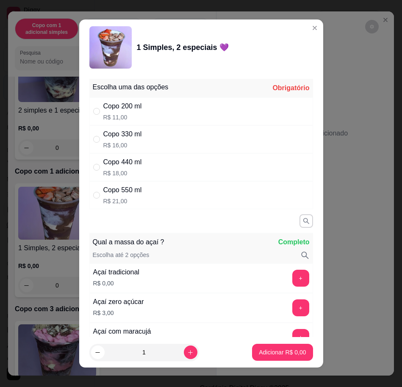
click at [150, 202] on div "Copo 550 ml R$ 21,00" at bounding box center [201, 195] width 224 height 28
radio input "true"
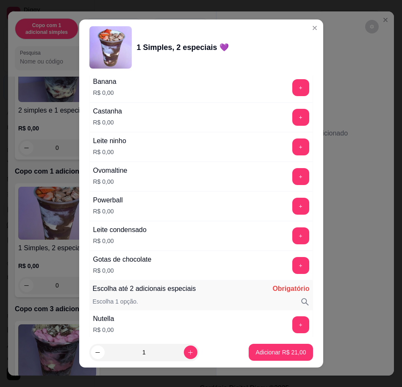
scroll to position [477, 0]
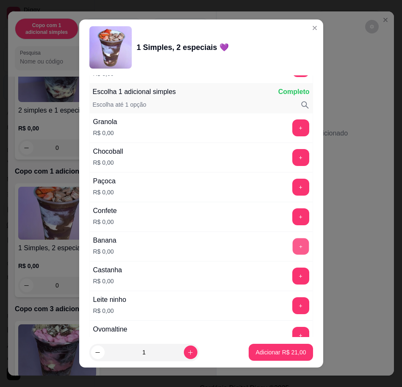
click at [292, 242] on button "+" at bounding box center [300, 246] width 17 height 17
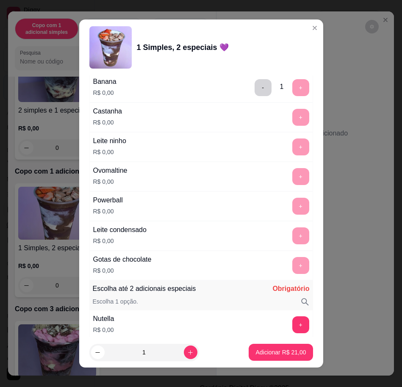
scroll to position [689, 0]
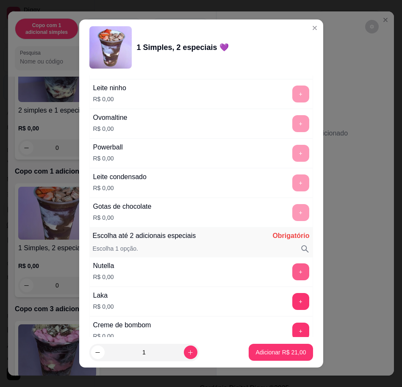
click at [292, 264] on button "+" at bounding box center [300, 272] width 17 height 17
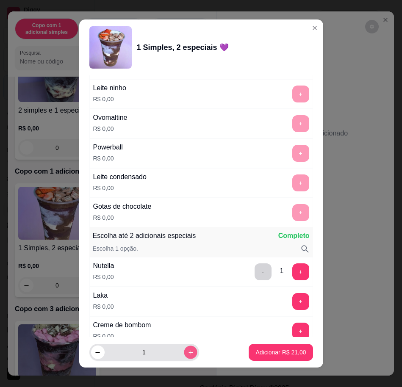
click at [187, 350] on icon "increase-product-quantity" at bounding box center [190, 353] width 6 height 6
type input "2"
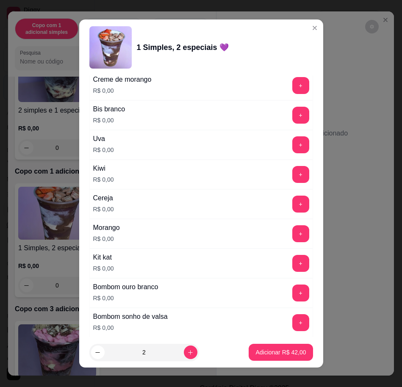
scroll to position [1537, 0]
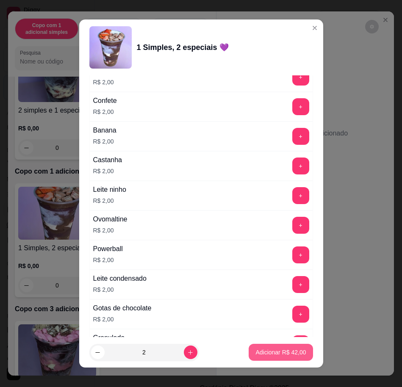
click at [287, 357] on button "Adicionar R$ 42,00" at bounding box center [281, 352] width 64 height 17
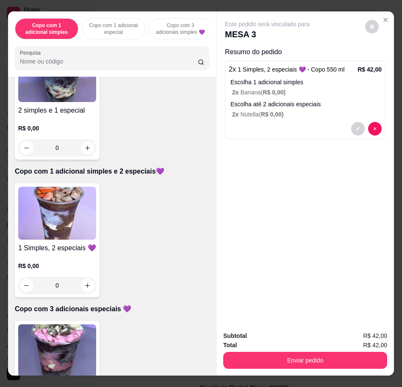
click at [28, 229] on img at bounding box center [57, 213] width 78 height 53
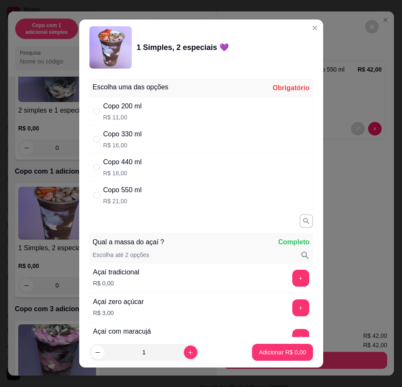
click at [147, 193] on div "Copo 550 ml R$ 21,00" at bounding box center [201, 195] width 224 height 28
radio input "true"
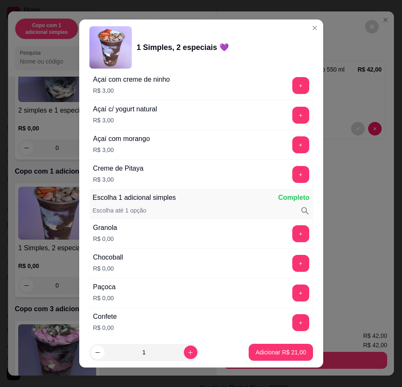
scroll to position [530, 0]
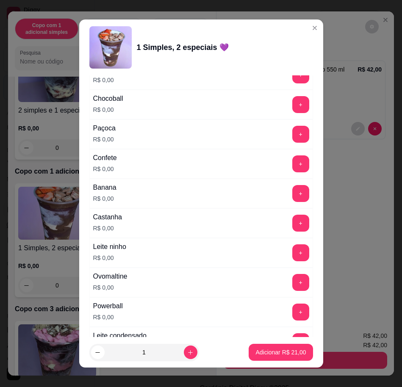
click at [292, 195] on button "+" at bounding box center [300, 193] width 17 height 17
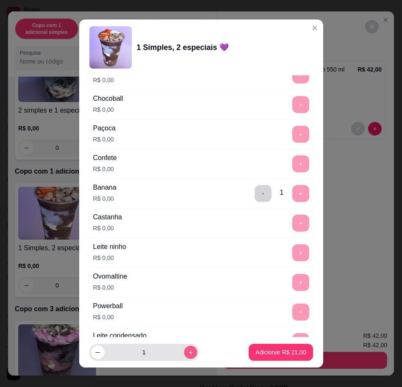
click at [184, 349] on button "increase-product-quantity" at bounding box center [190, 352] width 13 height 13
type input "2"
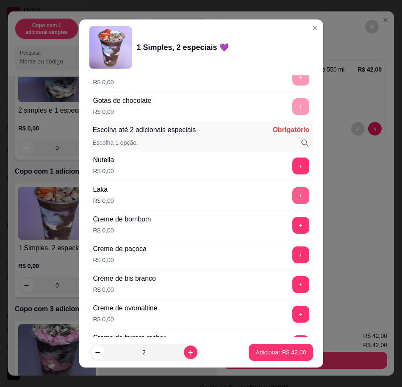
click at [292, 191] on button "+" at bounding box center [300, 195] width 17 height 17
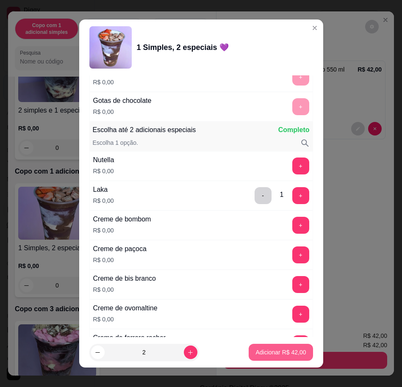
click at [289, 346] on button "Adicionar R$ 42,00" at bounding box center [281, 352] width 64 height 17
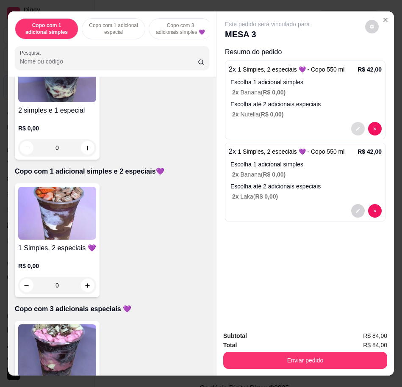
click at [353, 122] on button "decrease-product-quantity" at bounding box center [358, 129] width 14 height 14
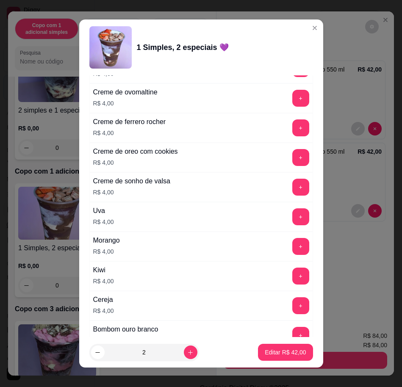
scroll to position [2147, 0]
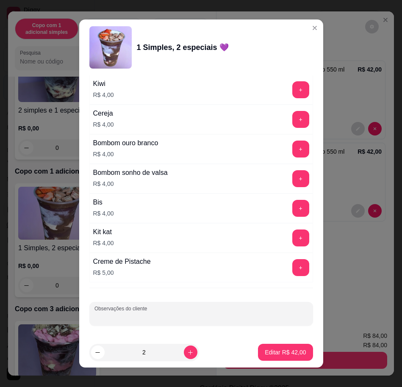
drag, startPoint x: 225, startPoint y: 314, endPoint x: 217, endPoint y: 312, distance: 8.2
click at [224, 314] on input "Observações do cliente" at bounding box center [202, 317] width 214 height 8
type input "RETIRA TAI"
click at [281, 358] on button "Editar R$ 42,00" at bounding box center [285, 352] width 55 height 17
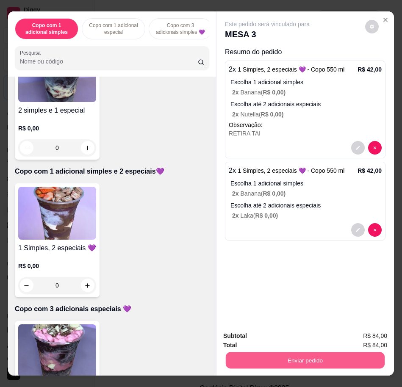
click at [325, 352] on button "Enviar pedido" at bounding box center [305, 360] width 159 height 17
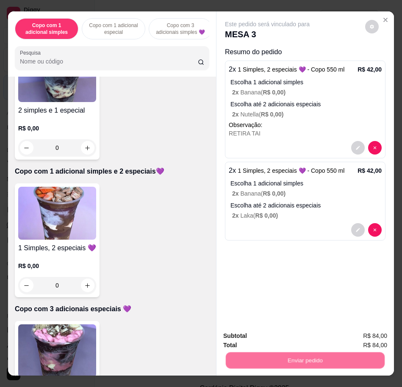
click at [382, 332] on button "Enviar pedido" at bounding box center [365, 336] width 48 height 16
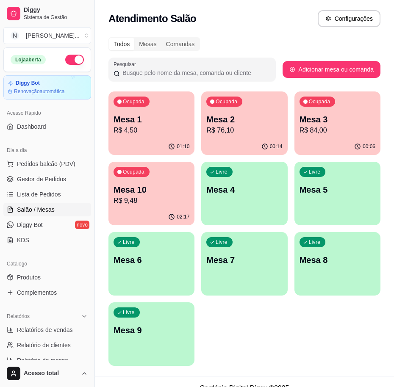
click at [111, 130] on div "Ocupada Mesa 1 R$ 4,50" at bounding box center [152, 115] width 86 height 47
click at [205, 117] on div "Ocupada Mesa 2 R$ 76,10" at bounding box center [245, 115] width 84 height 46
click at [129, 126] on p "R$ 4,50" at bounding box center [152, 130] width 76 height 10
click at [279, 108] on div "Ocupada Mesa 2 R$ 76,10" at bounding box center [244, 115] width 86 height 47
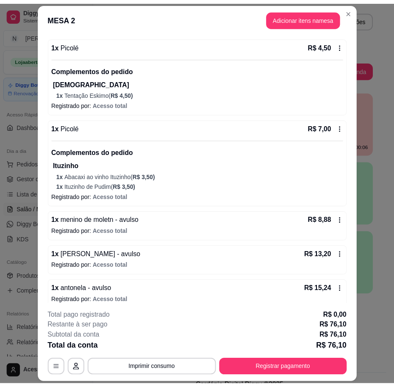
scroll to position [305, 0]
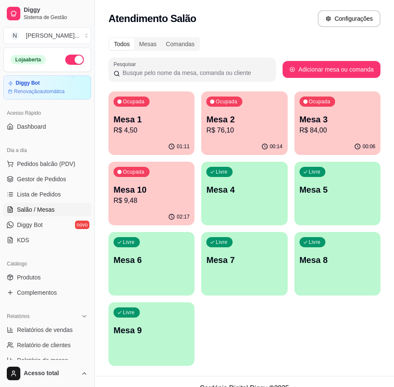
click at [354, 135] on p "R$ 84,00" at bounding box center [338, 130] width 76 height 10
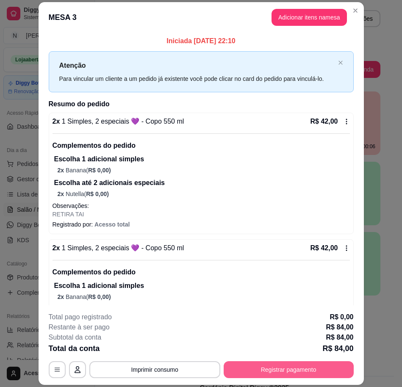
click at [311, 367] on button "Registrar pagamento" at bounding box center [289, 370] width 130 height 17
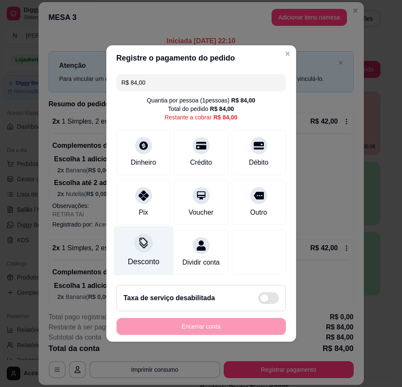
click at [143, 256] on div "Desconto" at bounding box center [143, 261] width 31 height 11
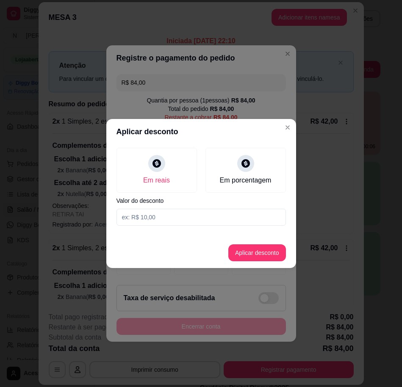
click at [180, 212] on input at bounding box center [202, 217] width 170 height 17
type input "6,02"
click at [267, 253] on button "Aplicar desconto" at bounding box center [257, 253] width 58 height 17
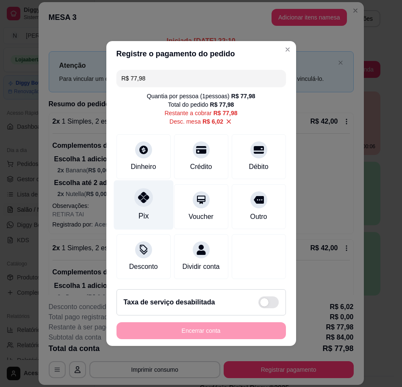
click at [138, 211] on div "Pix" at bounding box center [143, 216] width 10 height 11
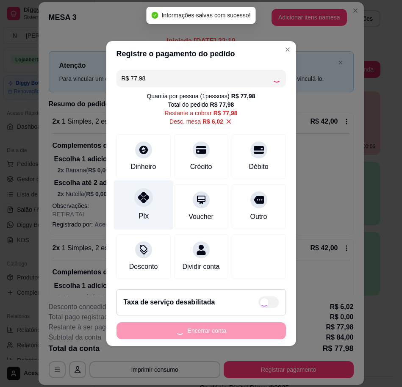
type input "R$ 0,00"
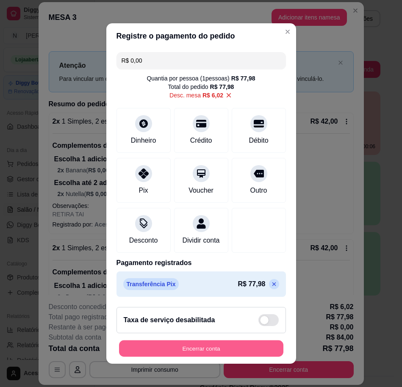
click at [219, 355] on button "Encerrar conta" at bounding box center [201, 349] width 164 height 17
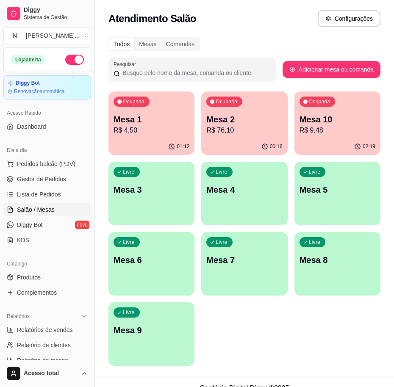
click at [169, 104] on div "Ocupada Mesa 1 R$ 4,50" at bounding box center [152, 115] width 86 height 47
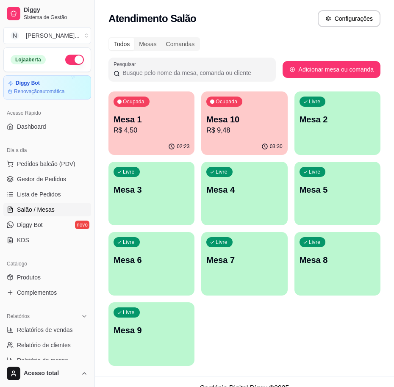
click at [68, 167] on span "Pedidos balcão (PDV)" at bounding box center [46, 164] width 58 height 8
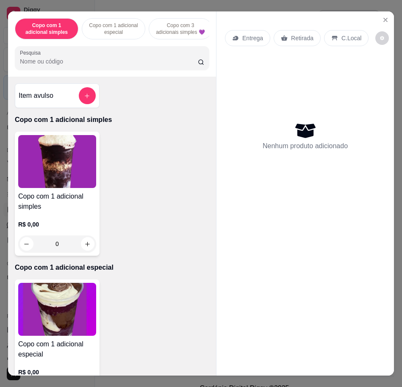
scroll to position [742, 0]
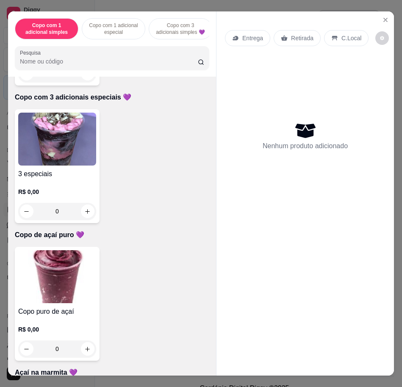
click at [46, 282] on img at bounding box center [57, 277] width 78 height 53
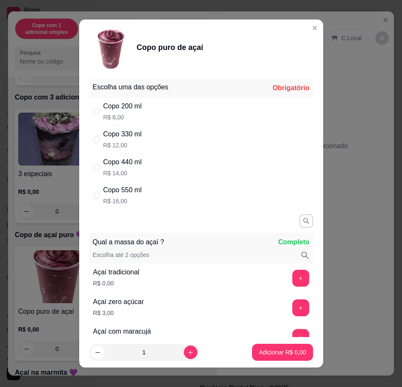
click at [137, 121] on p "R$ 8,00" at bounding box center [122, 117] width 39 height 8
drag, startPoint x: 136, startPoint y: 143, endPoint x: 139, endPoint y: 148, distance: 5.7
click at [136, 145] on p "R$ 12,00" at bounding box center [122, 145] width 39 height 8
radio input "false"
radio input "true"
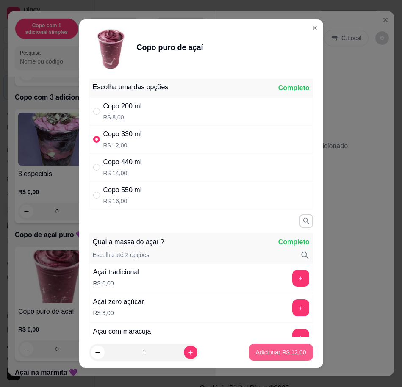
click at [258, 353] on p "Adicionar R$ 12,00" at bounding box center [281, 352] width 50 height 8
type input "1"
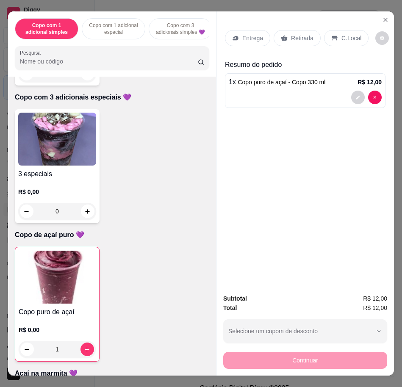
click at [242, 41] on div "Entrega" at bounding box center [247, 38] width 45 height 16
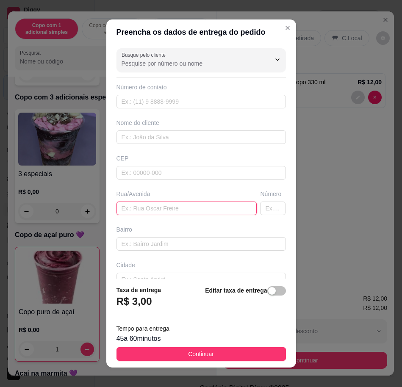
drag, startPoint x: 212, startPoint y: 207, endPoint x: 239, endPoint y: 212, distance: 27.1
click at [212, 207] on input "text" at bounding box center [187, 209] width 141 height 14
type input "[PERSON_NAME], 150"
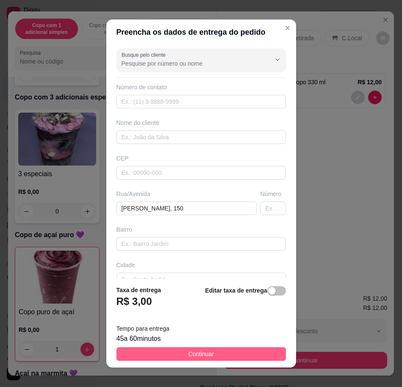
click at [238, 360] on button "Continuar" at bounding box center [202, 355] width 170 height 14
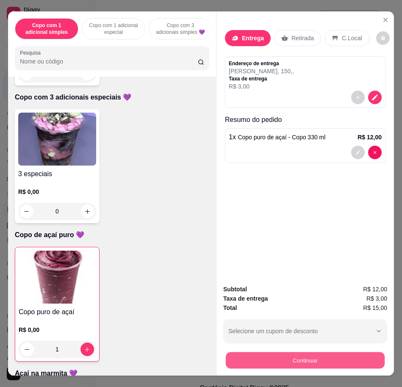
click at [251, 354] on button "Continuar" at bounding box center [305, 360] width 159 height 17
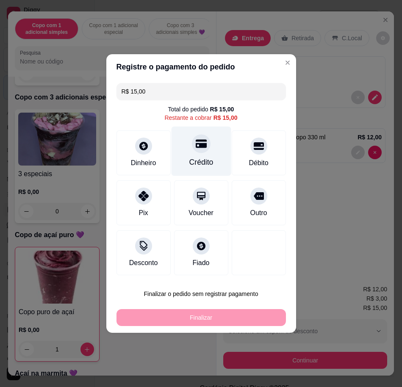
click at [180, 160] on div "Crédito" at bounding box center [201, 152] width 60 height 50
type input "R$ 0,00"
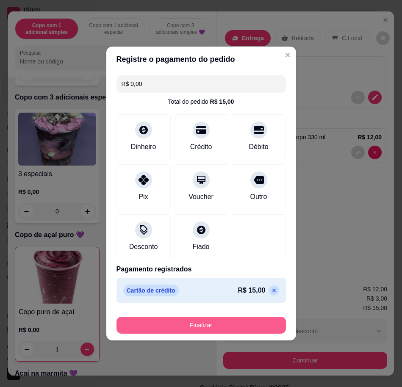
click at [242, 320] on button "Finalizar" at bounding box center [202, 325] width 170 height 17
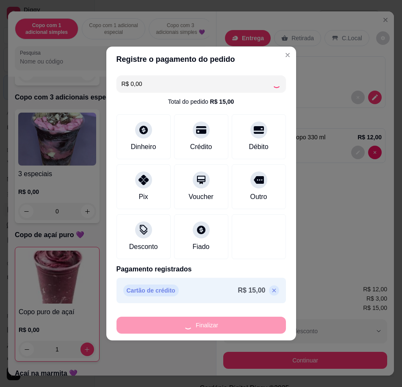
type input "0"
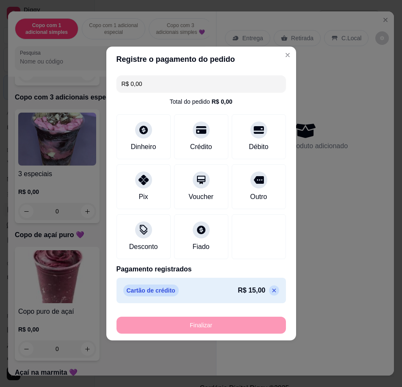
type input "-R$ 15,00"
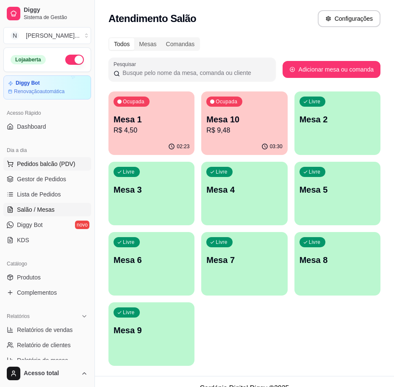
click at [49, 167] on span "Pedidos balcão (PDV)" at bounding box center [46, 164] width 58 height 8
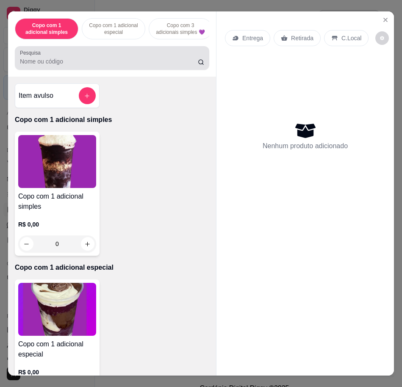
click at [127, 58] on div at bounding box center [112, 58] width 184 height 17
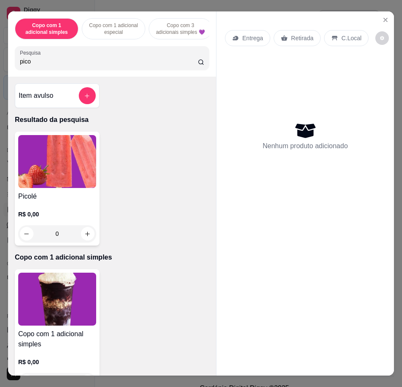
type input "pico"
click at [48, 180] on img at bounding box center [57, 161] width 78 height 53
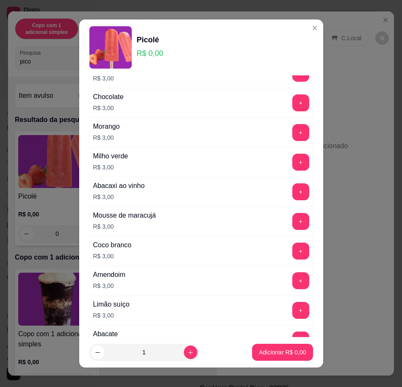
scroll to position [795, 0]
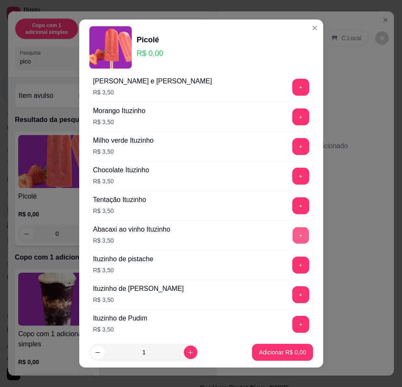
click at [292, 231] on button "+" at bounding box center [300, 235] width 17 height 17
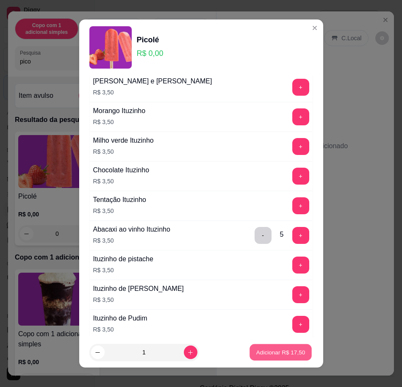
click at [272, 348] on button "Adicionar R$ 17,50" at bounding box center [281, 353] width 62 height 17
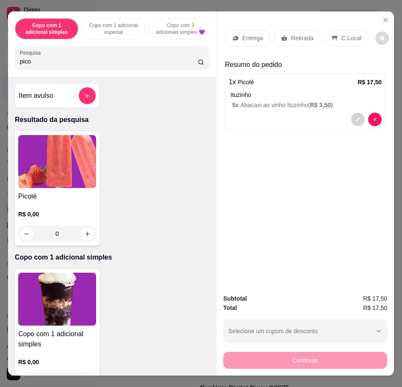
drag, startPoint x: 352, startPoint y: 34, endPoint x: 352, endPoint y: 43, distance: 8.9
click at [351, 34] on p "C.Local" at bounding box center [352, 38] width 20 height 8
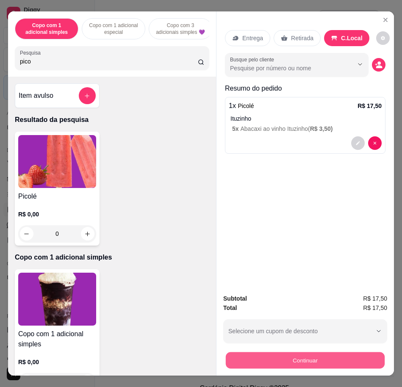
click at [359, 358] on button "Continuar" at bounding box center [305, 360] width 159 height 17
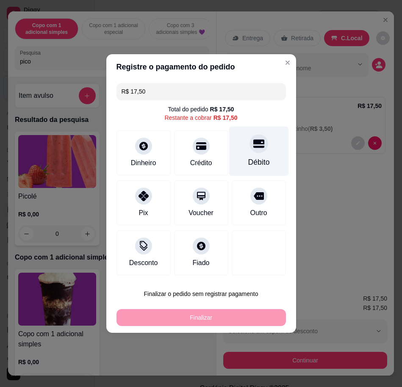
click at [248, 159] on div "Débito" at bounding box center [259, 162] width 22 height 11
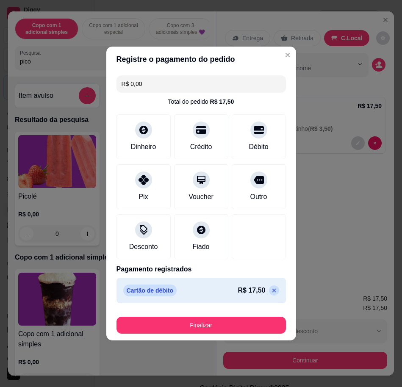
click at [247, 320] on button "Finalizar" at bounding box center [202, 325] width 170 height 17
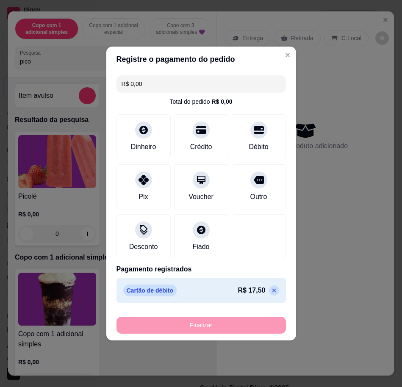
type input "-R$ 17,50"
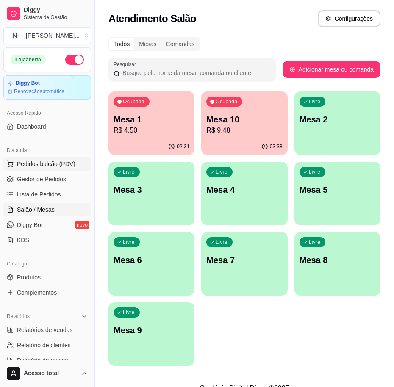
click at [37, 159] on button "Pedidos balcão (PDV)" at bounding box center [47, 164] width 88 height 14
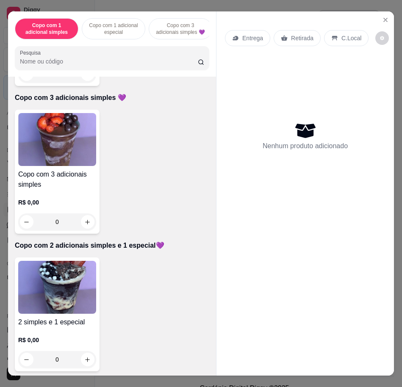
scroll to position [477, 0]
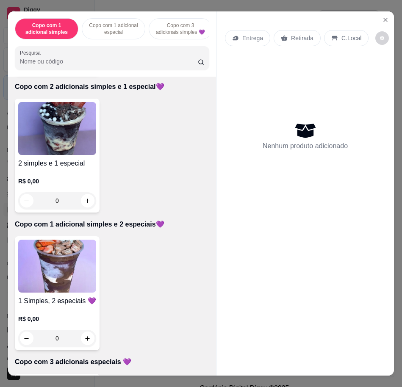
click at [70, 279] on img at bounding box center [57, 266] width 78 height 53
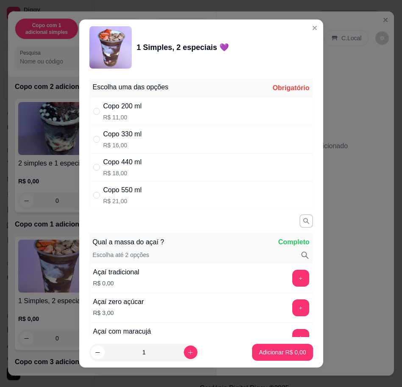
click at [170, 202] on div "Copo 550 ml R$ 21,00" at bounding box center [201, 195] width 224 height 28
radio input "true"
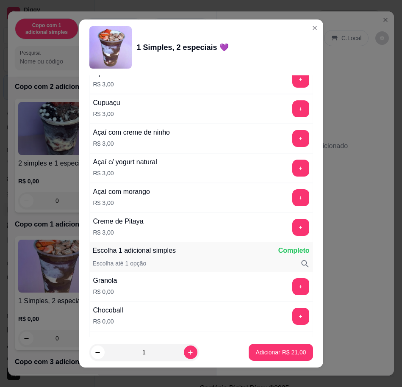
scroll to position [583, 0]
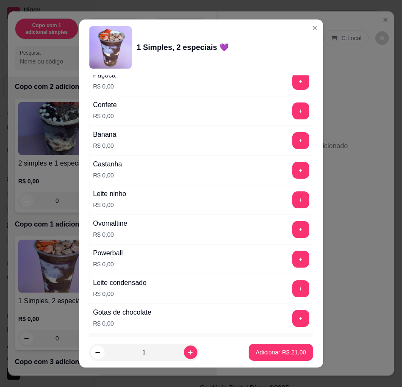
click at [292, 226] on button "+" at bounding box center [300, 229] width 17 height 17
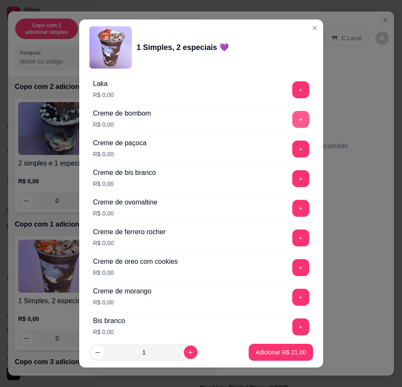
scroll to position [742, 0]
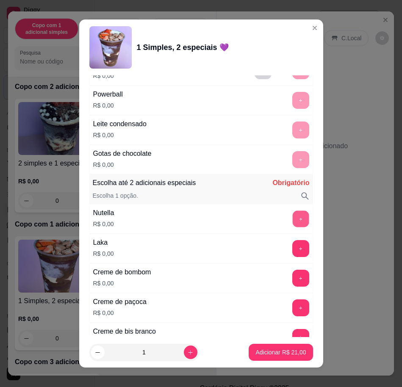
click at [292, 218] on button "+" at bounding box center [300, 219] width 17 height 17
click at [292, 253] on button "+" at bounding box center [300, 248] width 17 height 17
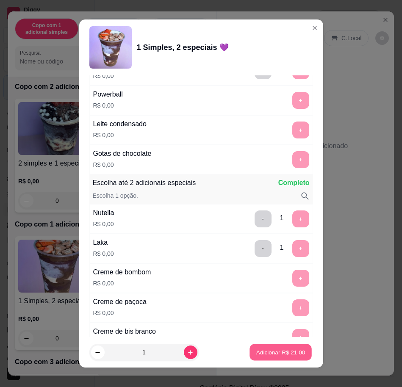
click at [276, 349] on p "Adicionar R$ 21,00" at bounding box center [280, 353] width 49 height 8
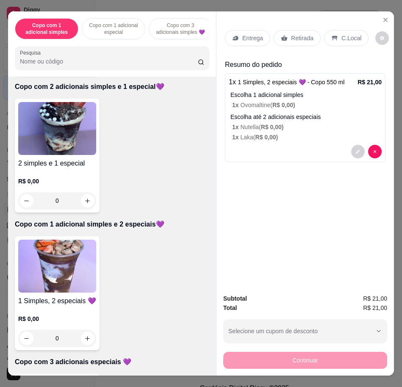
click at [53, 258] on img at bounding box center [57, 266] width 78 height 53
click at [153, 199] on div "Copo 550 ml R$ 21,00" at bounding box center [201, 195] width 224 height 28
radio input "true"
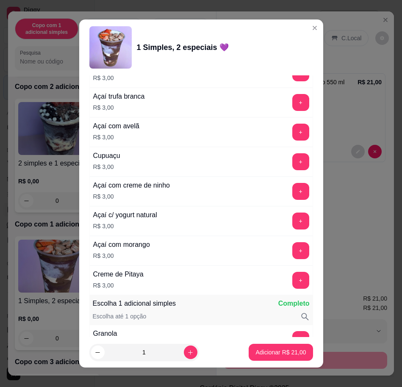
scroll to position [477, 0]
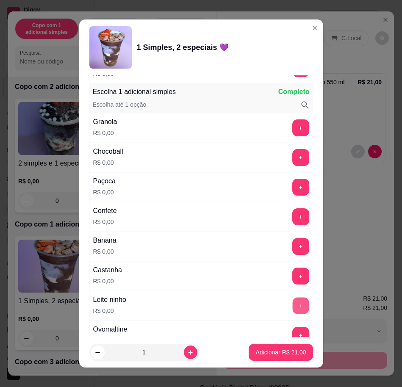
click at [292, 299] on button "+" at bounding box center [300, 306] width 17 height 17
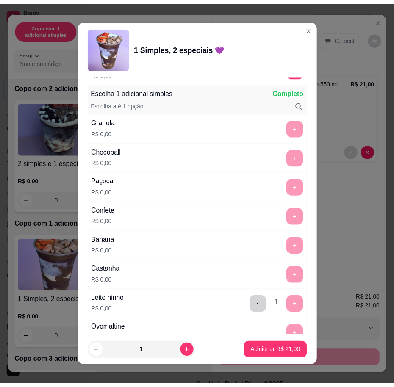
scroll to position [795, 0]
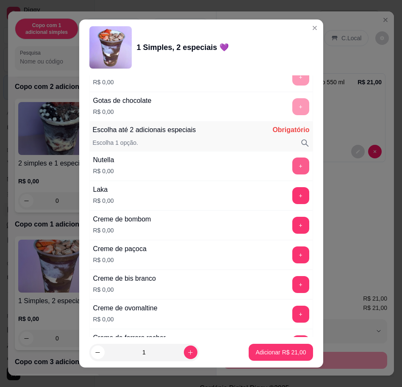
click at [292, 161] on button "+" at bounding box center [300, 166] width 17 height 17
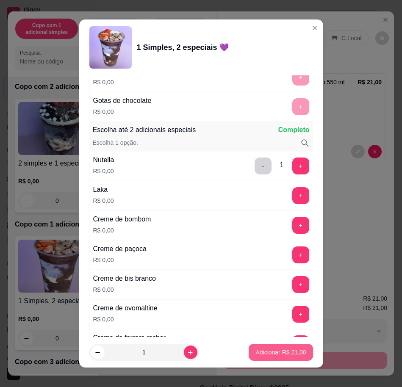
click at [266, 362] on footer "1 Adicionar R$ 21,00" at bounding box center [201, 352] width 244 height 31
click at [267, 352] on p "Adicionar R$ 21,00" at bounding box center [280, 353] width 49 height 8
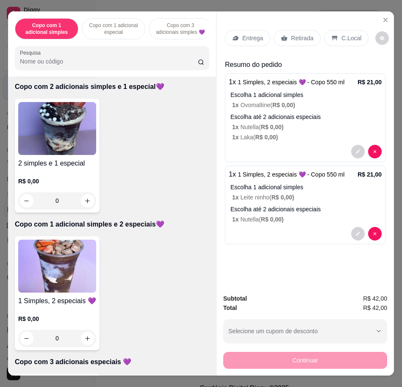
click at [242, 36] on p "Entrega" at bounding box center [252, 38] width 21 height 8
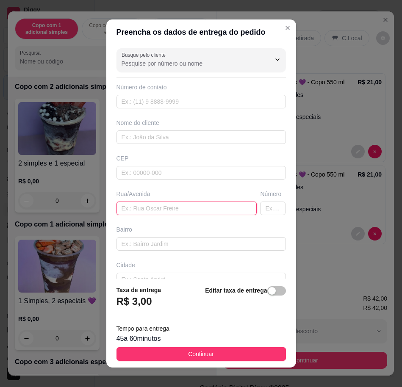
drag, startPoint x: 200, startPoint y: 209, endPoint x: 210, endPoint y: 214, distance: 11.2
click at [200, 209] on input "text" at bounding box center [187, 209] width 141 height 14
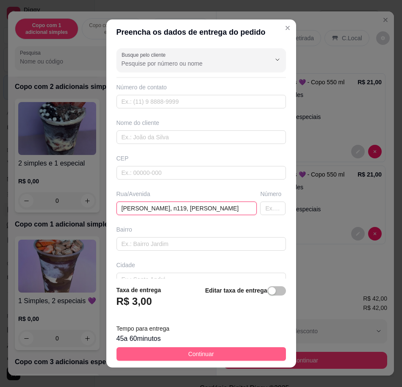
type input "[PERSON_NAME], n119, [PERSON_NAME]"
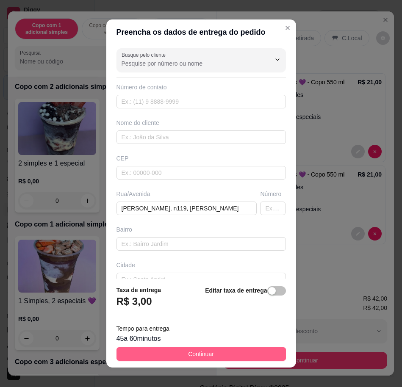
click at [214, 353] on button "Continuar" at bounding box center [202, 355] width 170 height 14
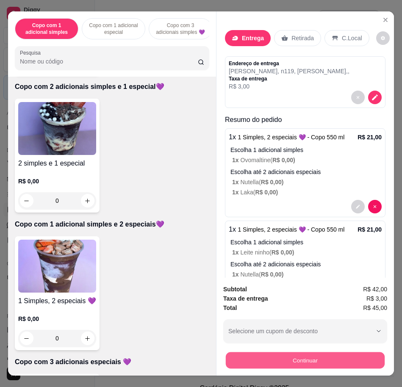
click at [279, 353] on button "Continuar" at bounding box center [305, 360] width 159 height 17
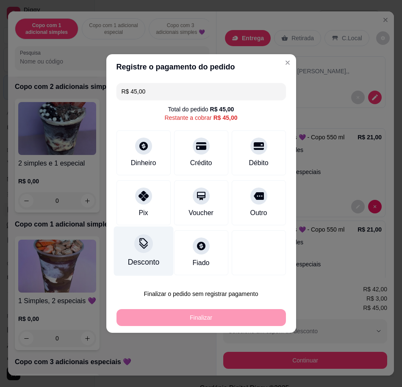
click at [147, 258] on div "Desconto" at bounding box center [143, 262] width 31 height 11
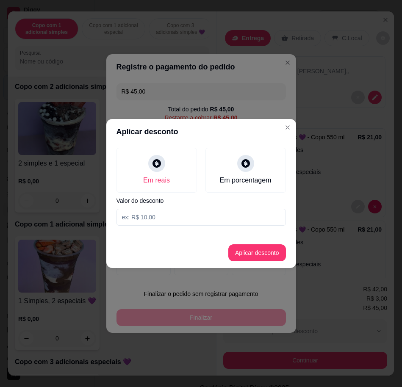
drag, startPoint x: 147, startPoint y: 258, endPoint x: 228, endPoint y: 212, distance: 93.8
click at [228, 212] on input at bounding box center [202, 217] width 170 height 17
type input "3,01"
click at [252, 245] on button "Aplicar desconto" at bounding box center [257, 253] width 56 height 17
type input "R$ 41,99"
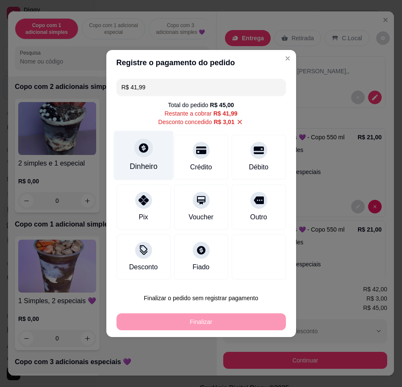
click at [140, 144] on icon at bounding box center [143, 147] width 9 height 9
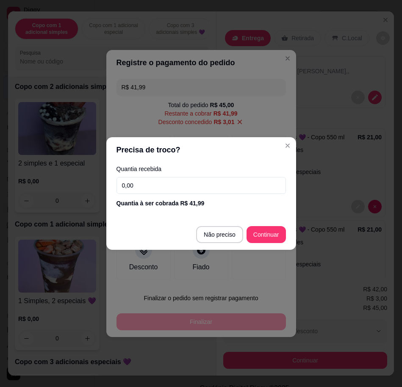
drag, startPoint x: 180, startPoint y: 179, endPoint x: 187, endPoint y: 186, distance: 9.9
click at [181, 179] on input "0,00" at bounding box center [202, 185] width 170 height 17
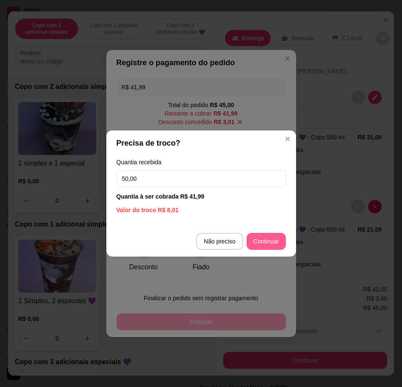
type input "50,00"
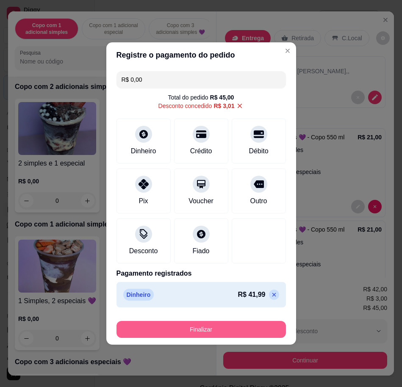
click at [259, 327] on button "Finalizar" at bounding box center [202, 329] width 170 height 17
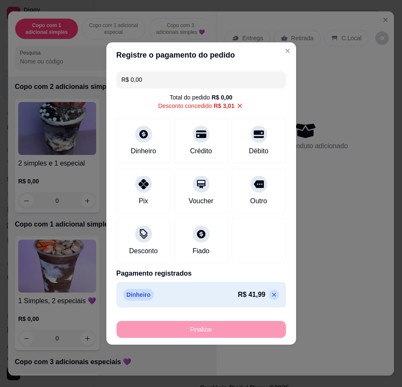
type input "-R$ 45,00"
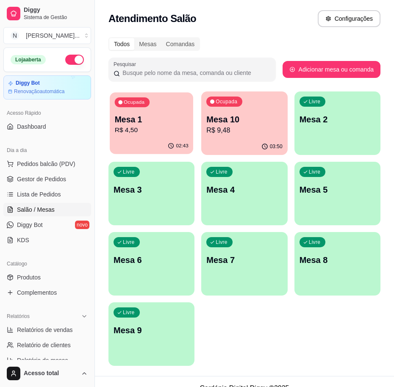
click at [144, 124] on p "Mesa 1" at bounding box center [152, 119] width 74 height 11
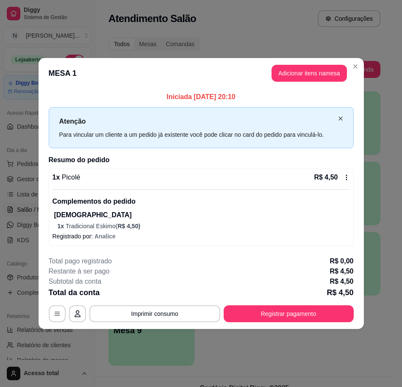
click at [340, 119] on icon "close" at bounding box center [340, 118] width 5 height 5
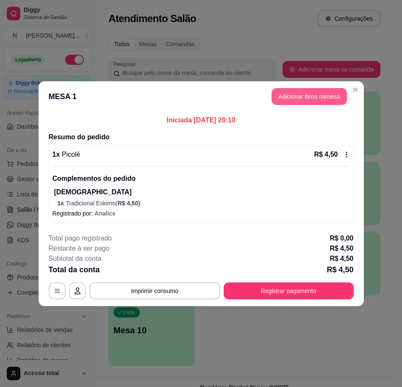
click at [284, 101] on button "Adicionar itens na mesa" at bounding box center [309, 96] width 75 height 17
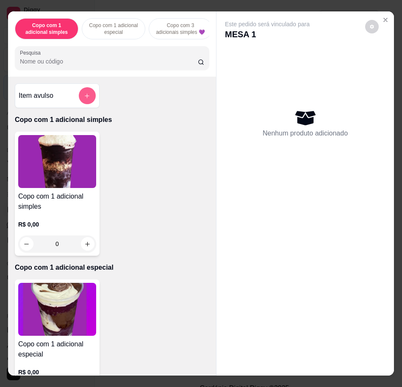
click at [70, 104] on div "Item avulso" at bounding box center [57, 95] width 77 height 17
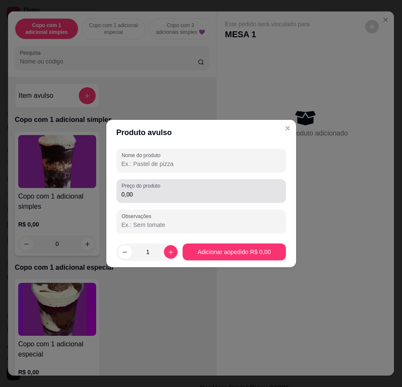
click at [156, 196] on input "0,00" at bounding box center [201, 194] width 159 height 8
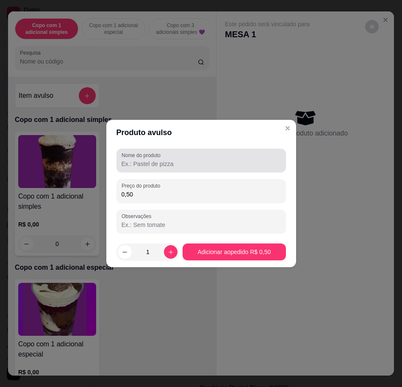
type input "0,50"
click at [178, 159] on div at bounding box center [201, 160] width 159 height 17
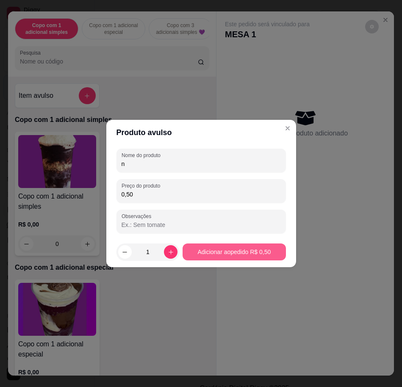
type input "n"
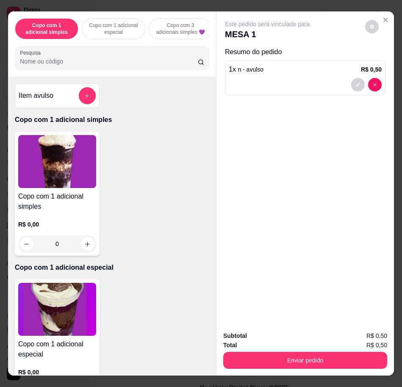
click at [309, 344] on div "Total R$ 0,50" at bounding box center [305, 345] width 164 height 9
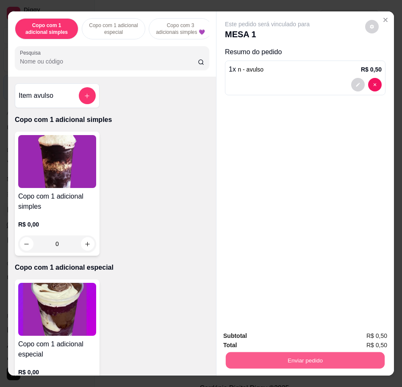
click at [321, 354] on button "Enviar pedido" at bounding box center [305, 360] width 159 height 17
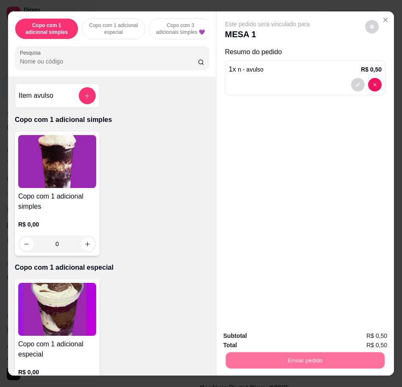
click at [361, 333] on button "Enviar pedido" at bounding box center [365, 336] width 48 height 16
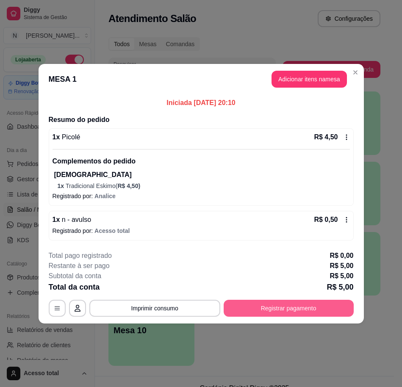
click at [290, 312] on button "Registrar pagamento" at bounding box center [289, 308] width 130 height 17
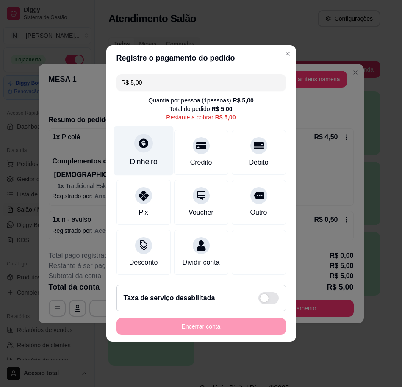
click at [145, 148] on div "Dinheiro" at bounding box center [144, 151] width 60 height 50
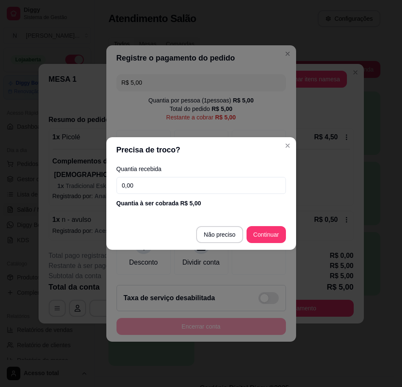
click at [219, 184] on input "0,00" at bounding box center [202, 185] width 170 height 17
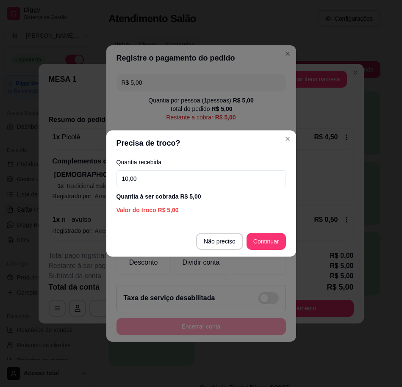
type input "10,00"
drag, startPoint x: 276, startPoint y: 251, endPoint x: 273, endPoint y: 244, distance: 7.2
click at [276, 250] on footer "Não preciso Continuar" at bounding box center [201, 241] width 190 height 31
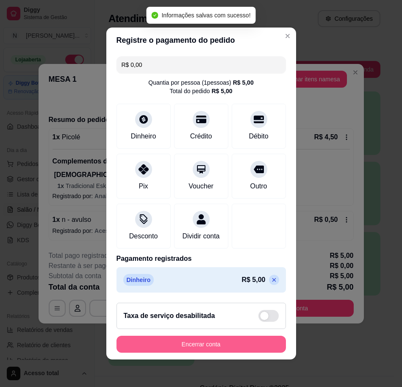
type input "R$ 0,00"
click at [271, 344] on button "Encerrar conta" at bounding box center [202, 344] width 170 height 17
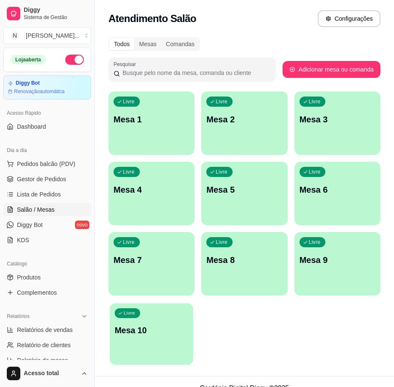
click at [184, 346] on div "Livre Mesa 10" at bounding box center [152, 330] width 84 height 52
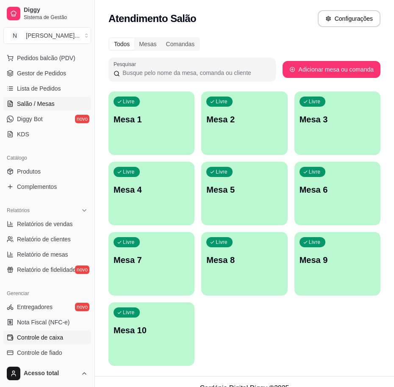
click at [61, 342] on ul "Entregadores novo Nota Fiscal (NFC-e) Controle de caixa Controle de fiado Cupon…" at bounding box center [47, 361] width 88 height 120
click at [61, 341] on link "Controle de caixa" at bounding box center [47, 338] width 88 height 14
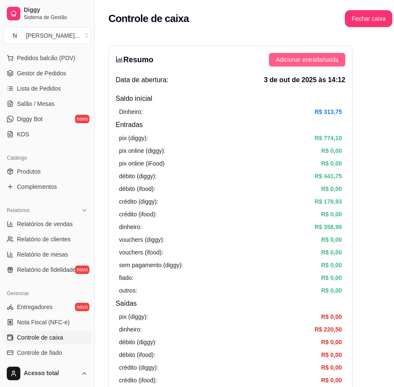
click at [312, 61] on span "Adicionar entrada/saída" at bounding box center [307, 59] width 63 height 9
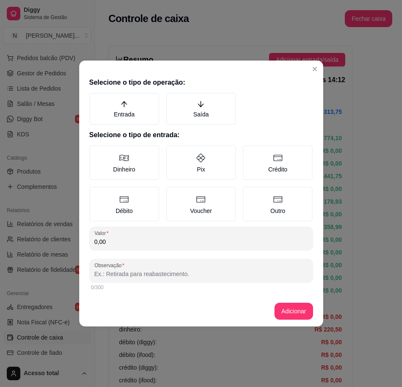
click at [197, 239] on input "0,00" at bounding box center [202, 242] width 214 height 8
type input "200,00"
click at [181, 280] on div "Observação" at bounding box center [201, 271] width 224 height 24
type input "S"
click at [238, 108] on div "Entrada [PERSON_NAME]" at bounding box center [201, 109] width 224 height 32
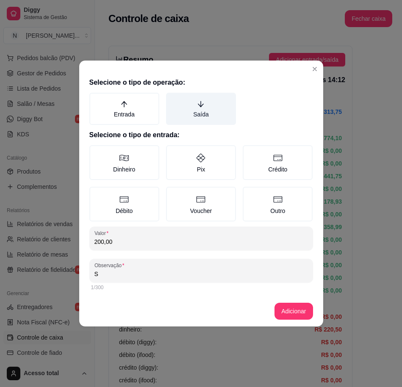
click at [204, 116] on label "Saída" at bounding box center [201, 109] width 70 height 32
click at [173, 99] on button "Saída" at bounding box center [169, 95] width 7 height 7
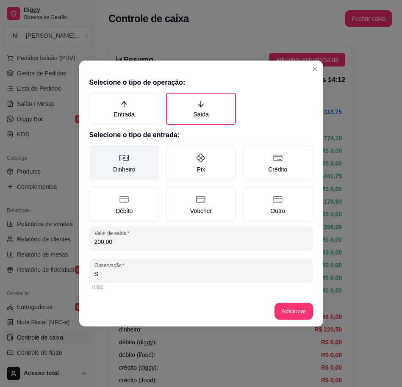
click at [158, 148] on label "Dinheiro" at bounding box center [124, 162] width 70 height 35
click at [96, 148] on button "Dinheiro" at bounding box center [92, 148] width 7 height 7
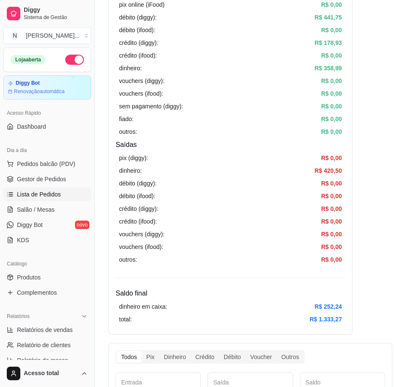
click at [55, 193] on span "Lista de Pedidos" at bounding box center [39, 194] width 44 height 8
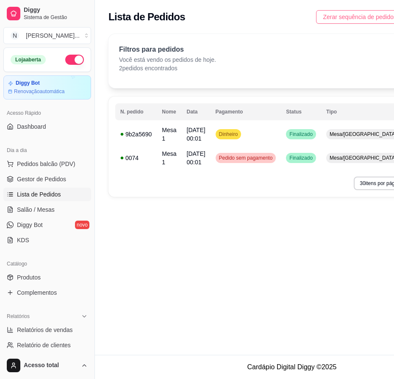
click at [343, 15] on span "Zerar sequência de pedidos" at bounding box center [360, 16] width 74 height 9
